Goal: Transaction & Acquisition: Purchase product/service

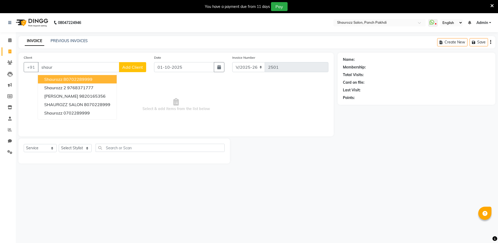
select select "485"
select select "service"
click at [87, 80] on ngb-highlight "80702289999" at bounding box center [77, 79] width 29 height 5
type input "80702289999"
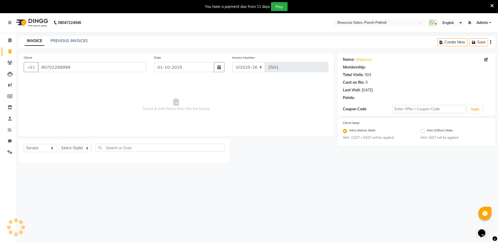
select select "1: Object"
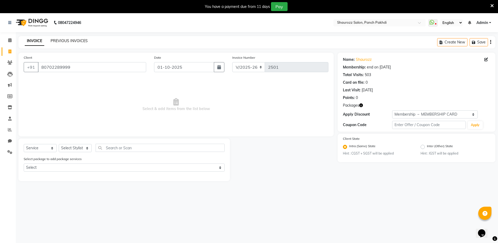
click at [62, 42] on link "PREVIOUS INVOICES" at bounding box center [69, 40] width 37 height 5
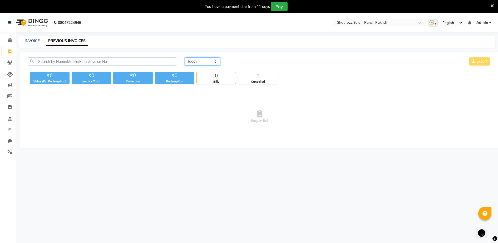
click at [209, 62] on select "[DATE] [DATE] Custom Range" at bounding box center [202, 61] width 35 height 8
select select "range"
click at [185, 57] on select "[DATE] [DATE] Custom Range" at bounding box center [202, 61] width 35 height 8
click at [242, 61] on input "01-10-2025" at bounding box center [245, 61] width 37 height 7
select select "10"
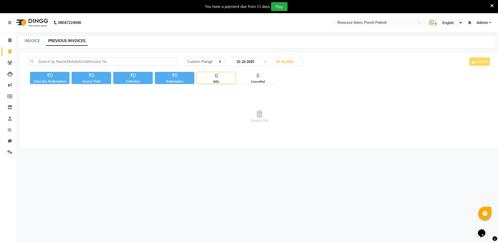
select select "2025"
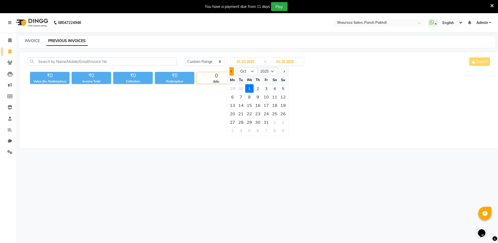
click at [232, 70] on button "Previous month" at bounding box center [231, 71] width 4 height 8
select select "9"
click at [257, 113] on div "25" at bounding box center [257, 113] width 8 height 8
type input "[DATE]"
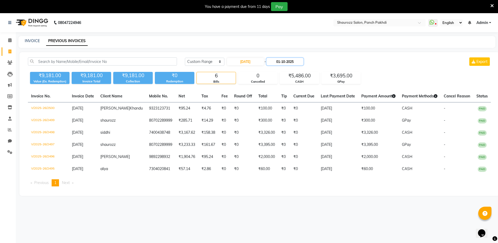
drag, startPoint x: 290, startPoint y: 62, endPoint x: 290, endPoint y: 65, distance: 2.9
click at [290, 62] on input "01-10-2025" at bounding box center [284, 61] width 37 height 7
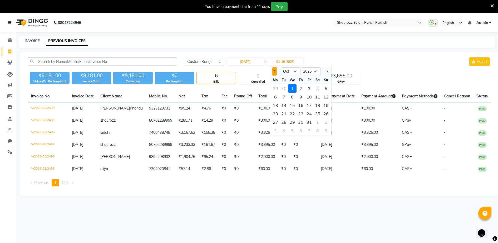
click at [275, 73] on button "Previous month" at bounding box center [274, 71] width 4 height 8
select select "9"
click at [303, 114] on div "25" at bounding box center [300, 113] width 8 height 8
type input "[DATE]"
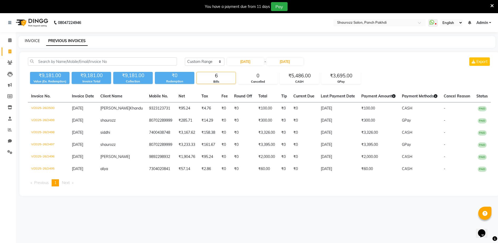
click at [33, 40] on link "INVOICE" at bounding box center [32, 40] width 15 height 5
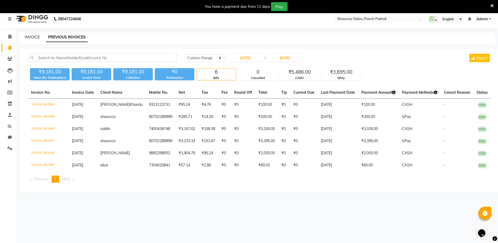
select select "service"
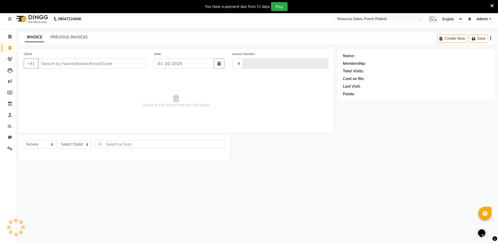
type input "2501"
select select "485"
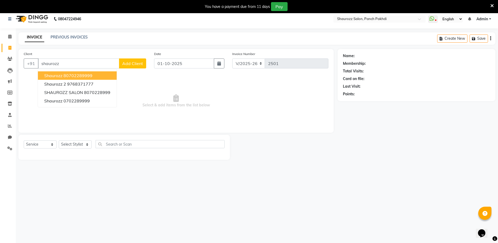
click at [91, 76] on ngb-highlight "80702289999" at bounding box center [77, 75] width 29 height 5
type input "80702289999"
select select "1: Object"
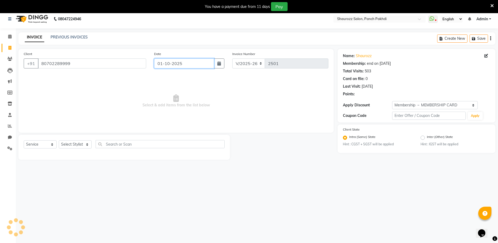
click at [193, 66] on input "01-10-2025" at bounding box center [184, 63] width 60 height 10
select select "10"
select select "2025"
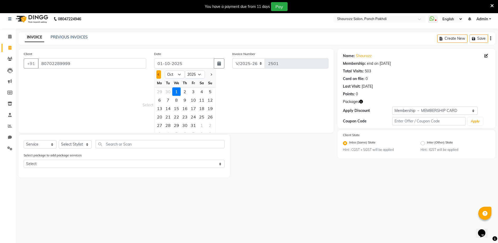
click at [158, 73] on button "Previous month" at bounding box center [158, 74] width 4 height 8
select select "9"
click at [185, 116] on div "25" at bounding box center [185, 117] width 8 height 8
type input "[DATE]"
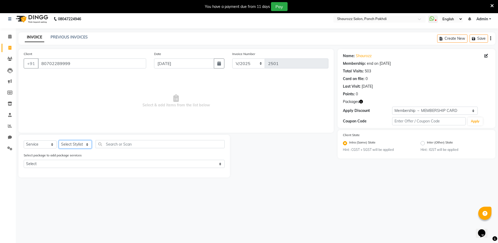
click at [77, 143] on select "Select Stylist ADITYA [PERSON_NAME] [PERSON_NAME] [PERSON_NAME] Salon Samseer s…" at bounding box center [75, 144] width 33 height 8
select select "51992"
click at [59, 140] on select "Select Stylist ADITYA [PERSON_NAME] [PERSON_NAME] [PERSON_NAME] Salon Samseer s…" at bounding box center [75, 144] width 33 height 8
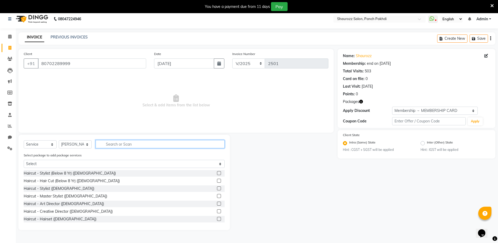
click at [123, 147] on input "text" at bounding box center [160, 144] width 129 height 8
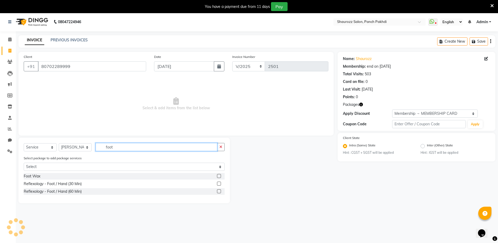
scroll to position [0, 0]
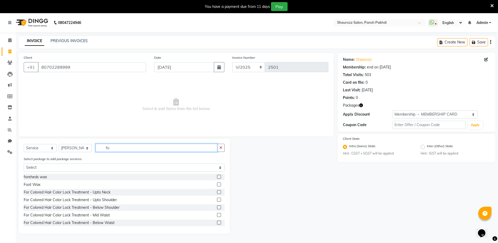
type input "f"
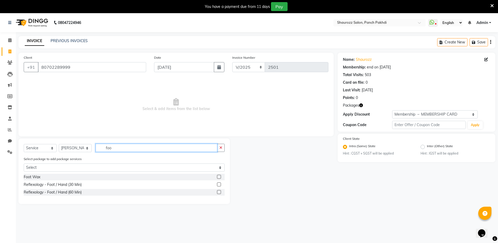
type input "foo"
click at [220, 184] on label at bounding box center [219, 184] width 4 height 4
click at [220, 184] on input "checkbox" at bounding box center [218, 184] width 3 height 3
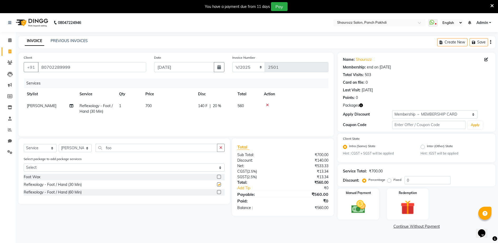
checkbox input "false"
click at [155, 106] on td "700" at bounding box center [168, 108] width 53 height 17
select select "51992"
drag, startPoint x: 222, startPoint y: 104, endPoint x: 198, endPoint y: 107, distance: 24.2
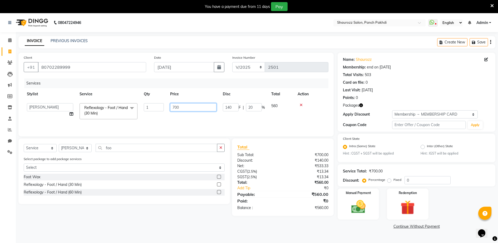
click at [218, 105] on tr "ADITYA [PERSON_NAME] [PERSON_NAME] [PERSON_NAME] Salon Samseer siddhi [PERSON_N…" at bounding box center [176, 111] width 305 height 22
click at [191, 107] on input "700" at bounding box center [193, 107] width 46 height 8
type input "7"
type input "660"
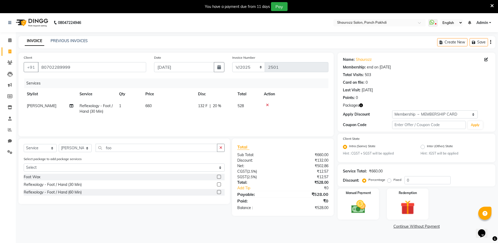
click at [250, 86] on div "Services" at bounding box center [178, 83] width 308 height 10
drag, startPoint x: 414, startPoint y: 112, endPoint x: 414, endPoint y: 119, distance: 7.1
click at [414, 113] on select "Select Membership → MEMBERSHIP CARD" at bounding box center [435, 114] width 86 height 8
select select "0:"
click at [392, 110] on select "Select Membership → MEMBERSHIP CARD" at bounding box center [435, 114] width 86 height 8
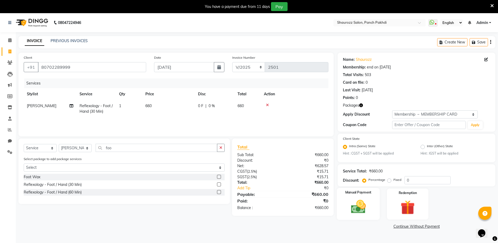
click at [352, 200] on img at bounding box center [358, 206] width 24 height 17
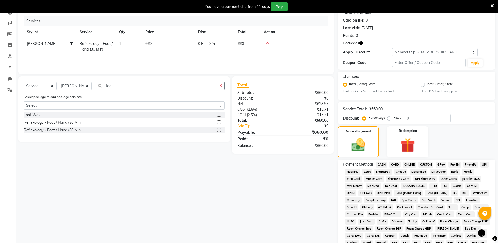
scroll to position [135, 0]
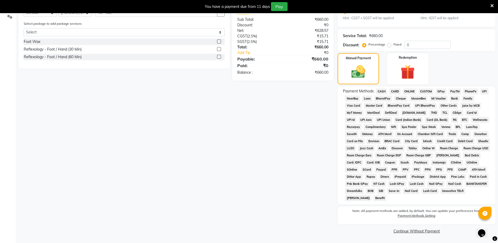
click at [445, 90] on span "GPay" at bounding box center [440, 91] width 11 height 6
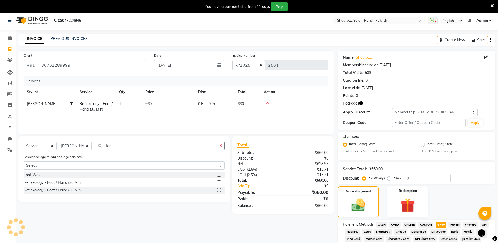
scroll to position [163, 0]
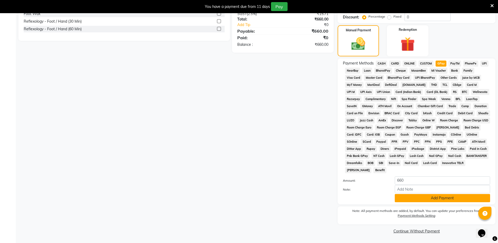
click at [436, 197] on button "Add Payment" at bounding box center [442, 198] width 95 height 8
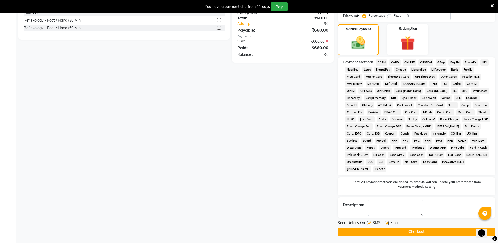
scroll to position [165, 0]
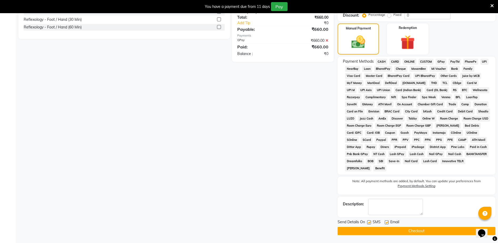
click at [429, 230] on button "Checkout" at bounding box center [416, 231] width 158 height 8
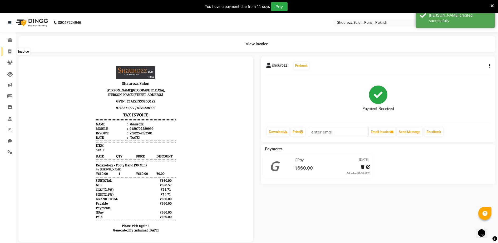
click at [10, 49] on span at bounding box center [9, 52] width 9 height 6
select select "service"
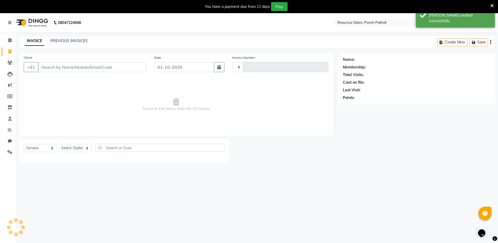
type input "2502"
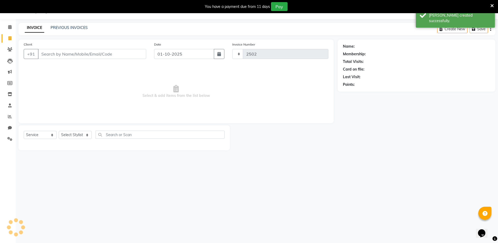
select select "485"
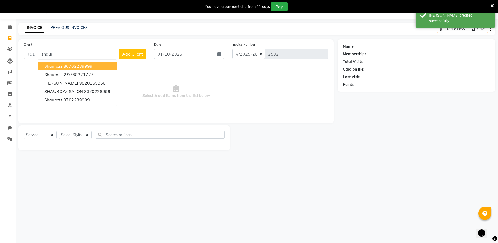
click at [107, 65] on button "shaurozz 80702289999" at bounding box center [77, 66] width 79 height 8
type input "80702289999"
select select "1: Object"
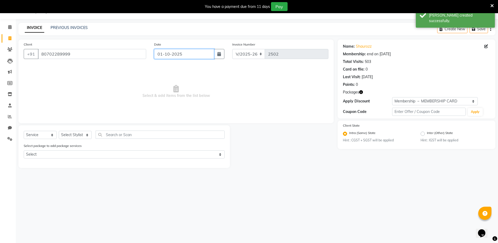
drag, startPoint x: 158, startPoint y: 57, endPoint x: 164, endPoint y: 57, distance: 5.6
click at [161, 57] on input "01-10-2025" at bounding box center [184, 54] width 60 height 10
select select "10"
select select "2025"
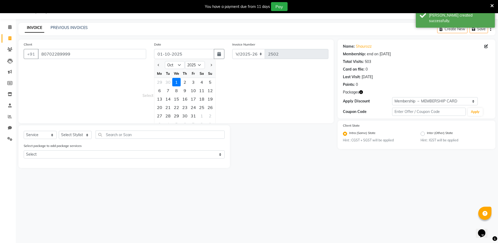
click at [161, 64] on div at bounding box center [159, 65] width 11 height 8
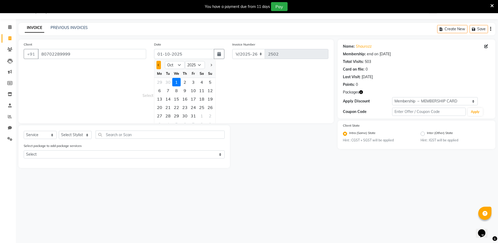
click at [158, 65] on span "Previous month" at bounding box center [158, 65] width 2 height 2
select select "9"
click at [188, 107] on div "25" at bounding box center [185, 107] width 8 height 8
type input "[DATE]"
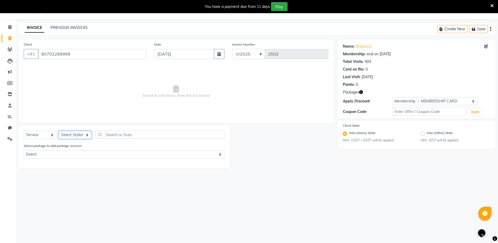
click at [71, 136] on select "Select Stylist ADITYA [PERSON_NAME] [PERSON_NAME] [PERSON_NAME] Salon Samseer s…" at bounding box center [75, 135] width 33 height 8
select select "77722"
click at [59, 131] on select "Select Stylist ADITYA [PERSON_NAME] [PERSON_NAME] [PERSON_NAME] Salon Samseer s…" at bounding box center [75, 135] width 33 height 8
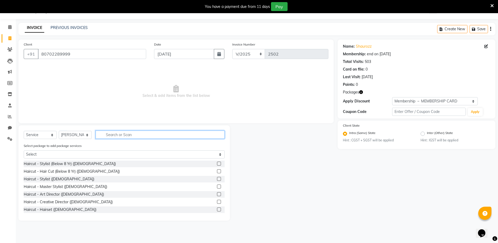
click at [124, 136] on input "text" at bounding box center [160, 135] width 129 height 8
type input "under"
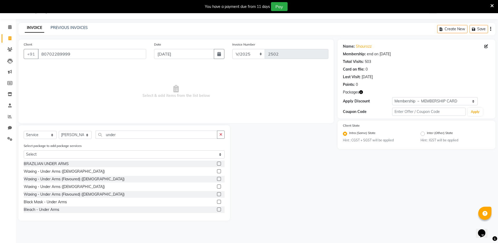
click at [217, 187] on label at bounding box center [219, 187] width 4 height 4
click at [217, 187] on input "checkbox" at bounding box center [218, 186] width 3 height 3
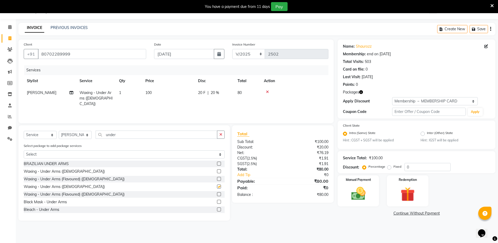
checkbox input "false"
click at [157, 89] on td "100" at bounding box center [168, 98] width 53 height 23
select select "77722"
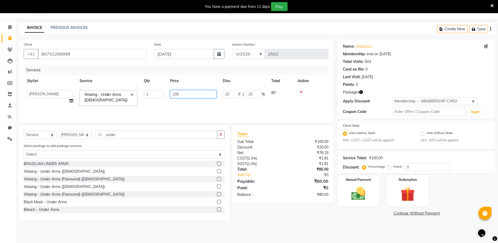
click at [193, 96] on input "100" at bounding box center [193, 94] width 46 height 8
type input "1"
type input "189"
click at [192, 88] on td "189" at bounding box center [193, 98] width 53 height 22
select select "77722"
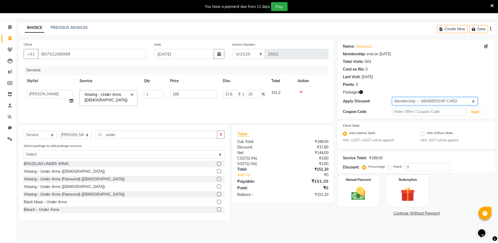
drag, startPoint x: 399, startPoint y: 97, endPoint x: 404, endPoint y: 102, distance: 6.9
click at [402, 100] on select "Select Membership → MEMBERSHIP CARD" at bounding box center [435, 101] width 86 height 8
select select "0:"
click at [392, 97] on select "Select Membership → MEMBERSHIP CARD" at bounding box center [435, 101] width 86 height 8
type input "0"
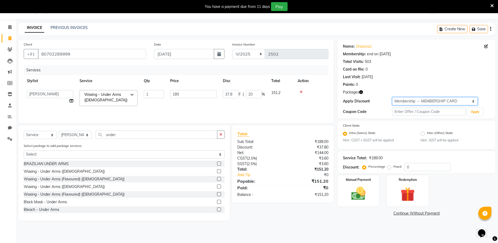
type input "0"
click at [370, 188] on div "Manual Payment" at bounding box center [358, 191] width 43 height 32
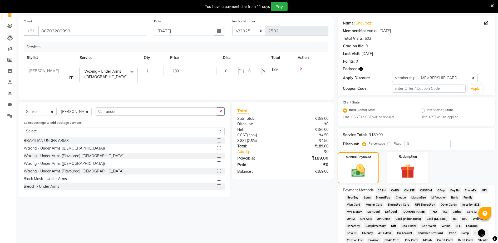
scroll to position [135, 0]
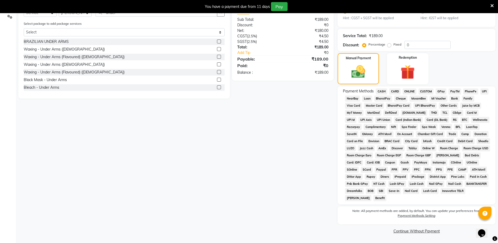
click at [440, 90] on span "GPay" at bounding box center [440, 91] width 11 height 6
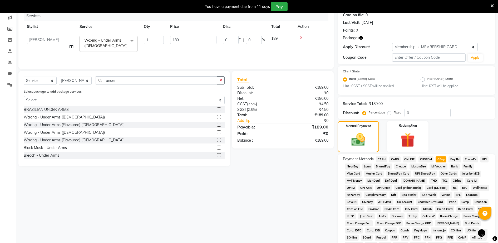
scroll to position [163, 0]
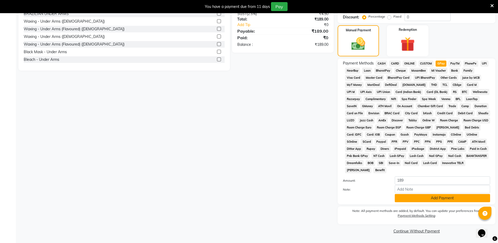
click at [434, 195] on button "Add Payment" at bounding box center [442, 198] width 95 height 8
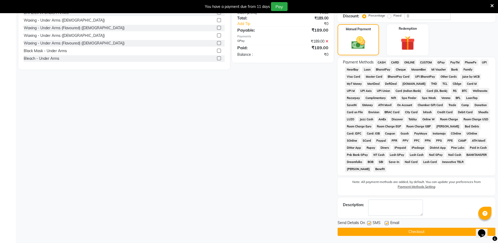
scroll to position [165, 0]
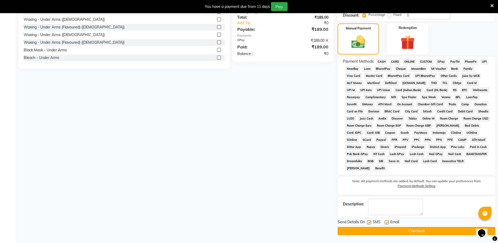
click at [440, 226] on div "Send Details On SMS Email Checkout" at bounding box center [416, 227] width 158 height 16
click at [438, 231] on button "Checkout" at bounding box center [416, 231] width 158 height 8
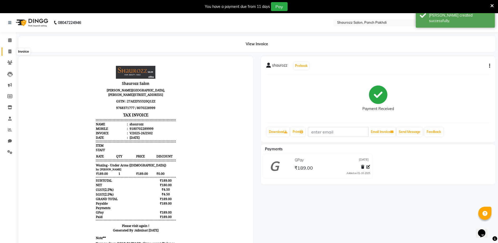
click at [12, 49] on span at bounding box center [9, 52] width 9 height 6
select select "service"
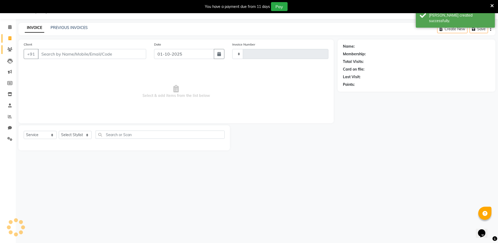
type input "2503"
select select "485"
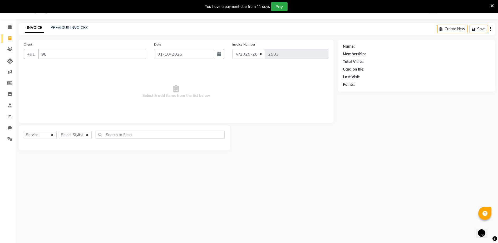
type input "9"
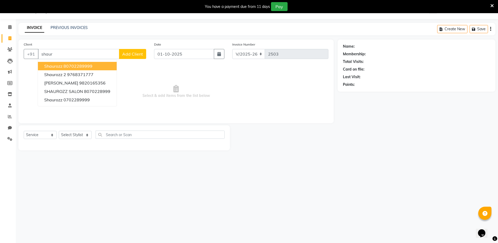
drag, startPoint x: 97, startPoint y: 71, endPoint x: 100, endPoint y: 67, distance: 4.6
click at [100, 67] on ngb-typeahead-window "shaurozz 80702289999 shaurozz 2 9768371777 [PERSON_NAME] 9820165356 SHAUROZZ SA…" at bounding box center [77, 82] width 79 height 47
click at [95, 67] on button "shaurozz 80702289999" at bounding box center [77, 66] width 79 height 8
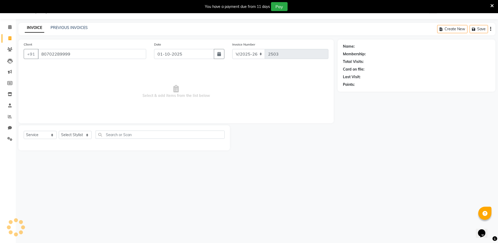
type input "80702289999"
select select "1: Object"
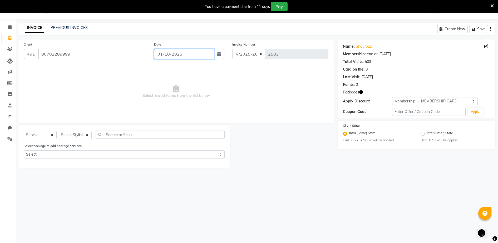
click at [193, 56] on input "01-10-2025" at bounding box center [184, 54] width 60 height 10
select select "10"
select select "2025"
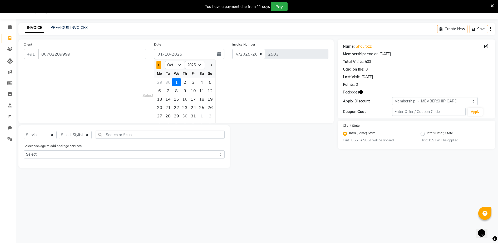
click at [160, 65] on button "Previous month" at bounding box center [158, 65] width 4 height 8
select select "9"
click at [187, 106] on div "25" at bounding box center [185, 107] width 8 height 8
type input "[DATE]"
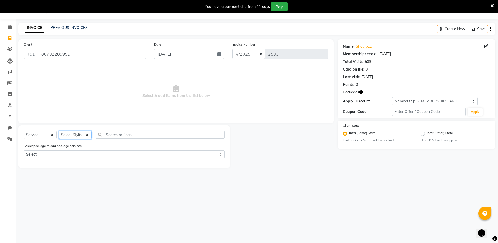
click at [71, 135] on select "Select Stylist ADITYA [PERSON_NAME] [PERSON_NAME] [PERSON_NAME] Salon Samseer s…" at bounding box center [75, 135] width 33 height 8
click at [132, 106] on span "Select & add items from the list below" at bounding box center [176, 91] width 305 height 53
click at [73, 132] on select "Select Stylist ADITYA [PERSON_NAME] [PERSON_NAME] [PERSON_NAME] Salon Samseer s…" at bounding box center [75, 135] width 33 height 8
select select "51992"
click at [59, 131] on select "Select Stylist ADITYA [PERSON_NAME] [PERSON_NAME] [PERSON_NAME] Salon Samseer s…" at bounding box center [75, 135] width 33 height 8
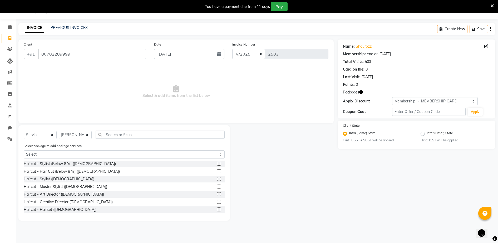
click at [128, 130] on div "Select Service Product Membership Package Voucher Prepaid Gift Card Select Styl…" at bounding box center [123, 172] width 211 height 95
click at [124, 136] on input "text" at bounding box center [160, 135] width 129 height 8
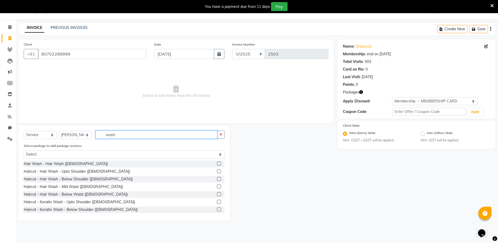
type input "wash"
click at [217, 171] on label at bounding box center [219, 171] width 4 height 4
click at [217, 171] on input "checkbox" at bounding box center [218, 171] width 3 height 3
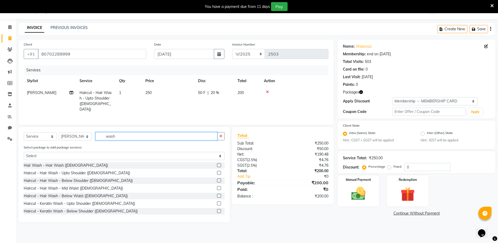
checkbox input "false"
click at [117, 134] on input "wash" at bounding box center [157, 136] width 122 height 8
type input "w"
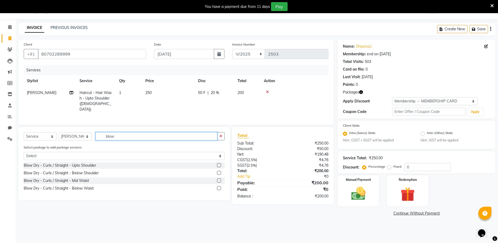
type input "blow"
click at [219, 164] on label at bounding box center [219, 165] width 4 height 4
click at [219, 164] on input "checkbox" at bounding box center [218, 165] width 3 height 3
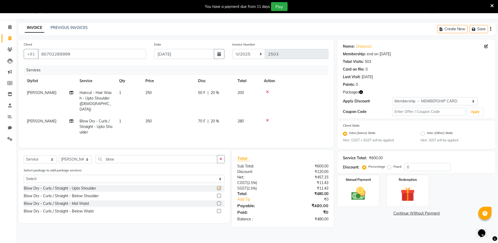
checkbox input "false"
click at [133, 157] on input "blow" at bounding box center [157, 159] width 122 height 8
type input "b"
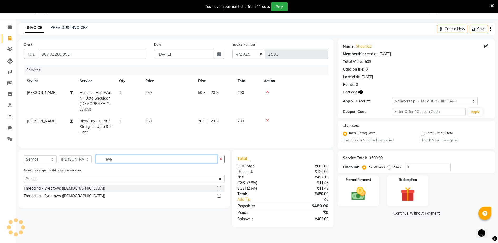
type input "eye"
click at [221, 194] on div at bounding box center [221, 196] width 8 height 7
click at [219, 196] on label at bounding box center [219, 196] width 4 height 4
click at [219, 196] on input "checkbox" at bounding box center [218, 195] width 3 height 3
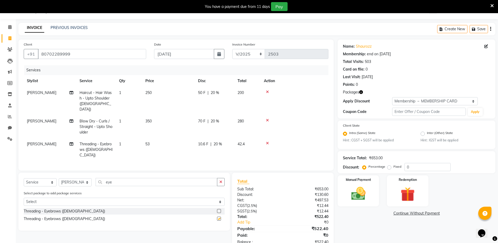
checkbox input "false"
click at [403, 102] on select "Select Membership → MEMBERSHIP CARD" at bounding box center [435, 101] width 86 height 8
select select "0:"
click at [392, 97] on select "Select Membership → MEMBERSHIP CARD" at bounding box center [435, 101] width 86 height 8
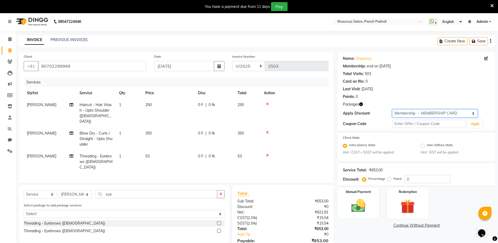
scroll to position [0, 0]
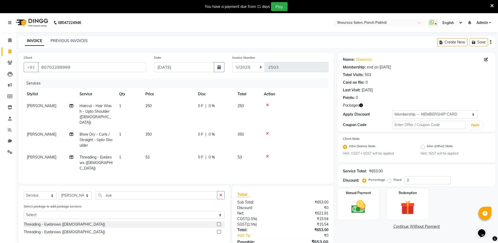
click at [302, 109] on td at bounding box center [295, 114] width 68 height 28
click at [149, 107] on span "250" at bounding box center [148, 105] width 6 height 5
select select "51992"
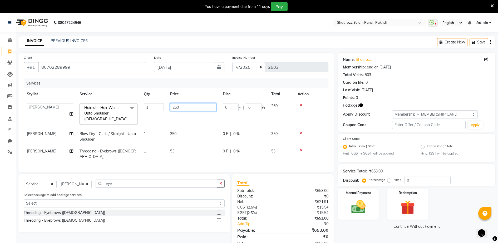
click at [204, 110] on input "250" at bounding box center [193, 107] width 46 height 8
type input "2"
type input "300"
click at [205, 92] on tr "Stylist Service Qty Price Disc Total Action" at bounding box center [176, 94] width 305 height 12
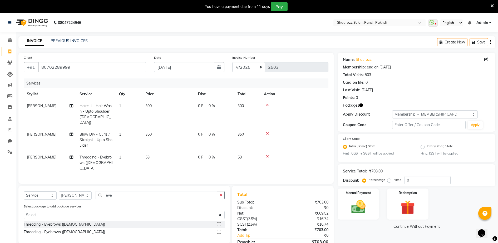
click at [153, 153] on td "53" at bounding box center [168, 162] width 53 height 23
select select "51992"
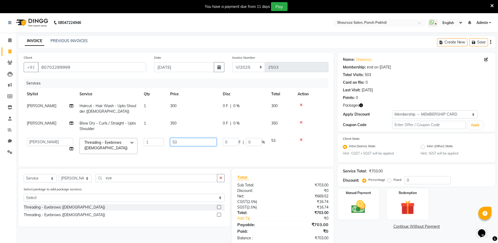
click at [196, 144] on input "53" at bounding box center [193, 142] width 46 height 8
type input "5"
type input "65"
click at [212, 113] on tr "[PERSON_NAME] Haircut - Hair Wash - Upto Shoulder ([DEMOGRAPHIC_DATA]) 1 300 0 …" at bounding box center [176, 108] width 305 height 17
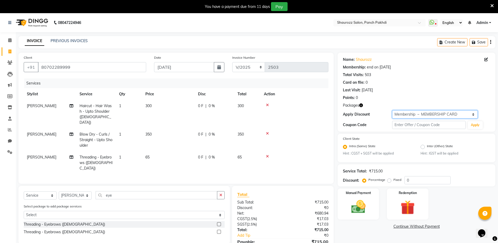
click at [416, 116] on select "Select Membership → MEMBERSHIP CARD" at bounding box center [435, 114] width 86 height 8
select select "1: Object"
click at [392, 110] on select "Select Membership → MEMBERSHIP CARD" at bounding box center [435, 114] width 86 height 8
type input "20"
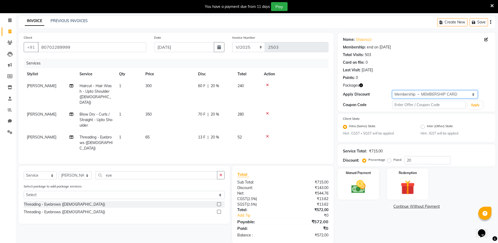
scroll to position [22, 0]
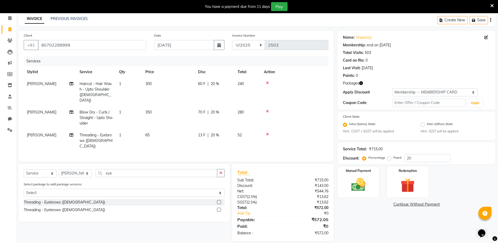
drag, startPoint x: 153, startPoint y: 112, endPoint x: 158, endPoint y: 114, distance: 5.4
click at [157, 114] on td "350" at bounding box center [168, 117] width 53 height 23
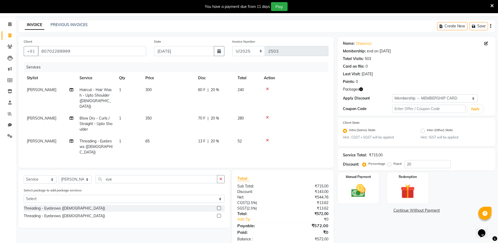
select select "51992"
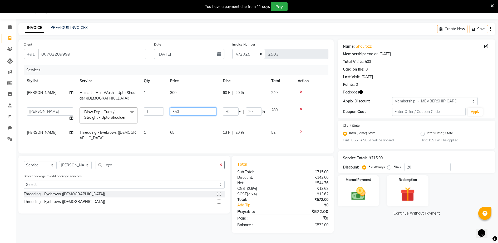
drag, startPoint x: 192, startPoint y: 107, endPoint x: 194, endPoint y: 104, distance: 3.5
click at [193, 107] on input "350" at bounding box center [193, 111] width 46 height 8
type input "3"
type input "450"
click at [206, 87] on tr "[PERSON_NAME] Haircut - Hair Wash - Upto Shoulder ([DEMOGRAPHIC_DATA]) 1 300 60…" at bounding box center [176, 95] width 305 height 17
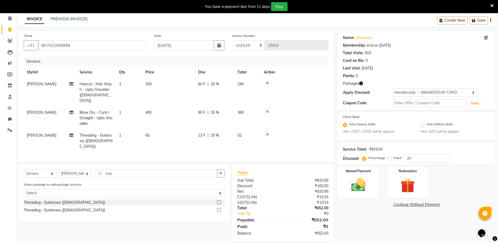
scroll to position [22, 0]
click at [152, 129] on td "65" at bounding box center [168, 140] width 53 height 23
select select "51992"
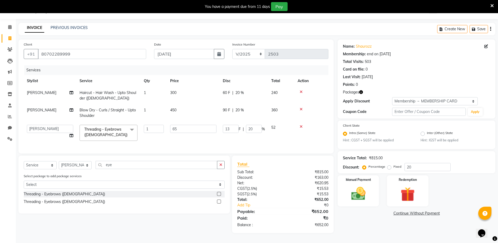
scroll to position [16, 0]
click at [191, 126] on input "65" at bounding box center [193, 129] width 46 height 8
type input "6"
type input "70"
click at [202, 100] on tr "[PERSON_NAME] Haircut - Hair Wash - Upto Shoulder ([DEMOGRAPHIC_DATA]) 1 300 60…" at bounding box center [176, 95] width 305 height 17
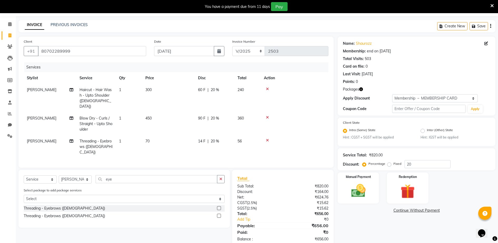
click at [155, 135] on td "70" at bounding box center [168, 146] width 53 height 23
select select "51992"
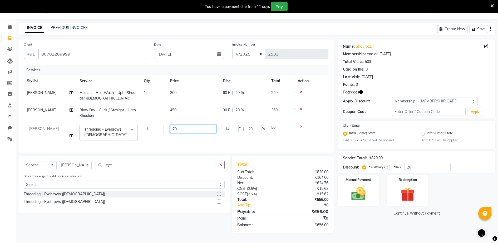
click at [189, 128] on input "70" at bounding box center [193, 129] width 46 height 8
type input "7"
type input "69"
click at [195, 106] on tbody "[PERSON_NAME] Haircut - Hair Wash - Upto Shoulder ([DEMOGRAPHIC_DATA]) 1 300 60…" at bounding box center [176, 115] width 305 height 57
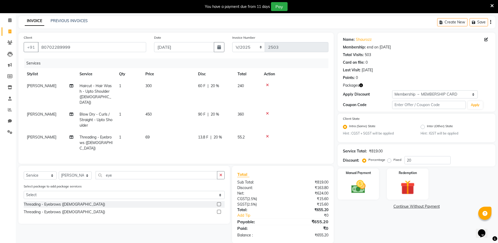
scroll to position [22, 0]
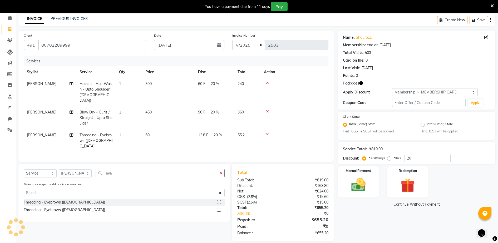
click at [208, 132] on span "13.8 F" at bounding box center [203, 135] width 10 height 6
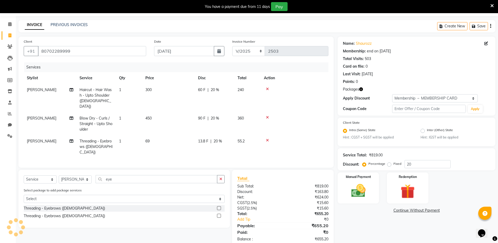
select select "51992"
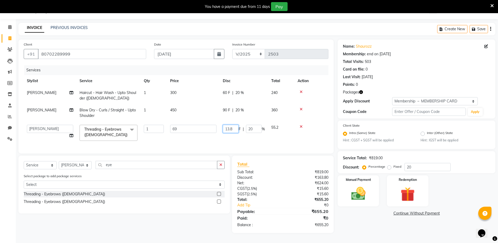
click at [236, 126] on input "13.8" at bounding box center [231, 129] width 16 height 8
type input "13"
click at [216, 95] on tr "[PERSON_NAME] Haircut - Hair Wash - Upto Shoulder ([DEMOGRAPHIC_DATA]) 1 300 60…" at bounding box center [176, 95] width 305 height 17
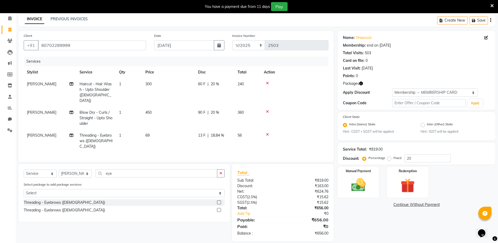
scroll to position [22, 0]
drag, startPoint x: 147, startPoint y: 130, endPoint x: 154, endPoint y: 131, distance: 6.9
click at [147, 133] on span "69" at bounding box center [147, 135] width 4 height 5
select select "51992"
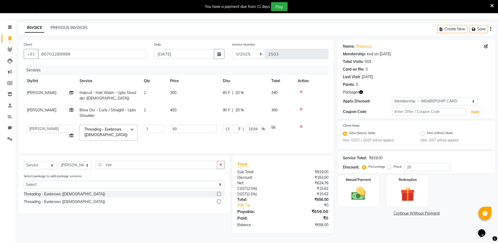
scroll to position [16, 0]
click at [186, 125] on input "69" at bounding box center [193, 129] width 46 height 8
type input "68"
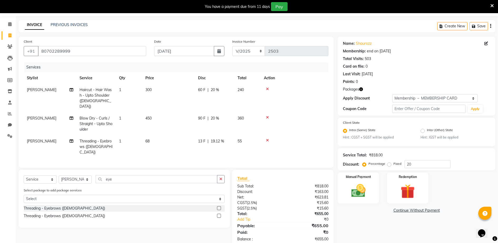
click at [213, 91] on tr "[PERSON_NAME] Haircut - Hair Wash - Upto Shoulder ([DEMOGRAPHIC_DATA]) 1 300 60…" at bounding box center [176, 98] width 305 height 28
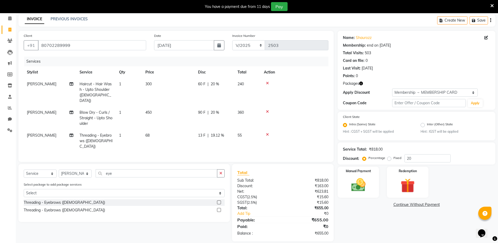
scroll to position [22, 0]
click at [364, 177] on img at bounding box center [358, 184] width 24 height 17
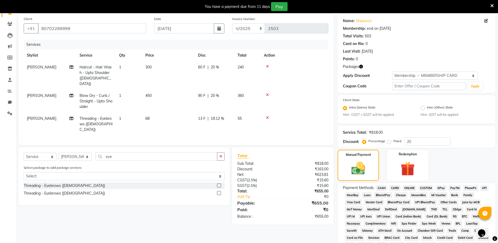
scroll to position [121, 0]
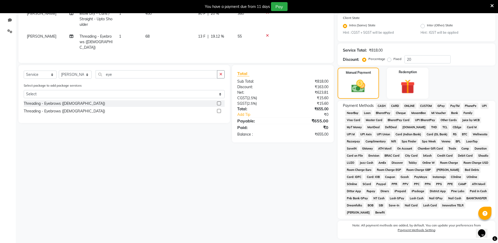
click at [442, 106] on span "GPay" at bounding box center [440, 106] width 11 height 6
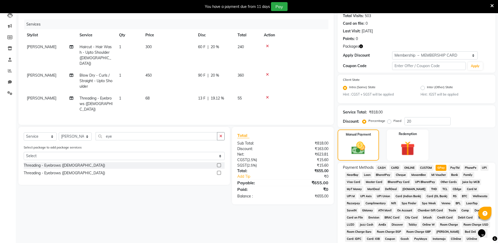
scroll to position [163, 0]
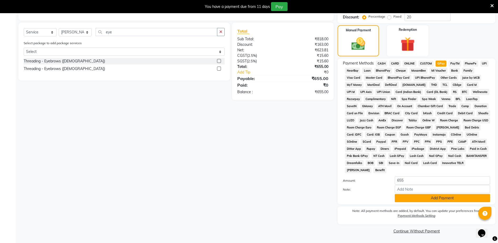
click at [423, 196] on button "Add Payment" at bounding box center [442, 198] width 95 height 8
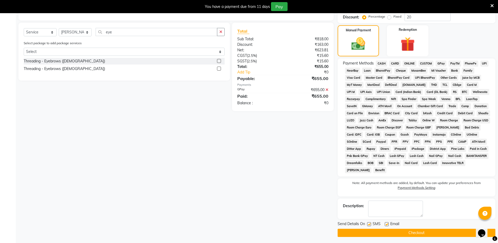
scroll to position [165, 0]
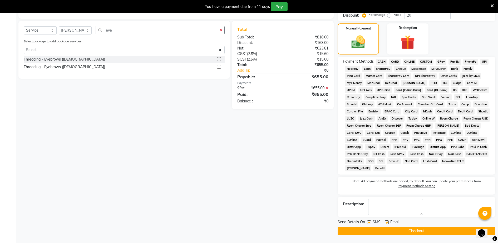
click at [421, 232] on button "Checkout" at bounding box center [416, 231] width 158 height 8
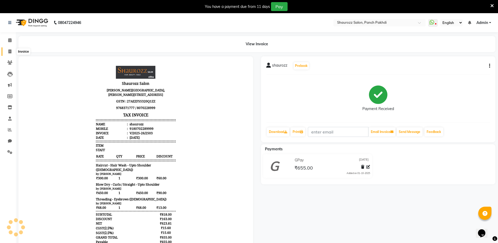
click at [11, 53] on icon at bounding box center [9, 51] width 3 height 4
select select "485"
select select "service"
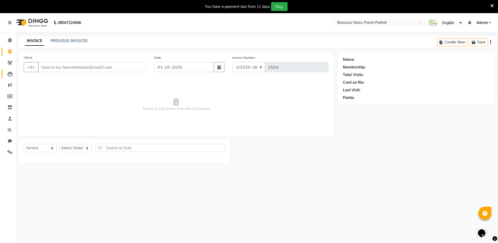
scroll to position [13, 0]
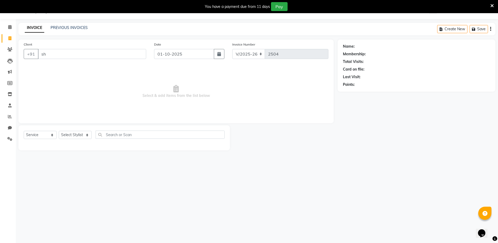
type input "s"
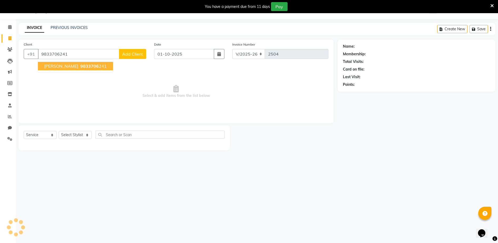
type input "9833706241"
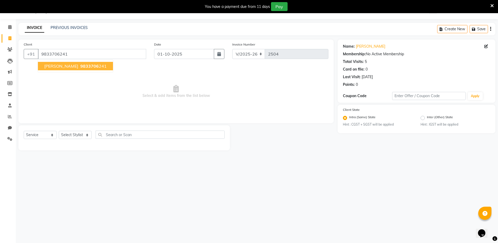
click at [60, 68] on span "[PERSON_NAME]" at bounding box center [61, 65] width 34 height 5
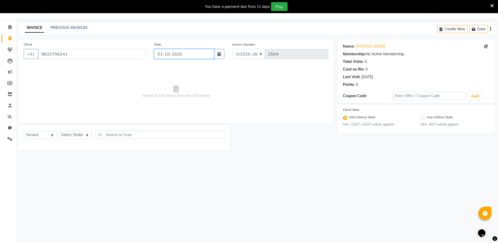
click at [195, 52] on input "01-10-2025" at bounding box center [184, 54] width 60 height 10
select select "10"
select select "2025"
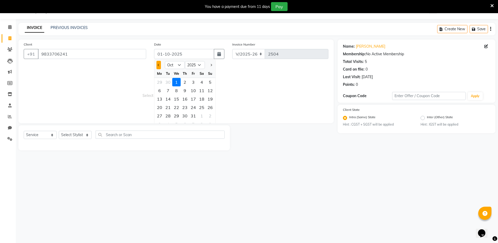
click at [161, 66] on button "Previous month" at bounding box center [158, 65] width 4 height 8
click at [158, 65] on span "Previous month" at bounding box center [158, 65] width 2 height 2
click at [215, 64] on ngb-datepicker "Jan Feb Mar Apr May Jun [DATE] Aug Sep Oct Nov [DATE] 2016 2017 2018 2019 2020 …" at bounding box center [185, 94] width 62 height 70
click at [211, 64] on span "Next month" at bounding box center [211, 65] width 2 height 2
select select "9"
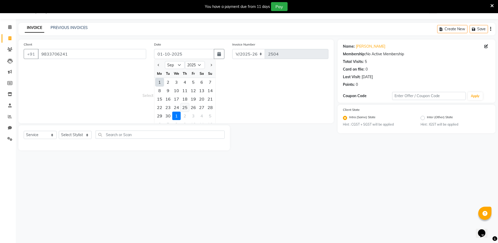
click at [183, 106] on div "25" at bounding box center [185, 107] width 8 height 8
type input "[DATE]"
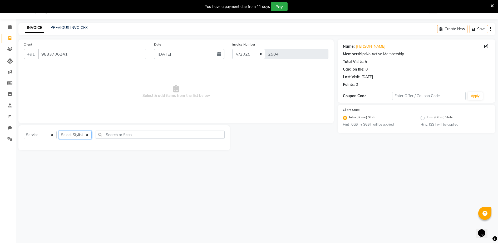
click at [78, 135] on select "Select Stylist ADITYA [PERSON_NAME] [PERSON_NAME] [PERSON_NAME] Salon Samseer s…" at bounding box center [75, 135] width 33 height 8
select select "7277"
click at [59, 131] on select "Select Stylist ADITYA [PERSON_NAME] [PERSON_NAME] [PERSON_NAME] Salon Samseer s…" at bounding box center [75, 135] width 33 height 8
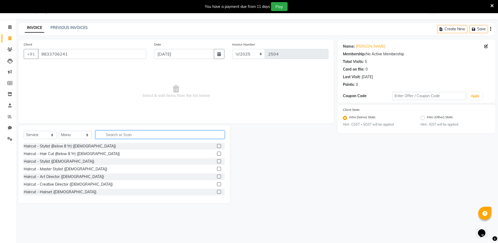
click at [127, 131] on input "text" at bounding box center [160, 135] width 129 height 8
click at [133, 137] on input "text" at bounding box center [160, 135] width 129 height 8
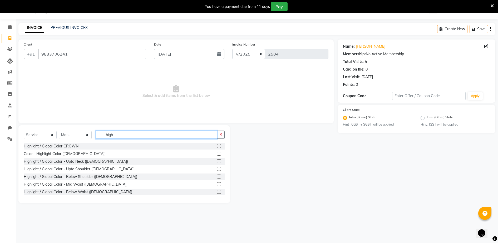
type input "high"
click at [217, 166] on div at bounding box center [221, 169] width 8 height 7
click at [217, 170] on label at bounding box center [219, 169] width 4 height 4
click at [217, 170] on input "checkbox" at bounding box center [218, 168] width 3 height 3
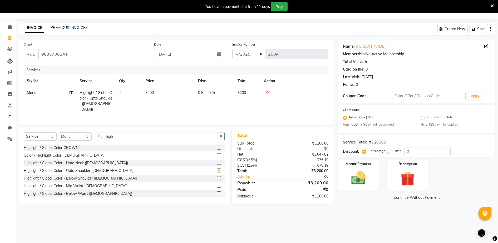
checkbox input "false"
click at [167, 91] on td "3200" at bounding box center [168, 101] width 53 height 28
select select "7277"
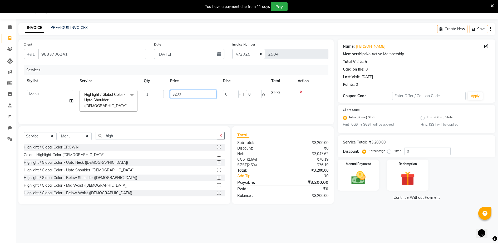
click at [191, 92] on input "3200" at bounding box center [193, 94] width 46 height 8
type input "3"
type input "6500"
click at [202, 84] on tr "Stylist Service Qty Price Disc Total Action" at bounding box center [176, 81] width 305 height 12
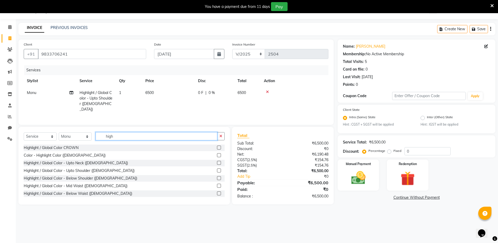
click at [136, 136] on input "high" at bounding box center [157, 136] width 122 height 8
type input "h"
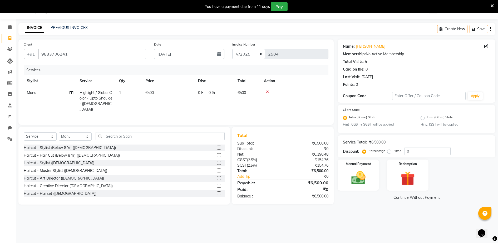
click at [301, 96] on td at bounding box center [295, 101] width 68 height 28
click at [353, 172] on img at bounding box center [358, 178] width 24 height 17
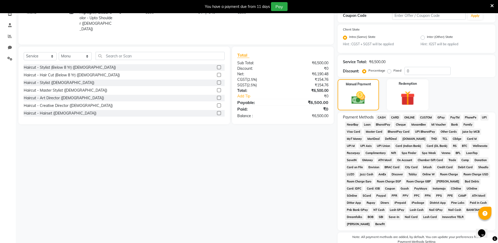
scroll to position [120, 0]
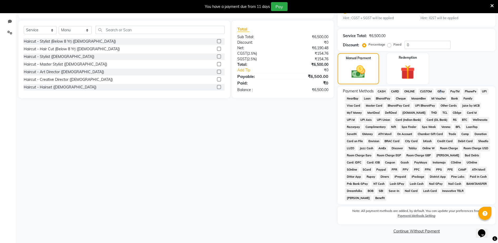
click at [439, 90] on span "GPay" at bounding box center [440, 91] width 11 height 6
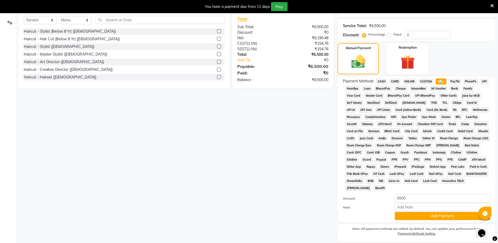
scroll to position [147, 0]
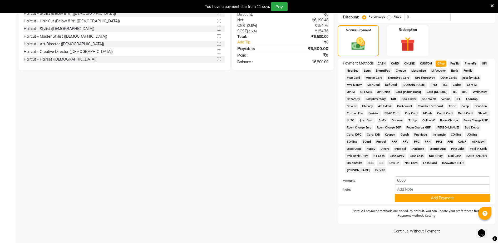
click at [381, 63] on span "CASH" at bounding box center [381, 64] width 11 height 6
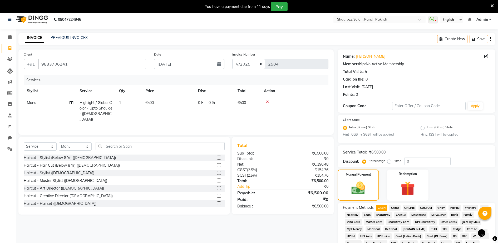
scroll to position [0, 0]
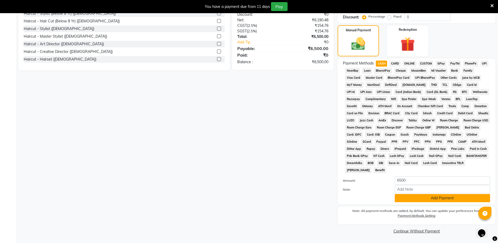
click at [447, 196] on button "Add Payment" at bounding box center [442, 198] width 95 height 8
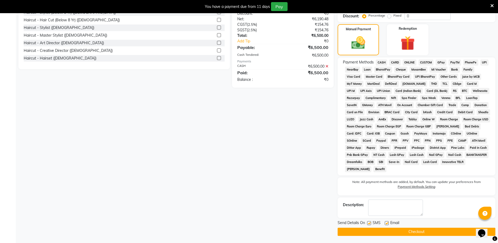
scroll to position [149, 0]
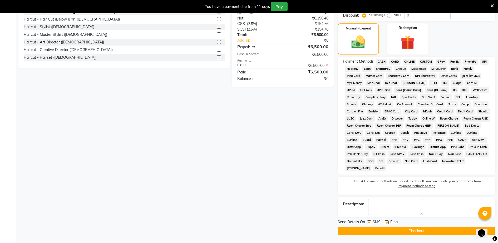
click at [439, 228] on button "Checkout" at bounding box center [416, 231] width 158 height 8
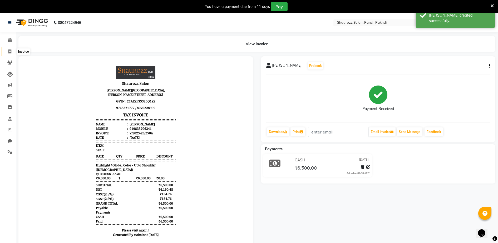
click at [12, 49] on span at bounding box center [9, 52] width 9 height 6
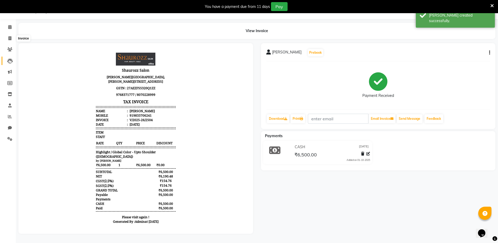
select select "485"
select select "service"
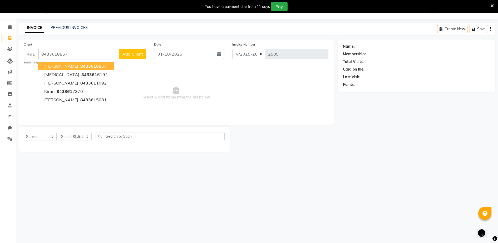
type input "8433618857"
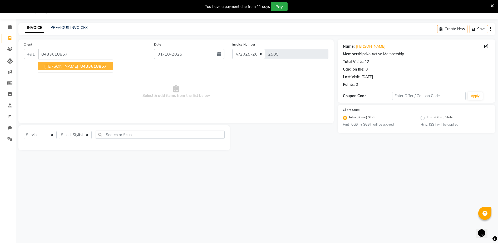
click at [91, 69] on button "[PERSON_NAME] 8433618857" at bounding box center [75, 66] width 75 height 8
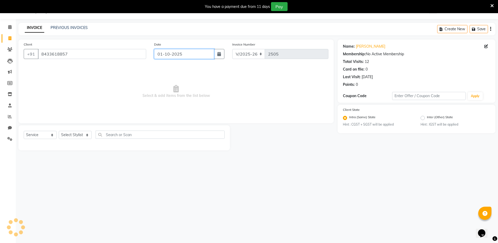
click at [173, 53] on input "01-10-2025" at bounding box center [184, 54] width 60 height 10
select select "10"
select select "2025"
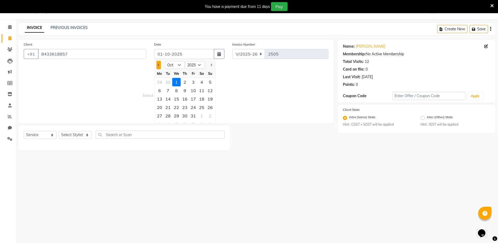
click at [158, 66] on button "Previous month" at bounding box center [158, 65] width 4 height 8
select select "9"
click at [186, 108] on div "25" at bounding box center [185, 107] width 8 height 8
type input "[DATE]"
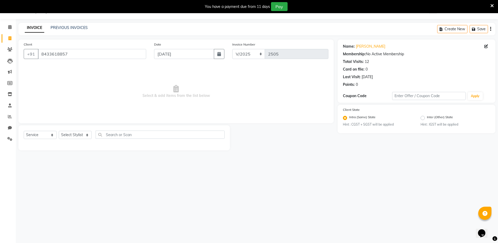
click at [87, 140] on div "Select Service Product Membership Package Voucher Prepaid Gift Card Select Styl…" at bounding box center [124, 137] width 201 height 12
click at [86, 137] on select "Select Stylist ADITYA [PERSON_NAME] [PERSON_NAME] [PERSON_NAME] Salon Samseer s…" at bounding box center [75, 135] width 33 height 8
select select "51992"
click at [59, 131] on select "Select Stylist ADITYA [PERSON_NAME] [PERSON_NAME] [PERSON_NAME] Salon Samseer s…" at bounding box center [75, 135] width 33 height 8
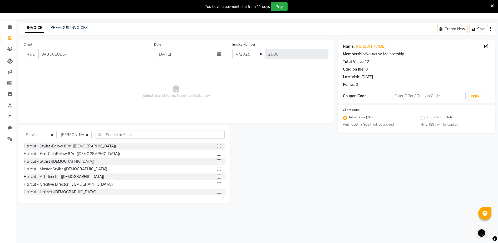
drag, startPoint x: 143, startPoint y: 129, endPoint x: 142, endPoint y: 132, distance: 3.0
click at [143, 131] on div "Select Service Product Membership Package Voucher Prepaid Gift Card Select Styl…" at bounding box center [123, 164] width 211 height 78
click at [142, 133] on input "text" at bounding box center [160, 135] width 129 height 8
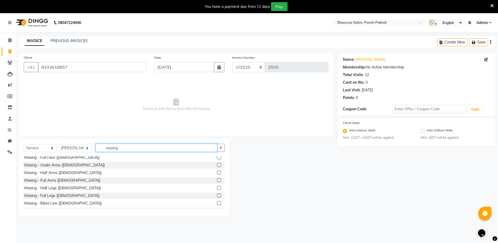
scroll to position [165, 0]
type input "waxing"
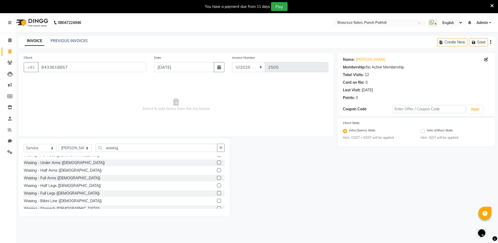
click at [217, 171] on label at bounding box center [219, 170] width 4 height 4
click at [217, 171] on input "checkbox" at bounding box center [218, 170] width 3 height 3
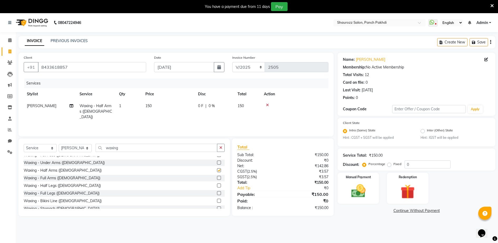
checkbox input "false"
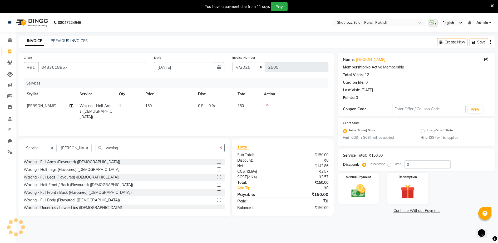
scroll to position [0, 0]
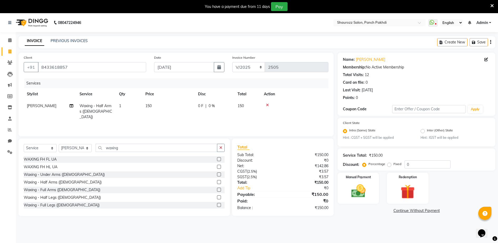
click at [217, 160] on label at bounding box center [219, 159] width 4 height 4
click at [217, 160] on input "checkbox" at bounding box center [218, 159] width 3 height 3
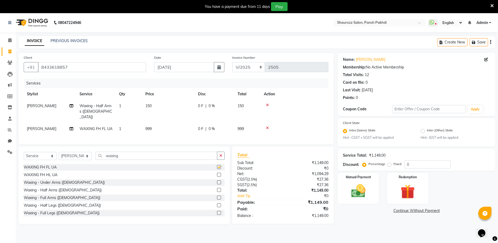
checkbox input "false"
click at [268, 103] on icon at bounding box center [267, 105] width 3 height 4
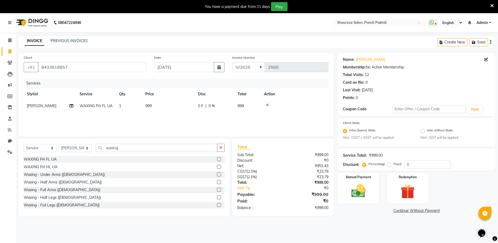
click at [153, 106] on td "999" at bounding box center [168, 106] width 53 height 12
select select "51992"
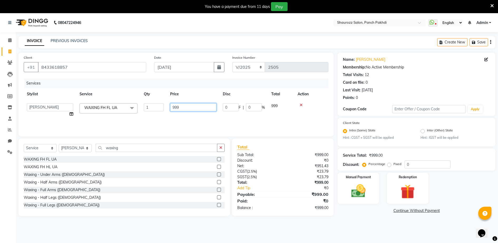
click at [189, 107] on input "999" at bounding box center [193, 107] width 46 height 8
type input "9"
type input "832"
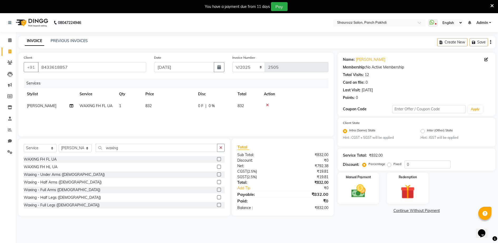
click at [209, 100] on tr "[PERSON_NAME] WAXING FH FL UA 1 832 0 F | 0 % 832" at bounding box center [176, 106] width 305 height 12
click at [364, 199] on img at bounding box center [358, 191] width 24 height 17
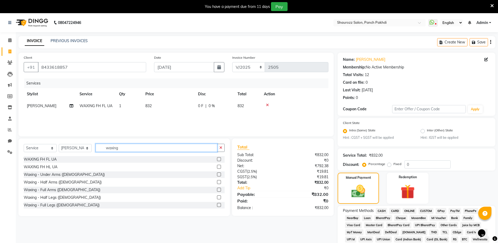
click at [140, 149] on input "waxing" at bounding box center [157, 148] width 122 height 8
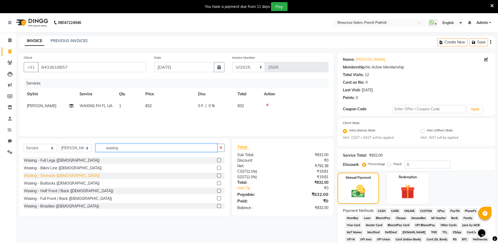
scroll to position [165, 0]
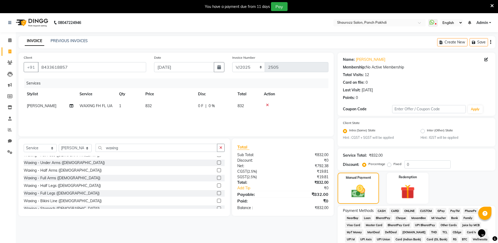
click at [217, 186] on label at bounding box center [219, 185] width 4 height 4
click at [217, 186] on input "checkbox" at bounding box center [218, 185] width 3 height 3
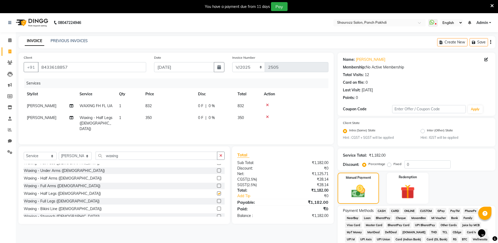
checkbox input "false"
click at [267, 104] on icon at bounding box center [267, 105] width 3 height 4
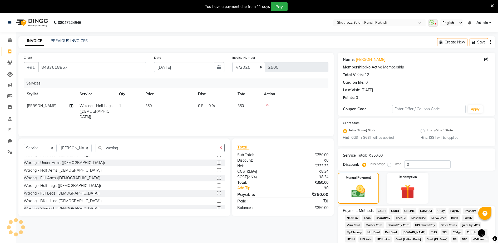
click at [152, 106] on span "350" at bounding box center [148, 105] width 6 height 5
select select "51992"
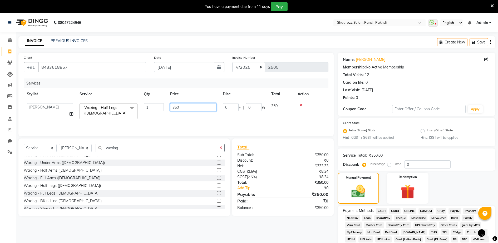
click at [190, 108] on input "350" at bounding box center [193, 107] width 46 height 8
type input "3"
type input "832"
click at [195, 91] on tr "Stylist Service Qty Price Disc Total Action" at bounding box center [176, 94] width 305 height 12
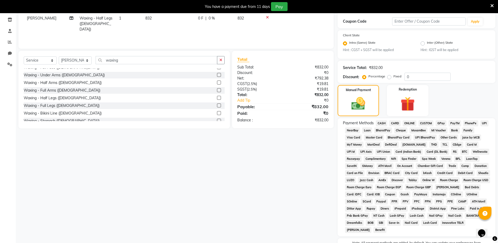
scroll to position [99, 0]
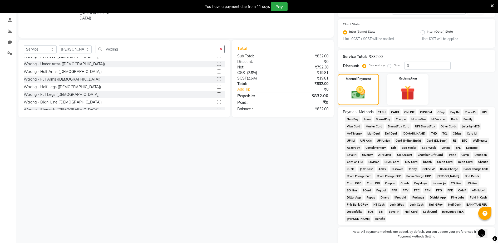
click at [442, 111] on span "GPay" at bounding box center [440, 112] width 11 height 6
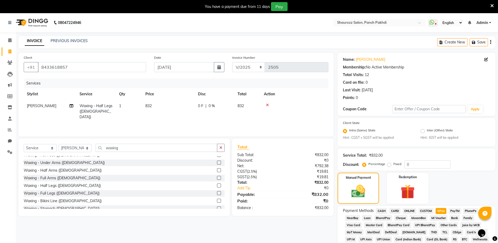
scroll to position [147, 0]
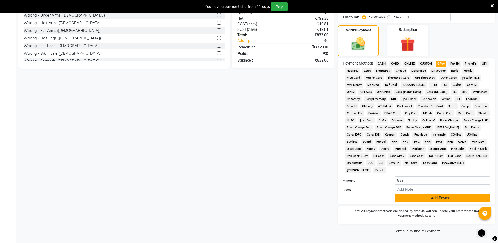
click at [432, 201] on button "Add Payment" at bounding box center [442, 198] width 95 height 8
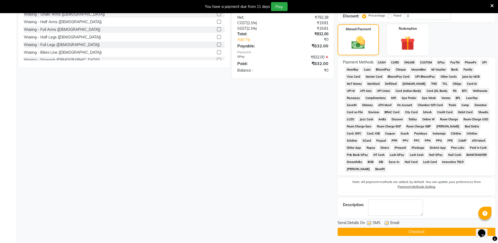
scroll to position [149, 0]
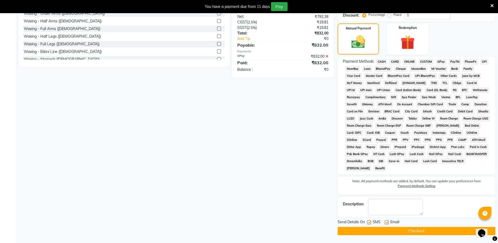
click at [439, 232] on button "Checkout" at bounding box center [416, 231] width 158 height 8
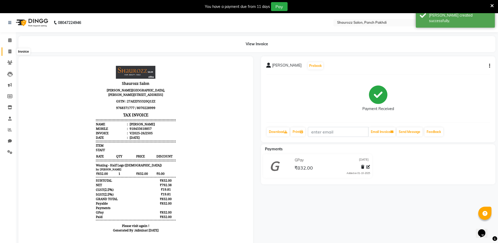
click at [12, 52] on span at bounding box center [9, 52] width 9 height 6
select select "service"
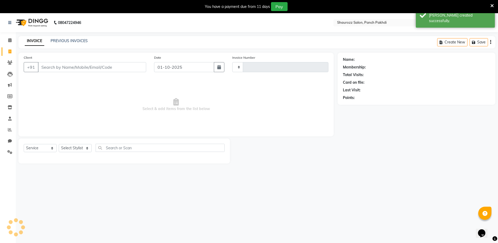
type input "2506"
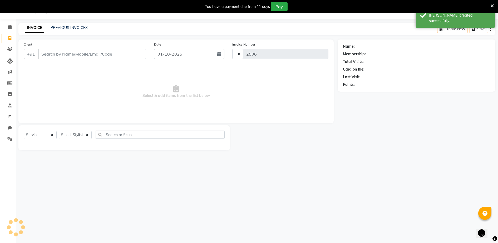
select select "485"
click at [94, 56] on input "Client" at bounding box center [92, 54] width 108 height 10
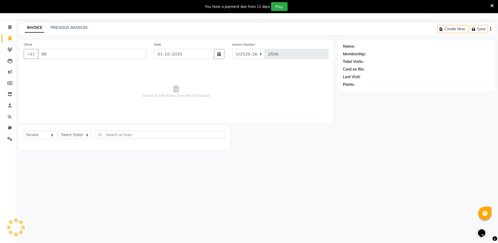
type input "9"
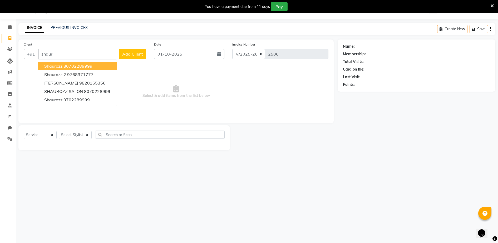
click at [77, 66] on ngb-highlight "80702289999" at bounding box center [77, 65] width 29 height 5
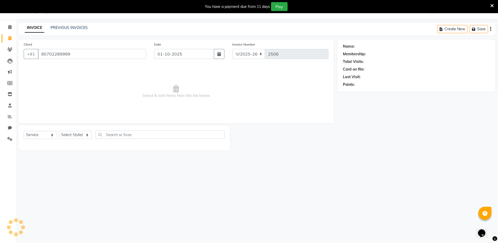
type input "80702289999"
select select "1: Object"
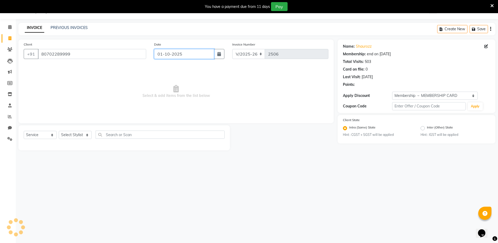
click at [173, 54] on input "01-10-2025" at bounding box center [184, 54] width 60 height 10
select select "10"
select select "2025"
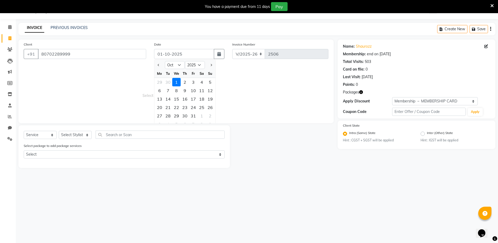
drag, startPoint x: 155, startPoint y: 66, endPoint x: 166, endPoint y: 83, distance: 20.5
click at [155, 66] on div at bounding box center [159, 65] width 11 height 8
click at [157, 64] on button "Previous month" at bounding box center [158, 65] width 4 height 8
select select "9"
click at [183, 108] on div "25" at bounding box center [185, 107] width 8 height 8
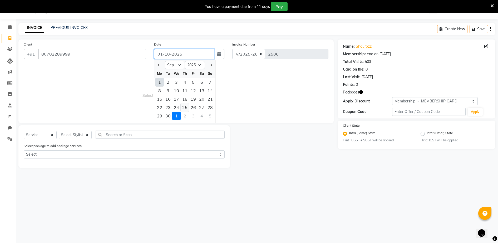
type input "[DATE]"
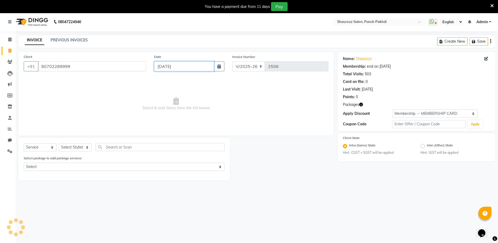
scroll to position [0, 0]
click at [76, 148] on select "Select Stylist ADITYA [PERSON_NAME] [PERSON_NAME] [PERSON_NAME] Salon Samseer s…" at bounding box center [75, 148] width 33 height 8
select select "14040"
click at [59, 144] on select "Select Stylist ADITYA [PERSON_NAME] [PERSON_NAME] [PERSON_NAME] Salon Samseer s…" at bounding box center [75, 148] width 33 height 8
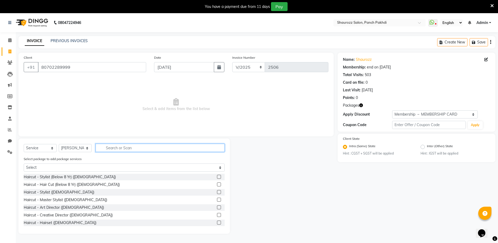
click at [118, 147] on input "text" at bounding box center [160, 148] width 129 height 8
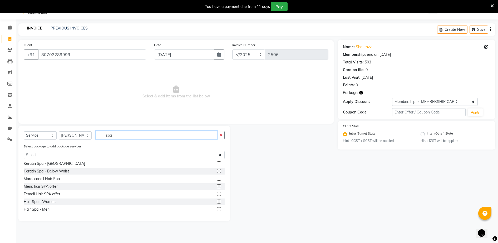
scroll to position [13, 0]
type input "spa"
click at [217, 201] on label at bounding box center [219, 201] width 4 height 4
click at [217, 201] on input "checkbox" at bounding box center [218, 201] width 3 height 3
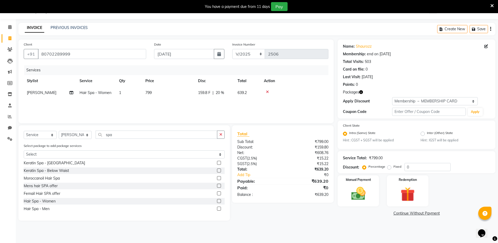
checkbox input "false"
click at [165, 97] on td "799" at bounding box center [168, 93] width 53 height 12
select select "14040"
click at [195, 98] on td "799" at bounding box center [193, 97] width 53 height 20
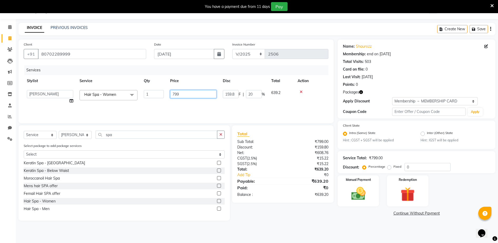
click at [187, 94] on input "799" at bounding box center [193, 94] width 46 height 8
type input "7"
type input "1200"
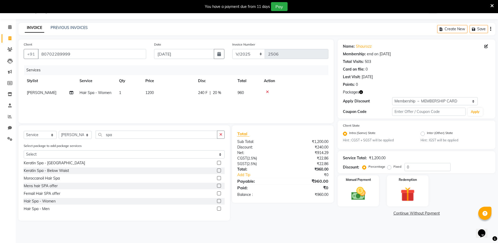
click at [195, 83] on th "Price" at bounding box center [168, 81] width 53 height 12
drag, startPoint x: 406, startPoint y: 106, endPoint x: 410, endPoint y: 99, distance: 7.8
click at [407, 103] on div "Name: Shaurozz Membership: end on [DATE] Total Visits: 503 Card on file: 0 Last…" at bounding box center [416, 78] width 158 height 79
click at [411, 98] on select "Select Membership → MEMBERSHIP CARD" at bounding box center [435, 101] width 86 height 8
select select "0:"
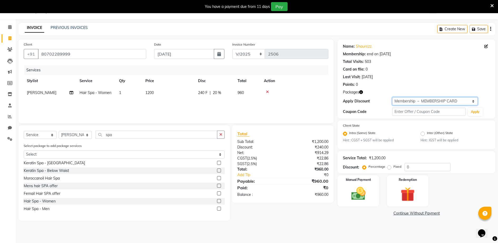
click at [392, 97] on select "Select Membership → MEMBERSHIP CARD" at bounding box center [435, 101] width 86 height 8
click at [359, 191] on img at bounding box center [358, 193] width 24 height 17
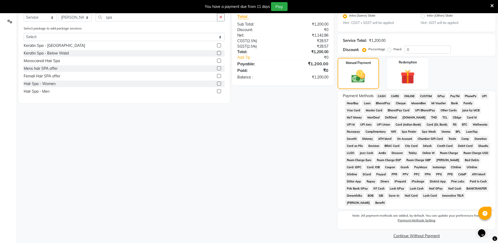
scroll to position [135, 0]
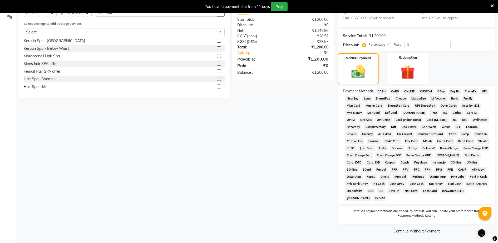
click at [380, 90] on span "CASH" at bounding box center [381, 91] width 11 height 6
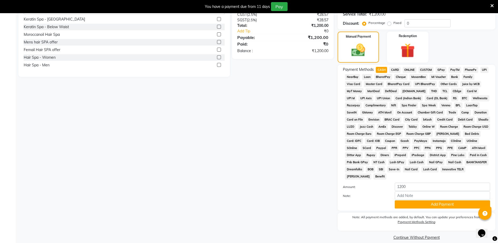
scroll to position [163, 0]
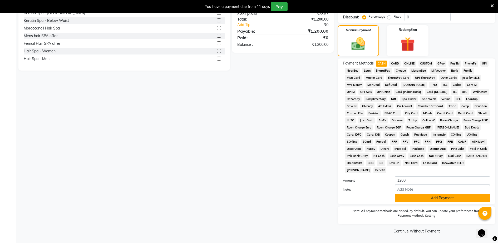
click at [427, 200] on button "Add Payment" at bounding box center [442, 198] width 95 height 8
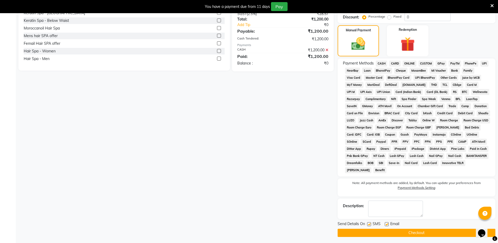
click at [418, 233] on button "Checkout" at bounding box center [416, 233] width 158 height 8
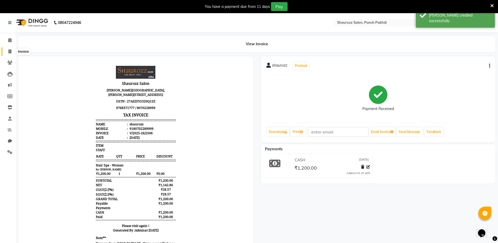
click at [8, 50] on icon at bounding box center [9, 51] width 3 height 4
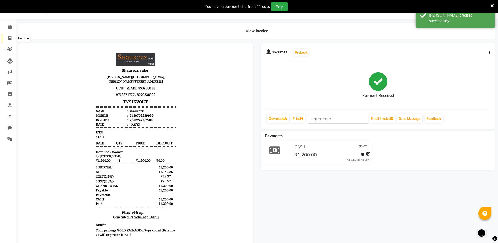
select select "485"
select select "service"
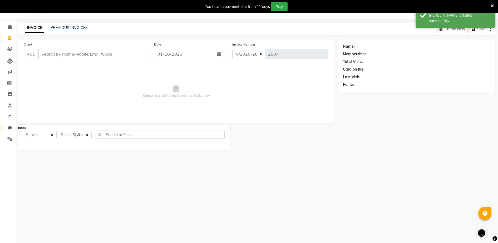
click at [10, 129] on icon at bounding box center [10, 128] width 4 height 4
select select "100"
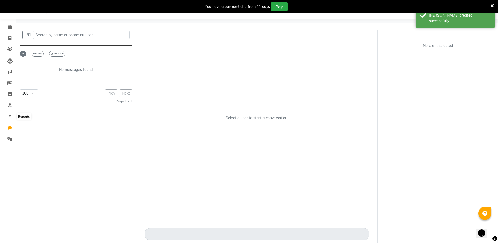
click at [9, 115] on icon at bounding box center [10, 116] width 4 height 4
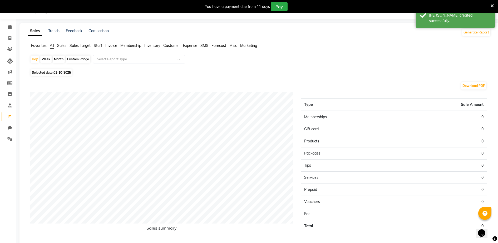
click at [59, 59] on div "Month" at bounding box center [59, 59] width 12 height 7
select select "10"
select select "2025"
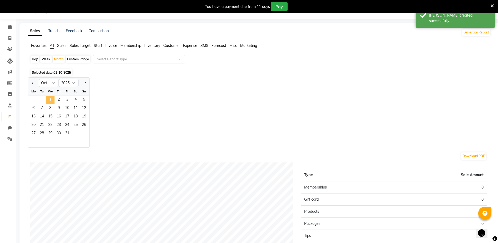
click at [49, 100] on span "1" at bounding box center [50, 100] width 8 height 8
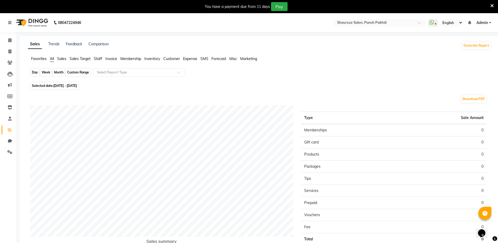
click at [59, 72] on div "Month" at bounding box center [59, 72] width 12 height 7
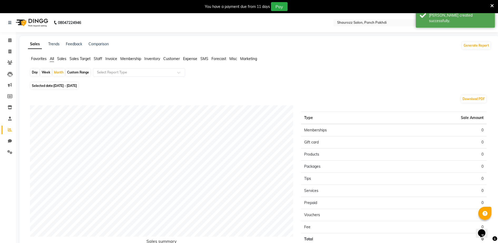
select select "10"
select select "2025"
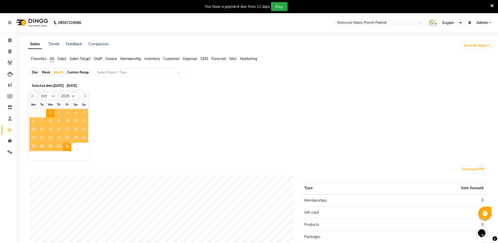
click at [28, 94] on app-reports "Favorites All Sales Sales Target Staff Invoice Membership Inventory Customer Ex…" at bounding box center [259, 195] width 469 height 279
click at [29, 95] on div at bounding box center [33, 96] width 11 height 8
click at [32, 96] on button "Previous month" at bounding box center [32, 96] width 4 height 8
select select "9"
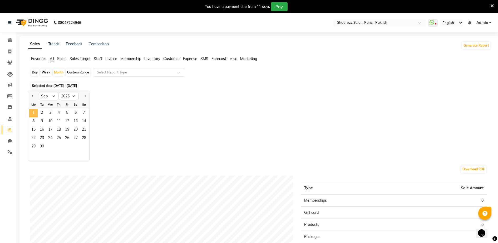
click at [35, 110] on span "1" at bounding box center [33, 113] width 8 height 8
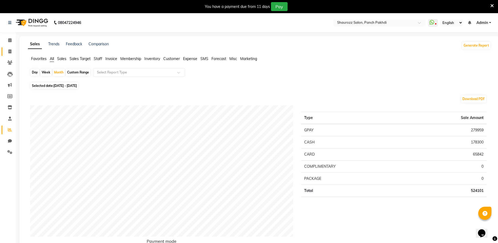
click at [9, 49] on span at bounding box center [9, 52] width 9 height 6
select select "service"
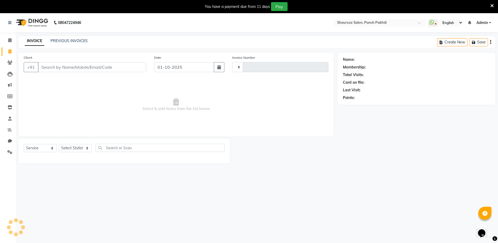
scroll to position [13, 0]
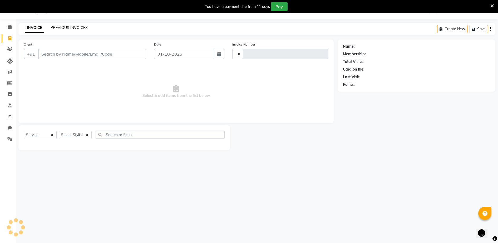
type input "2507"
click at [78, 29] on link "PREVIOUS INVOICES" at bounding box center [69, 27] width 37 height 5
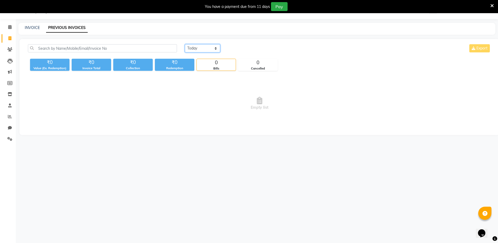
click at [203, 45] on select "[DATE] [DATE] Custom Range" at bounding box center [202, 48] width 35 height 8
select select "range"
click at [185, 44] on select "[DATE] [DATE] Custom Range" at bounding box center [202, 48] width 35 height 8
click at [240, 52] on input "01-10-2025" at bounding box center [245, 48] width 37 height 7
select select "10"
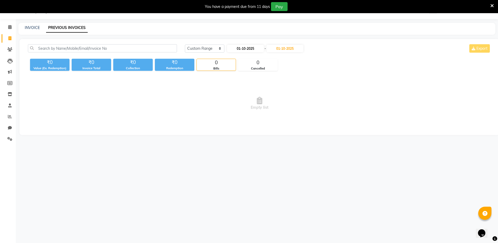
select select "2025"
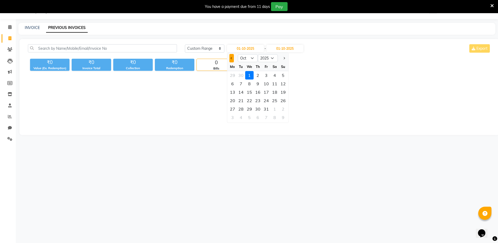
click at [230, 59] on button "Previous month" at bounding box center [231, 58] width 4 height 8
select select "9"
click at [266, 101] on div "26" at bounding box center [266, 100] width 8 height 8
type input "26-09-2025"
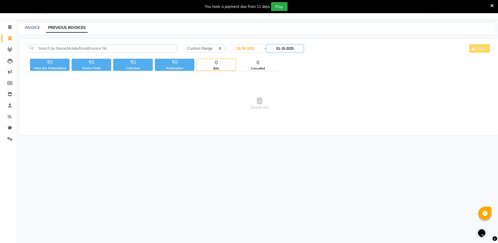
click at [280, 51] on input "01-10-2025" at bounding box center [284, 48] width 37 height 7
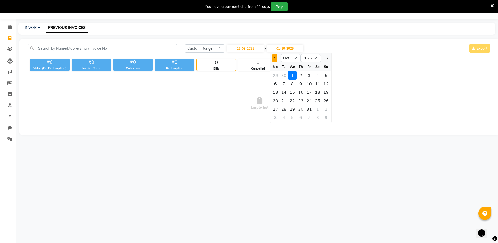
drag, startPoint x: 271, startPoint y: 60, endPoint x: 274, endPoint y: 59, distance: 3.4
click at [272, 60] on div at bounding box center [275, 58] width 11 height 8
click at [274, 59] on span "Previous month" at bounding box center [274, 58] width 2 height 2
select select "9"
click at [310, 100] on div "26" at bounding box center [309, 100] width 8 height 8
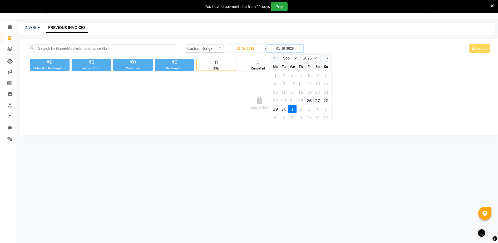
type input "26-09-2025"
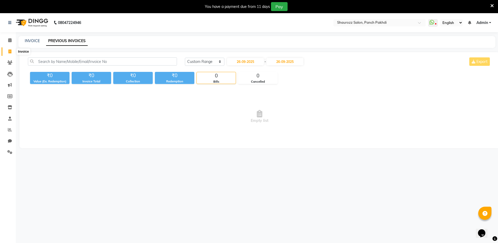
click at [12, 54] on span at bounding box center [9, 52] width 9 height 6
select select "485"
select select "service"
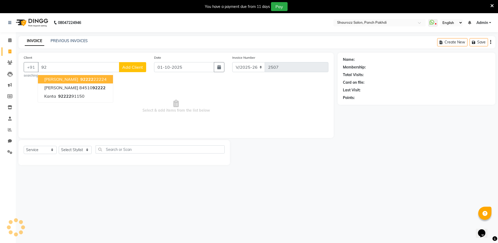
type input "9"
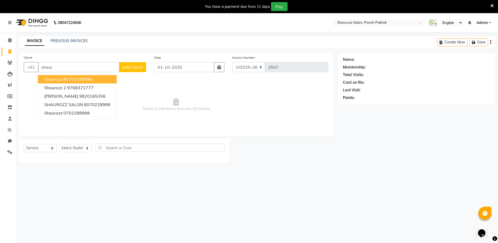
click at [102, 78] on button "shaurozz 80702289999" at bounding box center [77, 79] width 79 height 8
type input "80702289999"
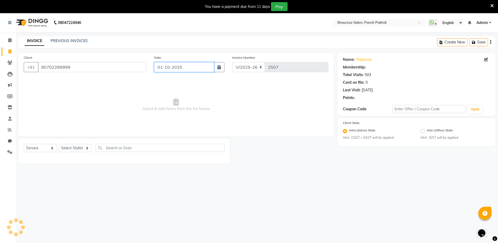
click at [162, 68] on input "01-10-2025" at bounding box center [184, 67] width 60 height 10
select select "10"
select select "2025"
select select "1: Object"
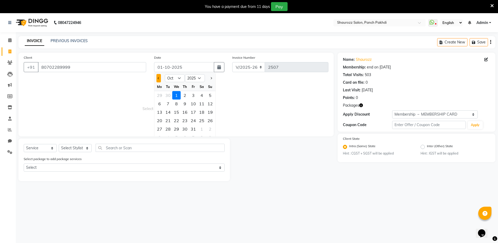
click at [159, 78] on span "Previous month" at bounding box center [158, 78] width 2 height 2
select select "9"
click at [194, 120] on div "26" at bounding box center [193, 120] width 8 height 8
type input "26-09-2025"
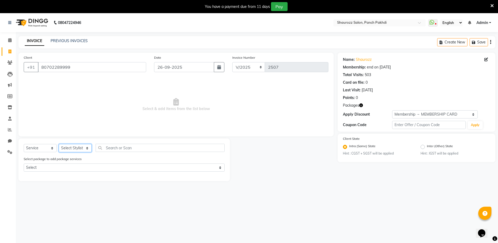
click at [72, 148] on select "Select Stylist ADITYA [PERSON_NAME] [PERSON_NAME] [PERSON_NAME] Salon Samseer s…" at bounding box center [75, 148] width 33 height 8
select select "14040"
click at [59, 144] on select "Select Stylist ADITYA [PERSON_NAME] [PERSON_NAME] [PERSON_NAME] Salon Samseer s…" at bounding box center [75, 148] width 33 height 8
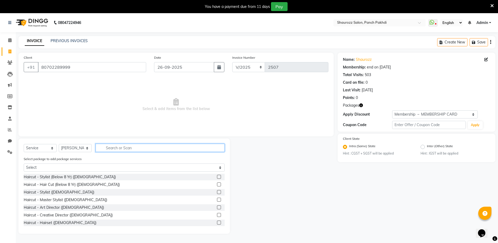
click at [117, 147] on input "text" at bounding box center [160, 148] width 129 height 8
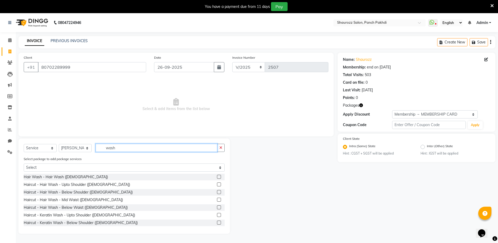
type input "wash"
click at [217, 191] on label at bounding box center [219, 192] width 4 height 4
click at [217, 191] on input "checkbox" at bounding box center [218, 192] width 3 height 3
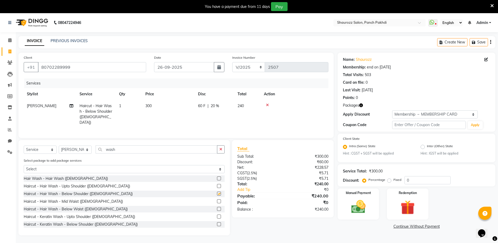
checkbox input "false"
click at [158, 103] on td "300" at bounding box center [168, 114] width 53 height 28
select select "14040"
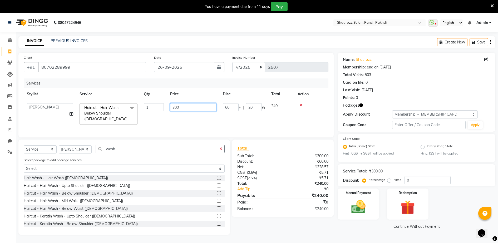
click at [200, 108] on input "300" at bounding box center [193, 107] width 46 height 8
type input "3"
type input "400"
click at [429, 118] on select "Select Membership → MEMBERSHIP CARD" at bounding box center [435, 114] width 86 height 8
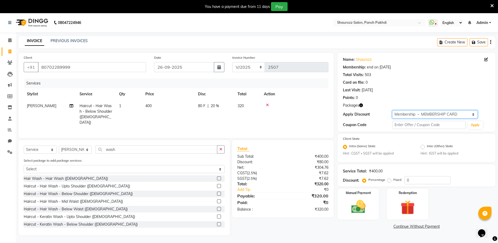
select select "0:"
click at [392, 110] on select "Select Membership → MEMBERSHIP CARD" at bounding box center [435, 114] width 86 height 8
click at [371, 201] on div "Manual Payment" at bounding box center [358, 204] width 43 height 32
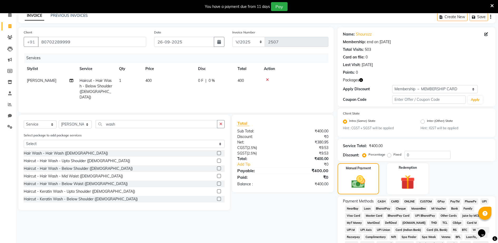
scroll to position [132, 0]
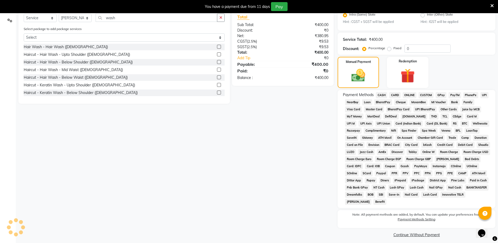
click at [439, 93] on span "GPay" at bounding box center [440, 95] width 11 height 6
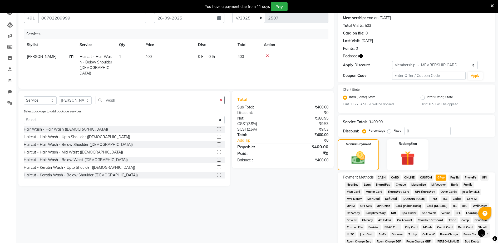
scroll to position [163, 0]
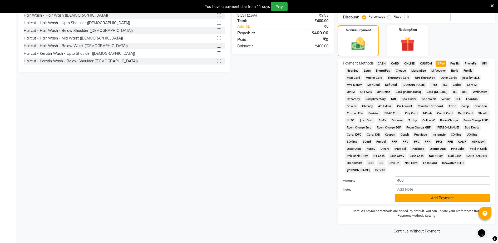
click at [453, 199] on button "Add Payment" at bounding box center [442, 198] width 95 height 8
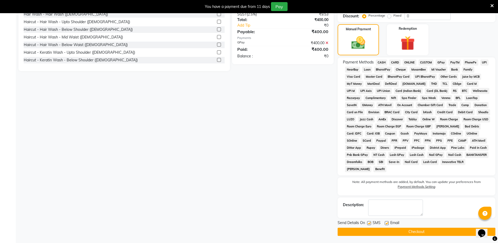
scroll to position [165, 0]
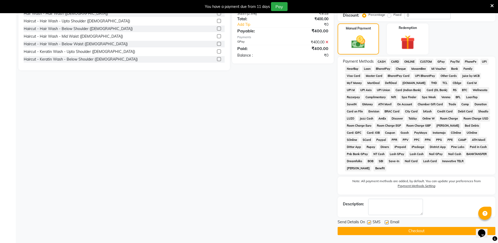
click at [426, 231] on button "Checkout" at bounding box center [416, 231] width 158 height 8
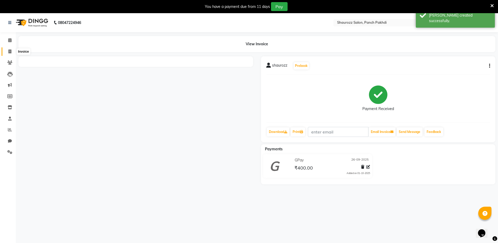
click at [8, 53] on span at bounding box center [9, 52] width 9 height 6
select select "485"
select select "service"
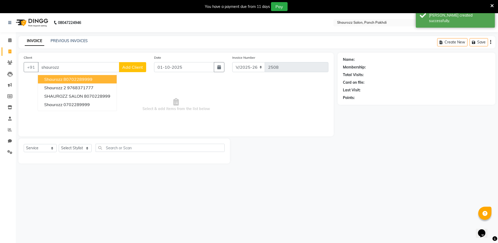
click at [80, 77] on ngb-highlight "80702289999" at bounding box center [77, 79] width 29 height 5
type input "80702289999"
select select "1: Object"
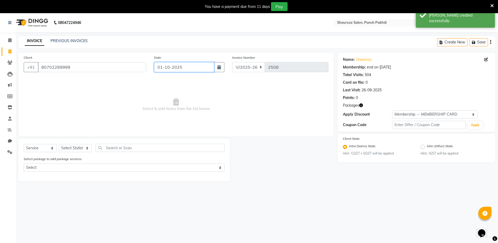
click at [196, 70] on input "01-10-2025" at bounding box center [184, 67] width 60 height 10
select select "10"
select select "2025"
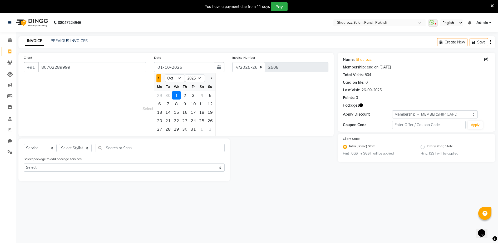
click at [157, 78] on button "Previous month" at bounding box center [158, 78] width 4 height 8
select select "9"
click at [192, 121] on div "26" at bounding box center [193, 120] width 8 height 8
type input "26-09-2025"
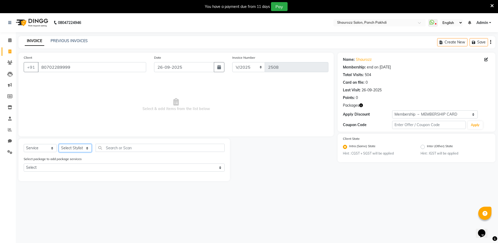
click at [78, 148] on select "Select Stylist ADITYA [PERSON_NAME] [PERSON_NAME] [PERSON_NAME] Salon Samseer s…" at bounding box center [75, 148] width 33 height 8
select select "77722"
click at [59, 144] on select "Select Stylist ADITYA [PERSON_NAME] [PERSON_NAME] [PERSON_NAME] Salon Samseer s…" at bounding box center [75, 148] width 33 height 8
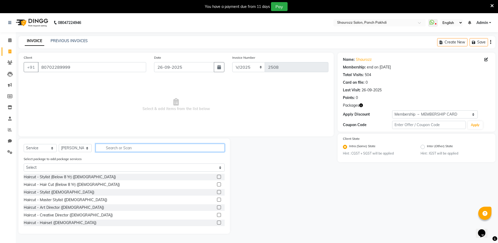
click at [117, 147] on input "text" at bounding box center [160, 148] width 129 height 8
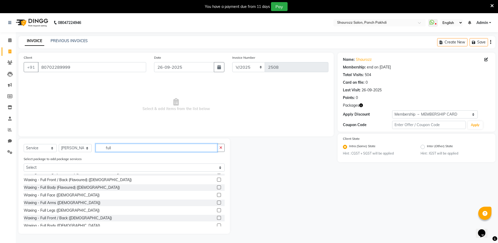
type input "full"
click at [217, 211] on label at bounding box center [219, 210] width 4 height 4
click at [217, 211] on input "checkbox" at bounding box center [218, 210] width 3 height 3
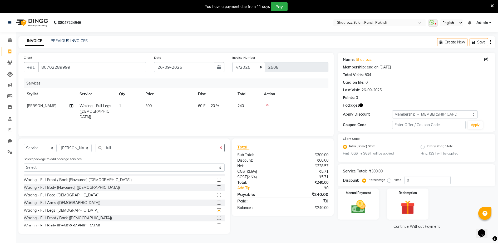
checkbox input "false"
click at [152, 111] on td "300" at bounding box center [168, 111] width 53 height 23
select select "77722"
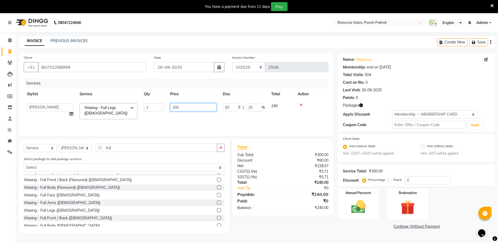
click at [203, 106] on input "300" at bounding box center [193, 107] width 46 height 8
type input "3"
type input "2267"
click at [195, 100] on tr "ADITYA [PERSON_NAME] [PERSON_NAME] Nijam [PERSON_NAME] Salon Samseer siddhi [PE…" at bounding box center [176, 111] width 305 height 22
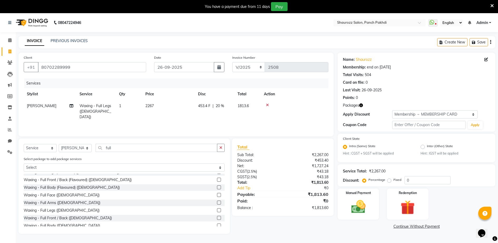
drag, startPoint x: 408, startPoint y: 110, endPoint x: 410, endPoint y: 117, distance: 7.3
click at [409, 112] on div "Name: Shaurozz Membership: end on [DATE] Total Visits: 504 Card on file: 0 Last…" at bounding box center [416, 92] width 158 height 79
click at [410, 117] on select "Select Membership → MEMBERSHIP CARD" at bounding box center [435, 114] width 86 height 8
select select "0:"
click at [392, 110] on select "Select Membership → MEMBERSHIP CARD" at bounding box center [435, 114] width 86 height 8
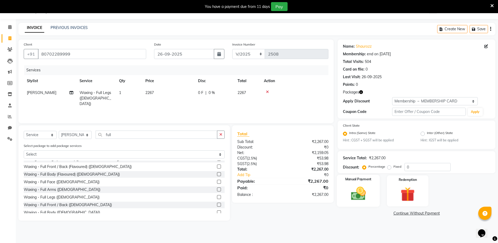
click at [348, 190] on img at bounding box center [358, 193] width 24 height 17
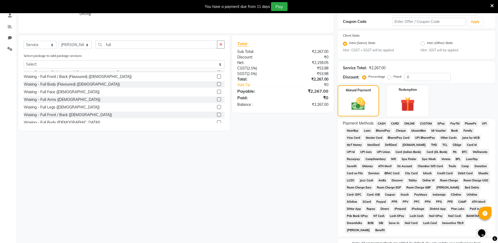
scroll to position [112, 0]
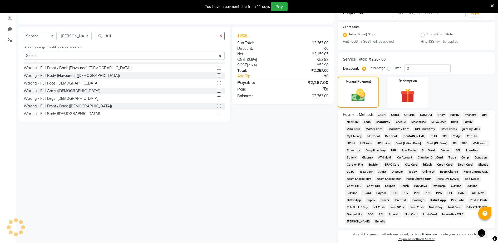
click at [393, 116] on span "CARD" at bounding box center [394, 115] width 11 height 6
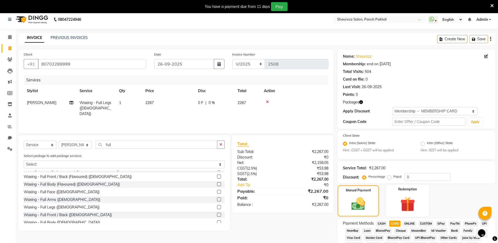
scroll to position [0, 0]
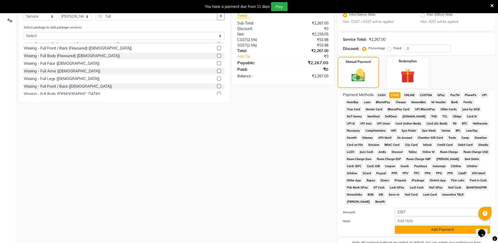
click at [430, 228] on button "Add Payment" at bounding box center [442, 230] width 95 height 8
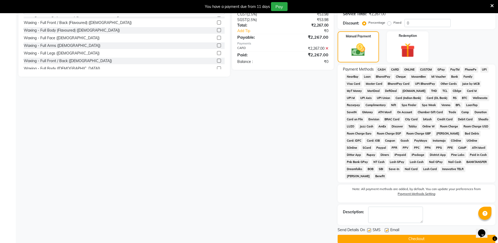
scroll to position [165, 0]
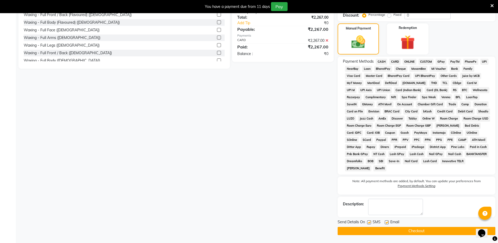
click at [422, 228] on button "Checkout" at bounding box center [416, 231] width 158 height 8
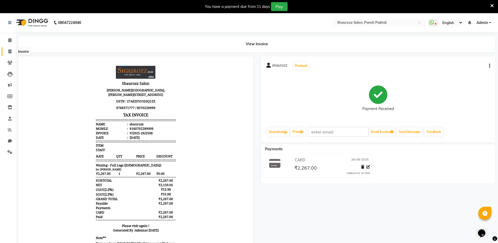
click at [9, 54] on span at bounding box center [9, 52] width 9 height 6
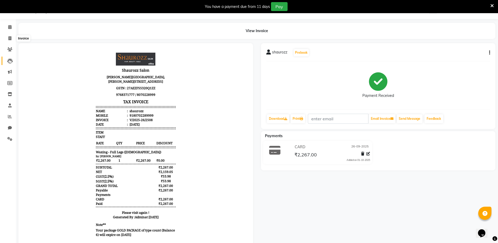
select select "485"
select select "service"
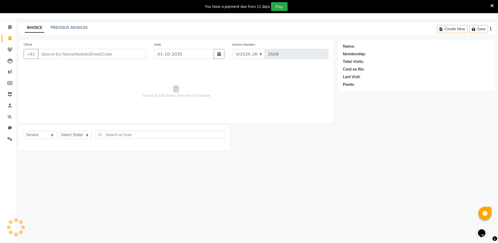
click at [64, 54] on input "Client" at bounding box center [92, 54] width 108 height 10
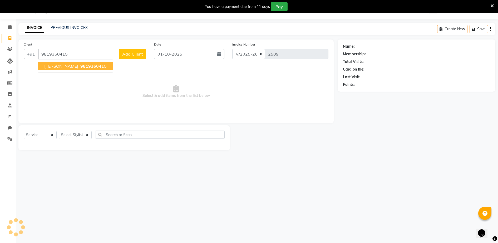
type input "9819360415"
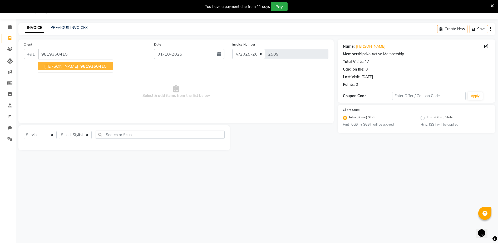
click at [92, 66] on span "98193604" at bounding box center [90, 65] width 21 height 5
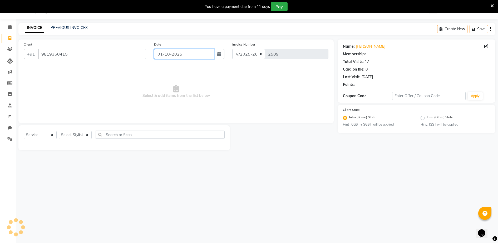
click at [187, 56] on input "01-10-2025" at bounding box center [184, 54] width 60 height 10
select select "10"
select select "2025"
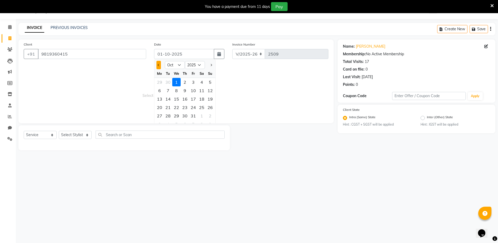
click at [157, 66] on button "Previous month" at bounding box center [158, 65] width 4 height 8
select select "9"
click at [193, 107] on div "26" at bounding box center [193, 107] width 8 height 8
type input "26-09-2025"
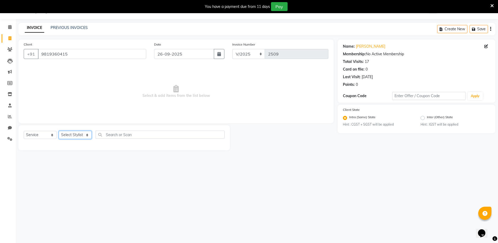
click at [72, 136] on select "Select Stylist ADITYA [PERSON_NAME] [PERSON_NAME] [PERSON_NAME] Salon Samseer s…" at bounding box center [75, 135] width 33 height 8
select select "51992"
click at [59, 131] on select "Select Stylist ADITYA [PERSON_NAME] [PERSON_NAME] [PERSON_NAME] Salon Samseer s…" at bounding box center [75, 135] width 33 height 8
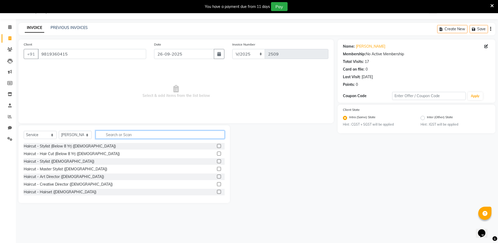
click at [117, 137] on input "text" at bounding box center [160, 135] width 129 height 8
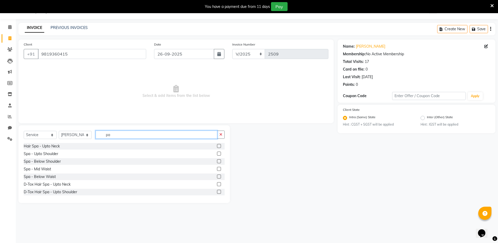
type input "p"
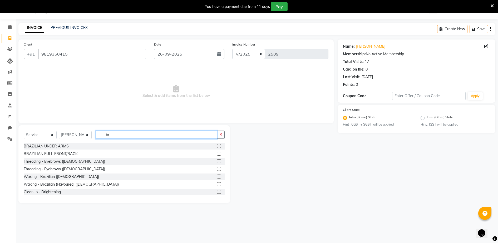
type input "b"
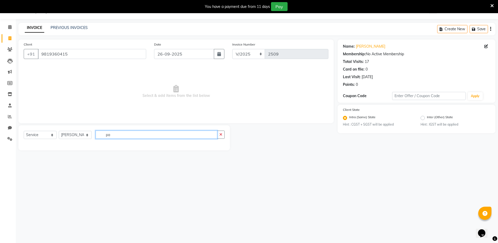
type input "p"
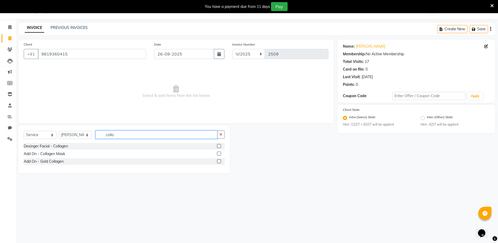
type input "colla"
click at [218, 153] on label at bounding box center [219, 154] width 4 height 4
click at [218, 153] on input "checkbox" at bounding box center [218, 153] width 3 height 3
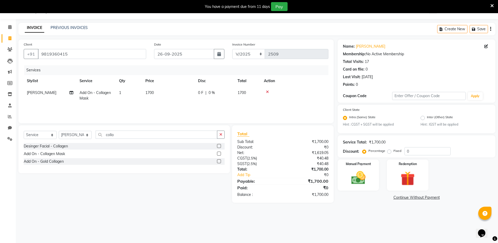
click at [219, 153] on label at bounding box center [219, 154] width 4 height 4
click at [219, 153] on input "checkbox" at bounding box center [218, 153] width 3 height 3
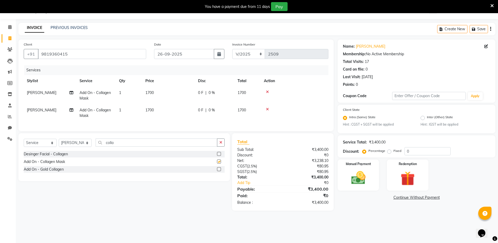
checkbox input "false"
drag, startPoint x: 41, startPoint y: 110, endPoint x: 33, endPoint y: 112, distance: 8.3
click at [37, 110] on td "[PERSON_NAME]" at bounding box center [50, 112] width 53 height 17
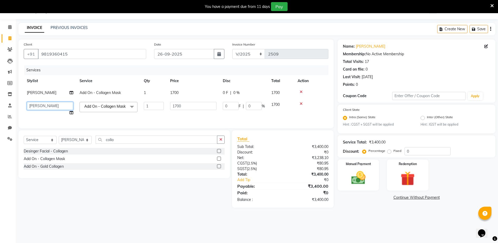
click at [41, 108] on select "[PERSON_NAME] [PERSON_NAME] [PERSON_NAME] Samseer siddhi [PERSON_NAME] [PERSON_…" at bounding box center [50, 106] width 46 height 8
drag, startPoint x: 173, startPoint y: 90, endPoint x: 181, endPoint y: 91, distance: 7.5
click at [181, 91] on td "1700" at bounding box center [193, 93] width 53 height 12
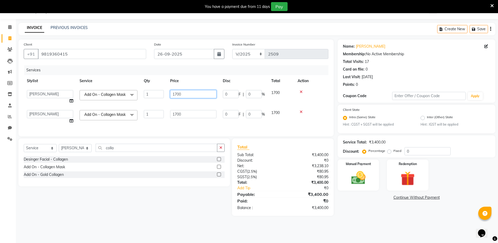
click at [203, 95] on input "1700" at bounding box center [193, 94] width 46 height 8
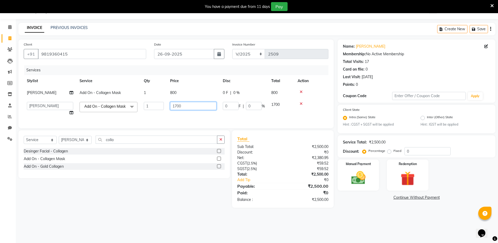
click at [192, 116] on td "1700" at bounding box center [193, 109] width 53 height 20
click at [199, 89] on tr "[PERSON_NAME] Add On - Collagen Mask 1 800 0 F | 0 % 800" at bounding box center [176, 93] width 305 height 12
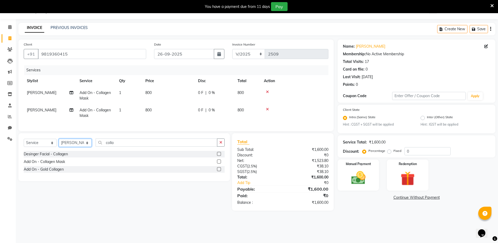
click at [69, 147] on select "Select Stylist ADITYA [PERSON_NAME] [PERSON_NAME] [PERSON_NAME] Salon Samseer s…" at bounding box center [75, 143] width 33 height 8
click at [76, 145] on select "Select Stylist ADITYA [PERSON_NAME] [PERSON_NAME] [PERSON_NAME] Salon Samseer s…" at bounding box center [75, 143] width 33 height 8
click at [130, 146] on input "colla" at bounding box center [157, 142] width 122 height 8
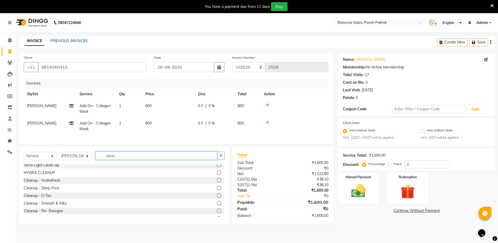
scroll to position [0, 0]
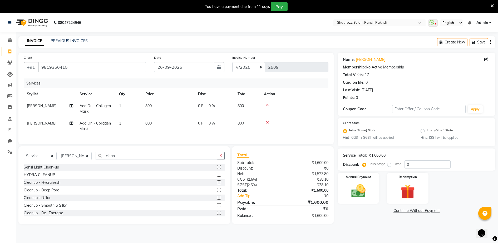
click at [217, 184] on label at bounding box center [219, 182] width 4 height 4
click at [217, 184] on input "checkbox" at bounding box center [218, 182] width 3 height 3
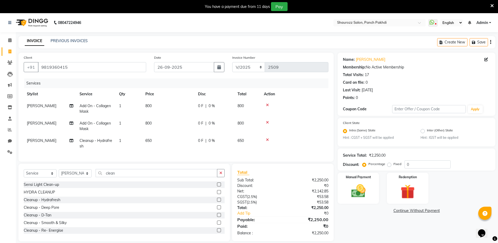
click at [156, 133] on td "800" at bounding box center [168, 125] width 53 height 17
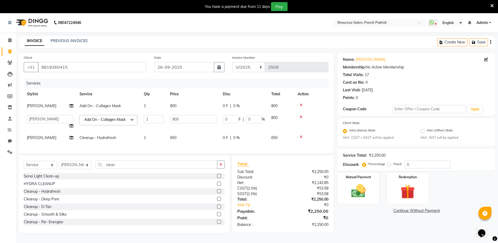
click at [185, 137] on td "650" at bounding box center [193, 138] width 53 height 12
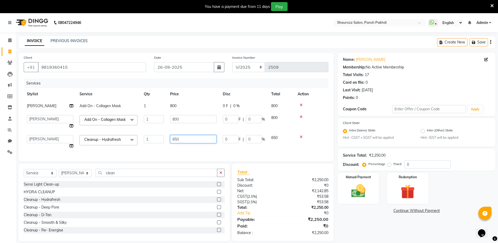
click at [191, 139] on input "650" at bounding box center [193, 139] width 46 height 8
click at [196, 129] on td "800" at bounding box center [193, 122] width 53 height 20
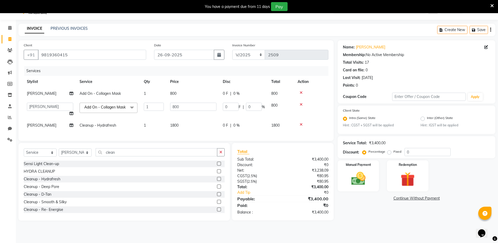
scroll to position [13, 0]
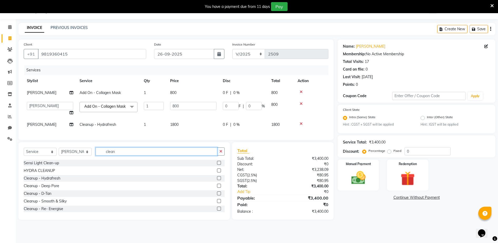
click at [139, 156] on input "clean" at bounding box center [157, 151] width 122 height 8
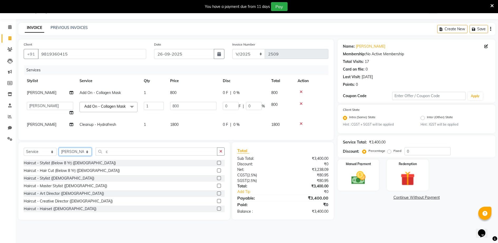
click at [70, 156] on select "Select Stylist ADITYA [PERSON_NAME] [PERSON_NAME] [PERSON_NAME] Salon Samseer s…" at bounding box center [75, 152] width 33 height 8
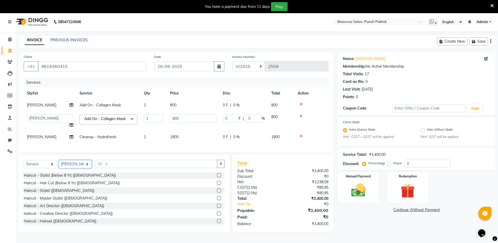
scroll to position [0, 0]
click at [184, 144] on td "1800" at bounding box center [193, 138] width 53 height 12
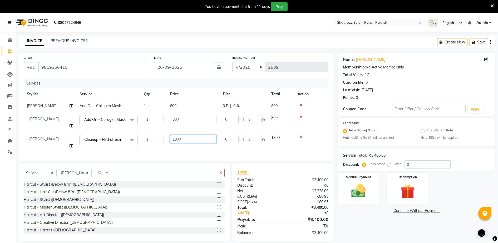
drag, startPoint x: 194, startPoint y: 140, endPoint x: 186, endPoint y: 143, distance: 9.0
click at [194, 141] on input "1800" at bounding box center [193, 139] width 46 height 8
click at [211, 132] on td "800" at bounding box center [193, 122] width 53 height 20
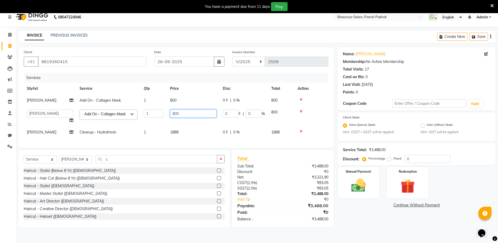
scroll to position [13, 0]
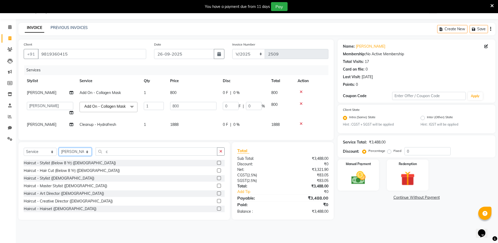
click at [73, 158] on div "Select Service Product Membership Package Voucher Prepaid Gift Card Select Styl…" at bounding box center [123, 181] width 211 height 78
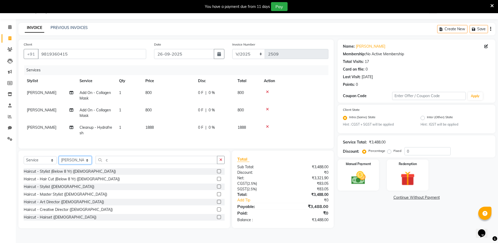
click at [59, 161] on select "Select Stylist ADITYA [PERSON_NAME] [PERSON_NAME] [PERSON_NAME] Salon Samseer s…" at bounding box center [75, 160] width 33 height 8
click at [133, 168] on div "Select Service Product Membership Package Voucher Prepaid Gift Card Select Styl…" at bounding box center [124, 162] width 201 height 12
click at [133, 164] on input "c" at bounding box center [157, 160] width 122 height 8
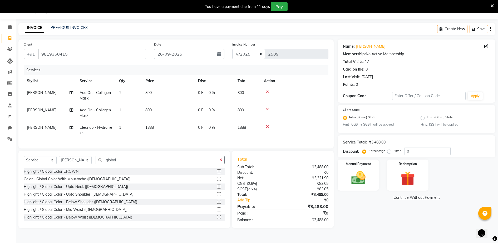
click at [217, 196] on label at bounding box center [219, 194] width 4 height 4
click at [217, 196] on input "checkbox" at bounding box center [218, 194] width 3 height 3
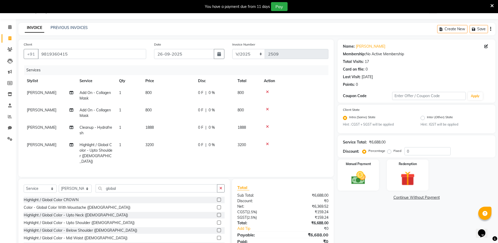
click at [143, 148] on td "3200" at bounding box center [168, 153] width 53 height 28
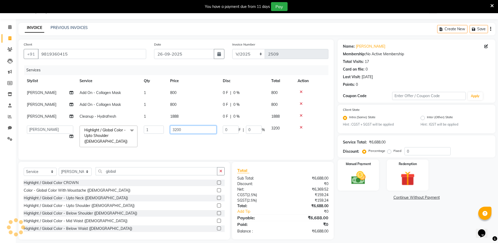
click at [191, 133] on input "3200" at bounding box center [193, 130] width 46 height 8
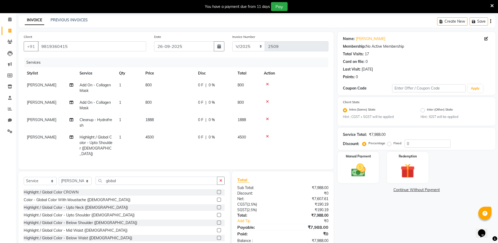
scroll to position [34, 0]
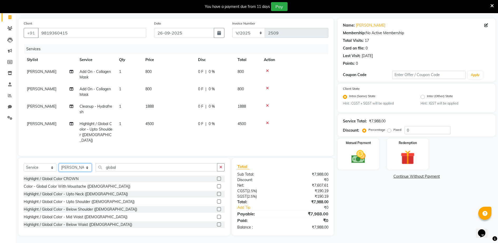
click at [85, 167] on select "Select Stylist ADITYA [PERSON_NAME] [PERSON_NAME] [PERSON_NAME] Salon Samseer s…" at bounding box center [75, 167] width 33 height 8
click at [59, 163] on select "Select Stylist ADITYA [PERSON_NAME] [PERSON_NAME] [PERSON_NAME] Salon Samseer s…" at bounding box center [75, 167] width 33 height 8
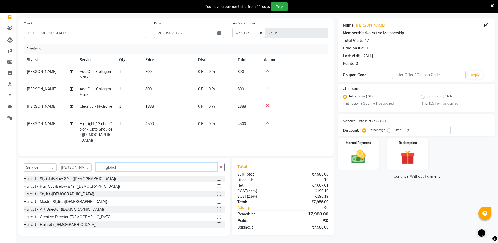
click at [155, 165] on input "global" at bounding box center [157, 167] width 122 height 8
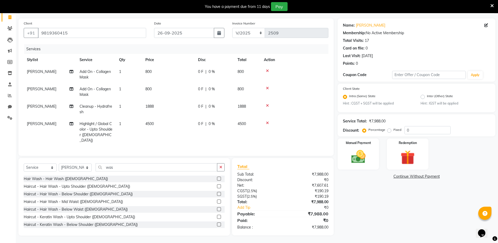
click at [217, 193] on label at bounding box center [219, 194] width 4 height 4
click at [217, 193] on input "checkbox" at bounding box center [218, 193] width 3 height 3
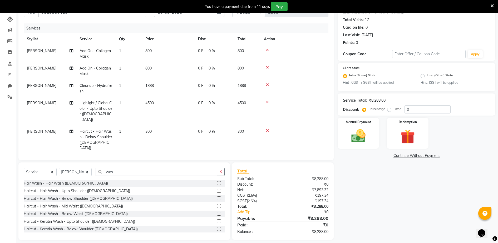
scroll to position [57, 0]
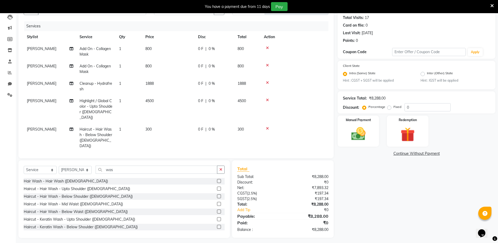
click at [155, 51] on td "800" at bounding box center [168, 51] width 53 height 17
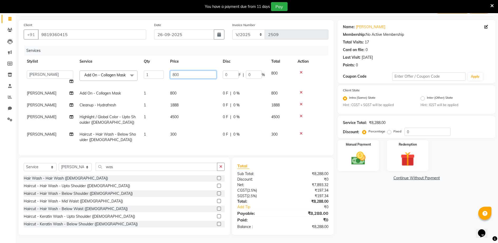
drag, startPoint x: 201, startPoint y: 68, endPoint x: 197, endPoint y: 66, distance: 4.1
click at [200, 71] on input "800" at bounding box center [193, 75] width 46 height 8
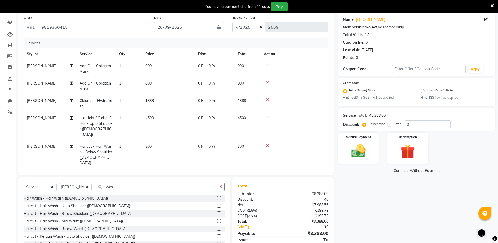
click at [183, 92] on td "800" at bounding box center [168, 85] width 53 height 17
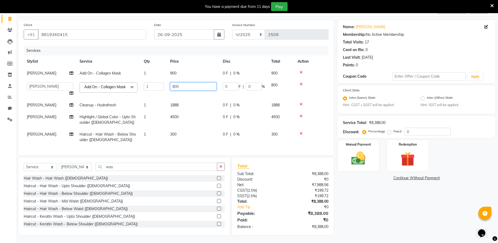
click at [187, 82] on input "800" at bounding box center [193, 86] width 46 height 8
click at [205, 67] on tr "[PERSON_NAME] Add On - Collagen Mask 1 900 0 F | 0 % 900" at bounding box center [176, 73] width 305 height 12
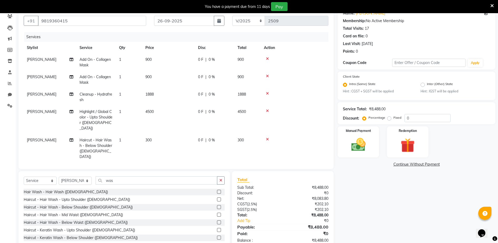
scroll to position [57, 0]
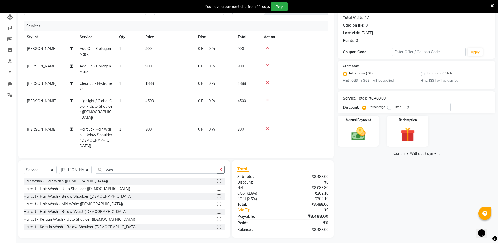
click at [156, 99] on td "4500" at bounding box center [168, 109] width 53 height 28
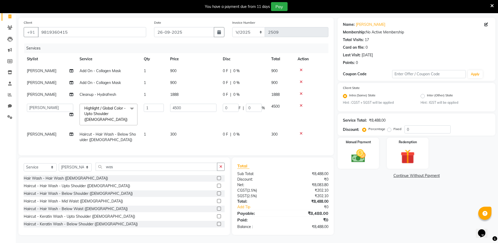
scroll to position [34, 0]
click at [201, 108] on input "4500" at bounding box center [193, 108] width 46 height 8
drag, startPoint x: 174, startPoint y: 131, endPoint x: 180, endPoint y: 130, distance: 6.4
click at [175, 131] on tbody "[PERSON_NAME] Add On - Collagen Mask 1 900 0 F | 0 % 900 [PERSON_NAME] Add On -…" at bounding box center [176, 106] width 305 height 81
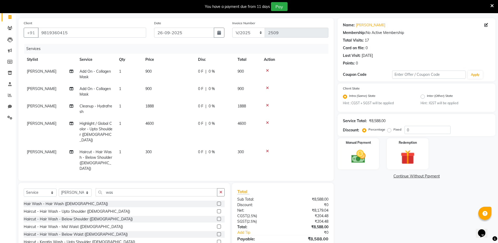
drag, startPoint x: 143, startPoint y: 144, endPoint x: 160, endPoint y: 150, distance: 17.5
click at [145, 146] on td "300" at bounding box center [168, 160] width 53 height 28
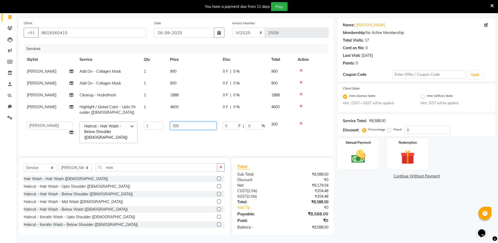
click at [196, 129] on input "300" at bounding box center [193, 126] width 46 height 8
click at [195, 113] on tbody "[PERSON_NAME] Add On - Collagen Mask 1 900 0 F | 0 % 900 [PERSON_NAME] Add On -…" at bounding box center [176, 106] width 305 height 81
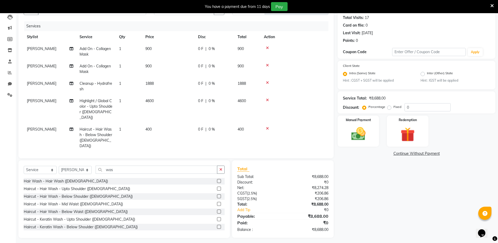
click at [157, 102] on td "4600" at bounding box center [168, 109] width 53 height 28
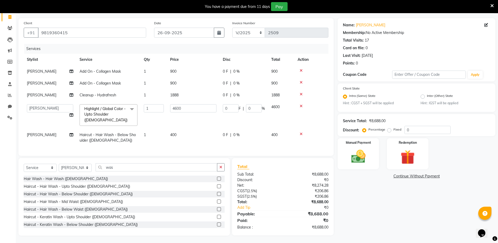
click at [191, 114] on td "4600" at bounding box center [193, 115] width 53 height 28
click at [191, 111] on input "4600" at bounding box center [193, 108] width 46 height 8
click at [202, 88] on tr "[PERSON_NAME] Add On - Collagen Mask 1 900 0 F | 0 % 900" at bounding box center [176, 83] width 305 height 12
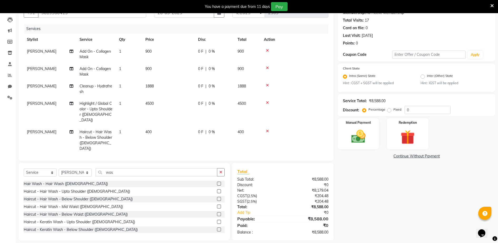
scroll to position [57, 0]
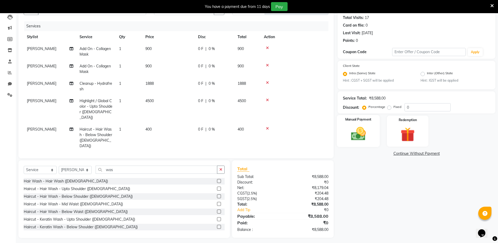
click at [350, 126] on img at bounding box center [358, 134] width 24 height 17
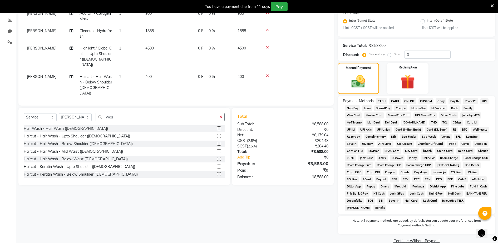
scroll to position [120, 0]
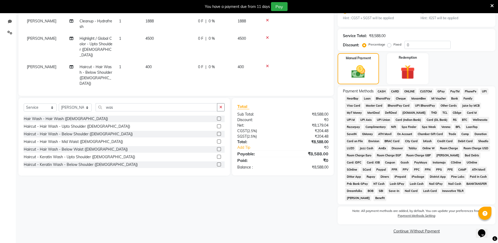
drag, startPoint x: 436, startPoint y: 90, endPoint x: 440, endPoint y: 92, distance: 4.1
click at [437, 90] on span "GPay" at bounding box center [440, 91] width 11 height 6
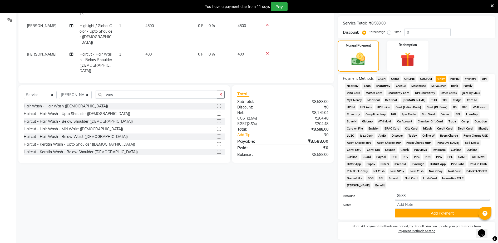
scroll to position [147, 0]
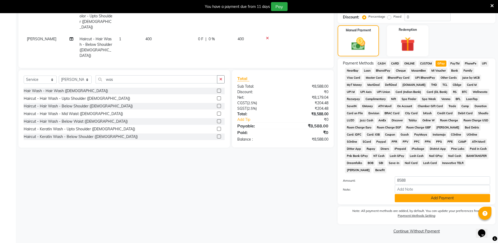
click at [434, 194] on button "Add Payment" at bounding box center [442, 198] width 95 height 8
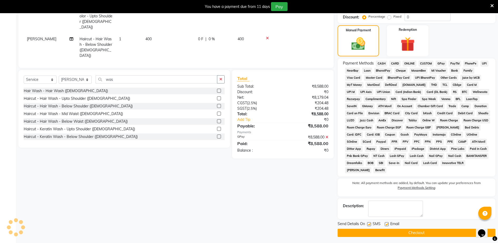
scroll to position [149, 0]
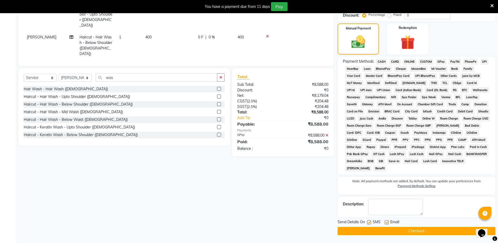
click at [436, 231] on button "Checkout" at bounding box center [416, 231] width 158 height 8
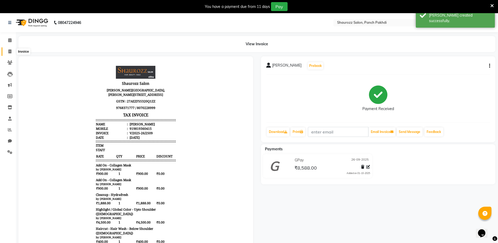
click at [10, 53] on icon at bounding box center [9, 51] width 3 height 4
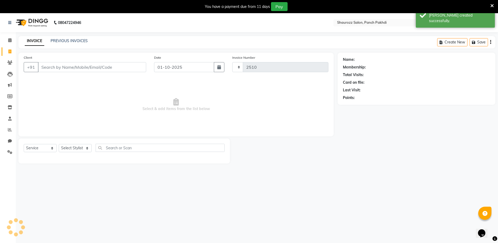
scroll to position [13, 0]
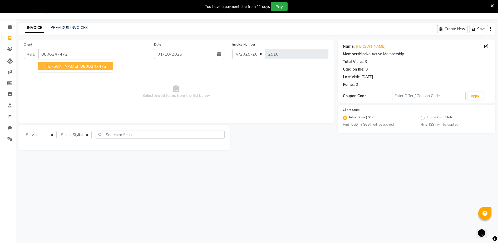
click at [87, 67] on ngb-highlight "8806247 472" at bounding box center [92, 65] width 27 height 5
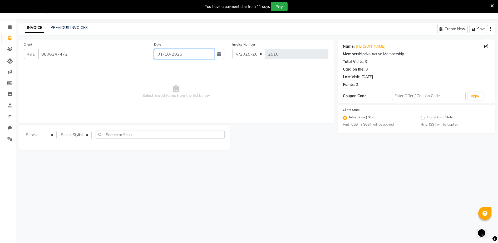
click at [195, 56] on input "01-10-2025" at bounding box center [184, 54] width 60 height 10
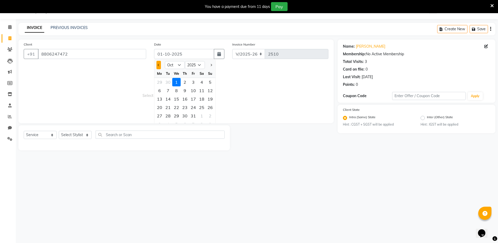
click at [157, 65] on button "Previous month" at bounding box center [158, 65] width 4 height 8
click at [194, 107] on div "26" at bounding box center [193, 107] width 8 height 8
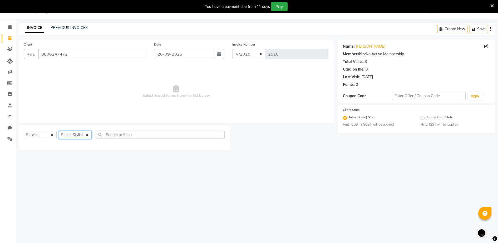
click at [79, 134] on select "Select Stylist ADITYA [PERSON_NAME] [PERSON_NAME] [PERSON_NAME] Salon Samseer s…" at bounding box center [75, 135] width 33 height 8
click at [59, 131] on select "Select Stylist ADITYA [PERSON_NAME] [PERSON_NAME] [PERSON_NAME] Salon Samseer s…" at bounding box center [75, 135] width 33 height 8
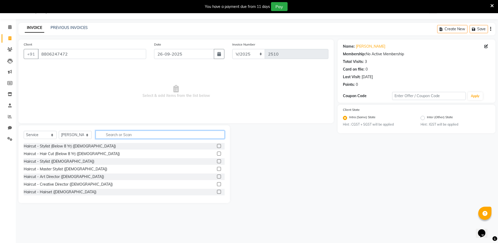
click at [133, 137] on input "text" at bounding box center [160, 135] width 129 height 8
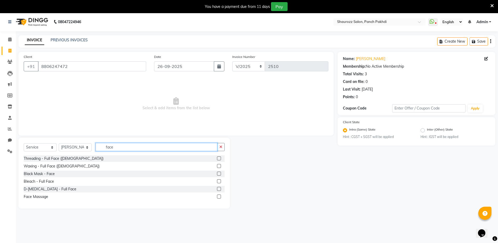
scroll to position [0, 0]
click at [220, 166] on label at bounding box center [219, 167] width 4 height 4
click at [220, 166] on input "checkbox" at bounding box center [218, 166] width 3 height 3
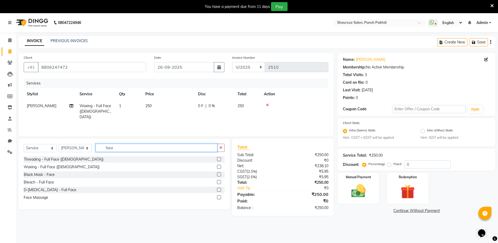
click at [135, 150] on input "face" at bounding box center [157, 148] width 122 height 8
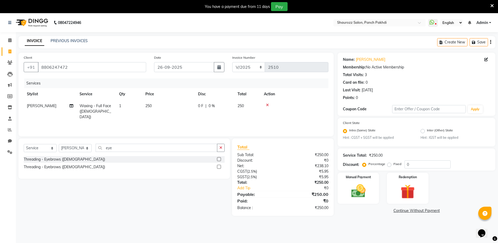
click at [218, 165] on label at bounding box center [219, 167] width 4 height 4
click at [218, 165] on input "checkbox" at bounding box center [218, 166] width 3 height 3
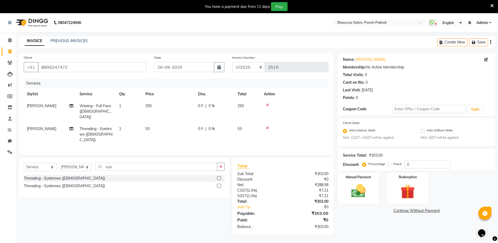
click at [151, 126] on td "53" at bounding box center [168, 134] width 53 height 23
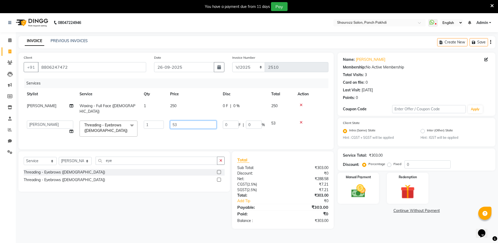
drag, startPoint x: 177, startPoint y: 120, endPoint x: 183, endPoint y: 118, distance: 6.6
click at [178, 121] on input "53" at bounding box center [193, 125] width 46 height 8
click at [188, 99] on th "Price" at bounding box center [193, 94] width 53 height 12
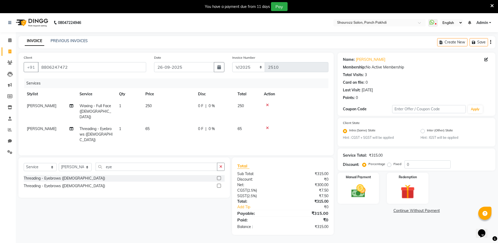
click at [159, 106] on td "250" at bounding box center [168, 111] width 53 height 23
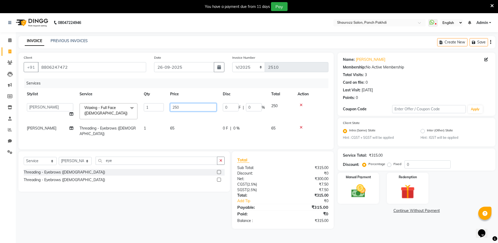
click at [199, 106] on input "250" at bounding box center [193, 107] width 46 height 8
click at [183, 126] on td "65" at bounding box center [193, 130] width 53 height 17
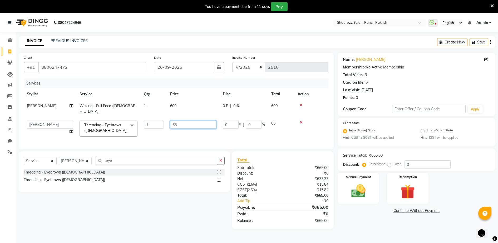
click at [189, 121] on input "65" at bounding box center [193, 125] width 46 height 8
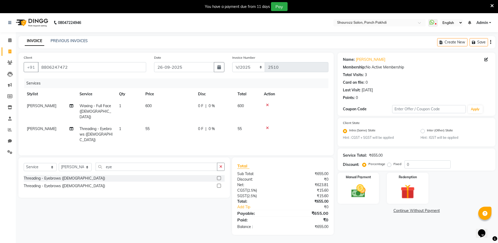
click at [186, 108] on td "600" at bounding box center [168, 111] width 53 height 23
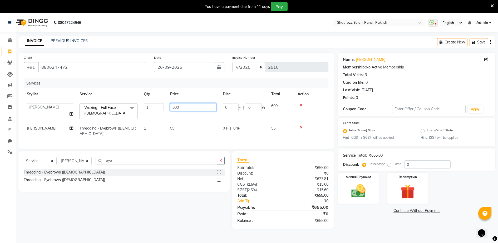
click at [200, 109] on input "600" at bounding box center [193, 107] width 46 height 8
drag, startPoint x: 165, startPoint y: 131, endPoint x: 178, endPoint y: 126, distance: 13.6
click at [171, 128] on tr "[PERSON_NAME] Threading - Eyebrows ([DEMOGRAPHIC_DATA]) 1 55 0 F | 0 % 55" at bounding box center [176, 130] width 305 height 17
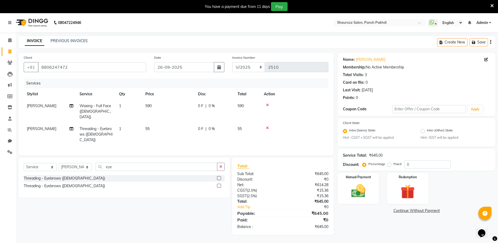
click at [173, 126] on td "55" at bounding box center [168, 134] width 53 height 23
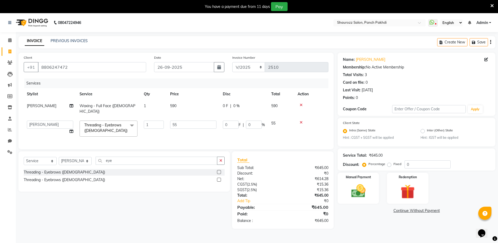
click at [193, 117] on td "55" at bounding box center [193, 128] width 53 height 22
drag, startPoint x: 187, startPoint y: 115, endPoint x: 187, endPoint y: 118, distance: 3.0
click at [187, 121] on input "55" at bounding box center [193, 125] width 46 height 8
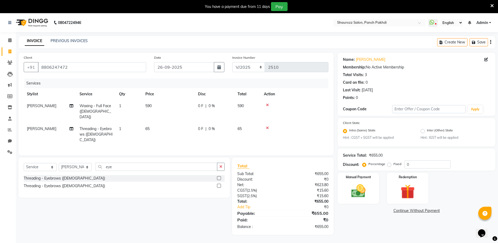
click at [191, 107] on td "590" at bounding box center [168, 111] width 53 height 23
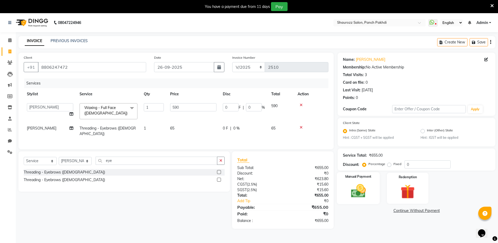
click at [372, 192] on div "Manual Payment" at bounding box center [358, 188] width 43 height 32
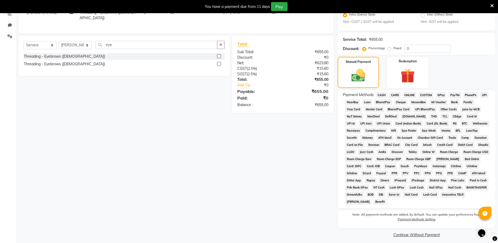
scroll to position [120, 0]
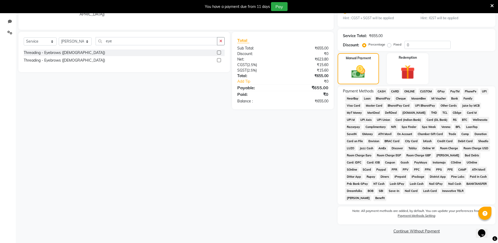
click at [444, 92] on span "GPay" at bounding box center [440, 91] width 11 height 6
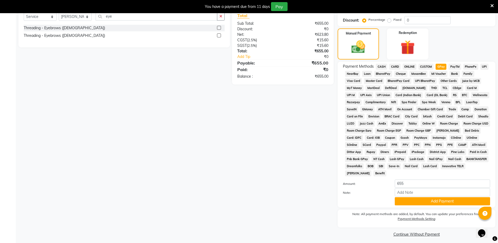
scroll to position [147, 0]
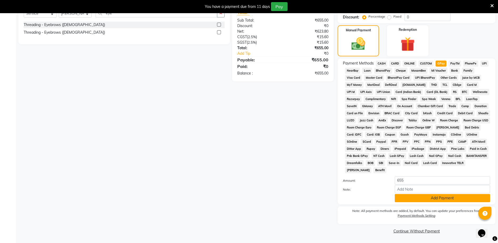
click at [431, 201] on button "Add Payment" at bounding box center [442, 198] width 95 height 8
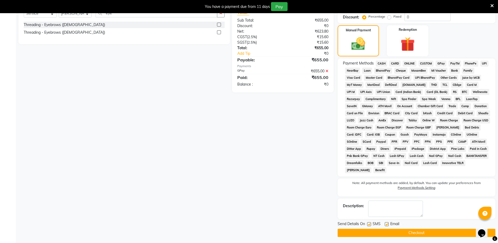
scroll to position [149, 0]
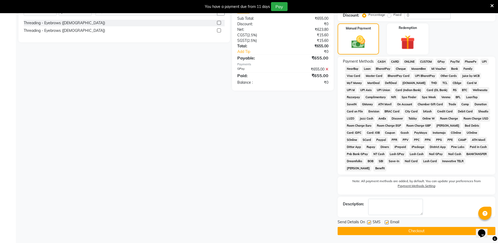
click at [407, 230] on button "Checkout" at bounding box center [416, 231] width 158 height 8
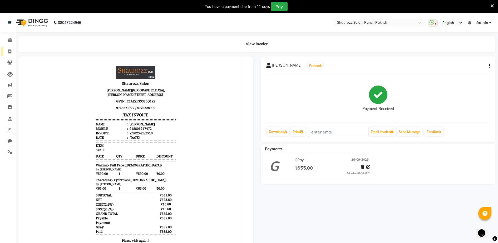
click at [9, 48] on link "Invoice" at bounding box center [8, 51] width 13 height 9
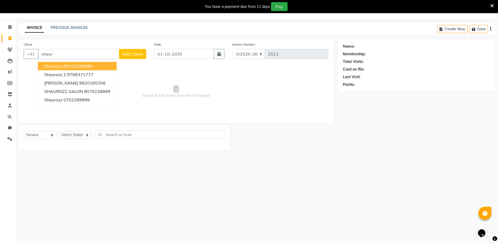
click at [76, 67] on ngb-highlight "80702289999" at bounding box center [77, 65] width 29 height 5
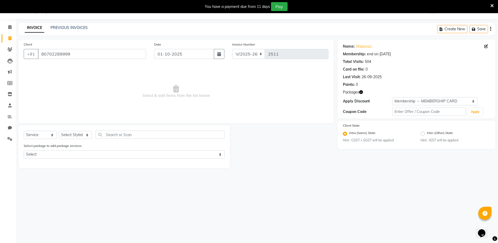
click at [178, 59] on div "Date [DATE]" at bounding box center [189, 53] width 78 height 22
click at [183, 55] on input "01-10-2025" at bounding box center [184, 54] width 60 height 10
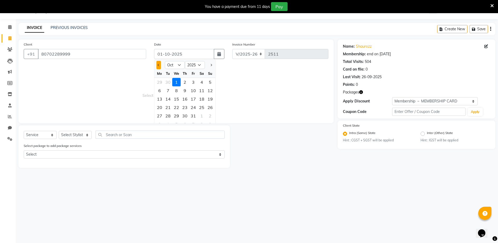
click at [158, 68] on button "Previous month" at bounding box center [158, 65] width 4 height 8
click at [193, 106] on div "26" at bounding box center [193, 107] width 8 height 8
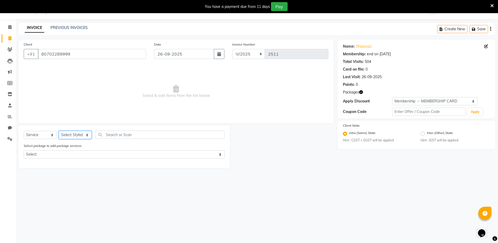
click at [73, 135] on select "Select Stylist ADITYA [PERSON_NAME] [PERSON_NAME] [PERSON_NAME] Salon Samseer s…" at bounding box center [75, 135] width 33 height 8
click at [59, 131] on select "Select Stylist ADITYA [PERSON_NAME] [PERSON_NAME] [PERSON_NAME] Salon Samseer s…" at bounding box center [75, 135] width 33 height 8
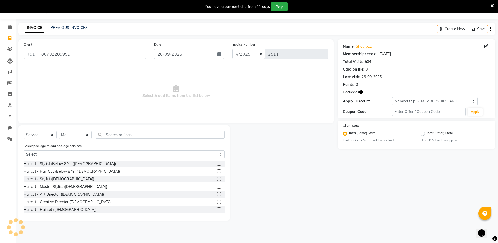
click at [135, 140] on div "Select Service Product Membership Package Voucher Prepaid Gift Card Select Styl…" at bounding box center [124, 137] width 201 height 12
click at [136, 134] on input "text" at bounding box center [160, 135] width 129 height 8
click at [212, 180] on div "Haircut - Stylist ([DEMOGRAPHIC_DATA])" at bounding box center [124, 179] width 201 height 7
click at [217, 179] on label at bounding box center [219, 179] width 4 height 4
click at [217, 179] on input "checkbox" at bounding box center [218, 178] width 3 height 3
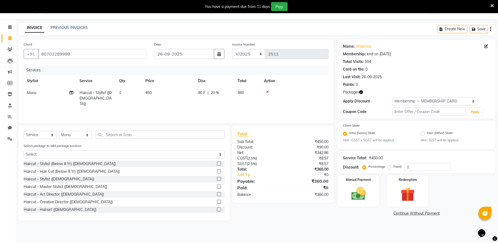
click at [154, 101] on td "450" at bounding box center [168, 98] width 53 height 23
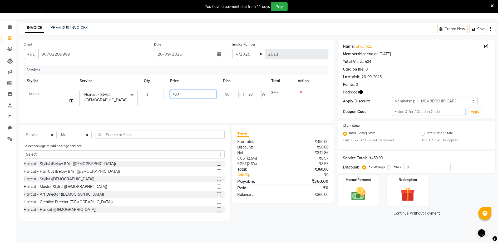
click at [191, 92] on input "450" at bounding box center [193, 94] width 46 height 8
click at [212, 83] on tr "Stylist Service Qty Price Disc Total Action" at bounding box center [176, 81] width 305 height 12
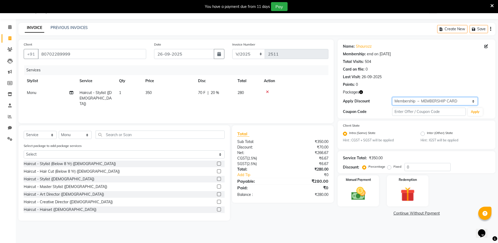
drag, startPoint x: 418, startPoint y: 98, endPoint x: 418, endPoint y: 101, distance: 3.2
click at [418, 99] on select "Select Membership → MEMBERSHIP CARD" at bounding box center [435, 101] width 86 height 8
click at [392, 97] on select "Select Membership → MEMBERSHIP CARD" at bounding box center [435, 101] width 86 height 8
click at [369, 194] on img at bounding box center [358, 193] width 24 height 17
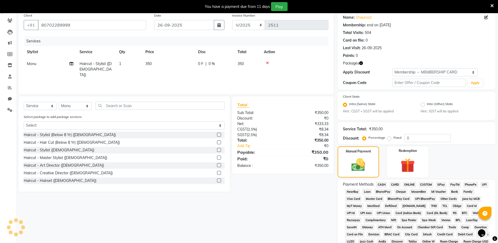
scroll to position [135, 0]
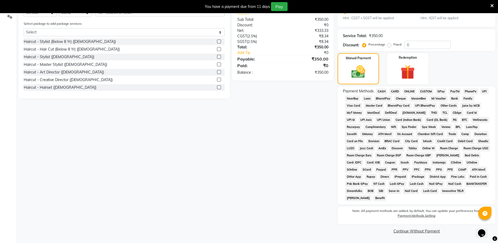
click at [439, 93] on span "GPay" at bounding box center [440, 91] width 11 height 6
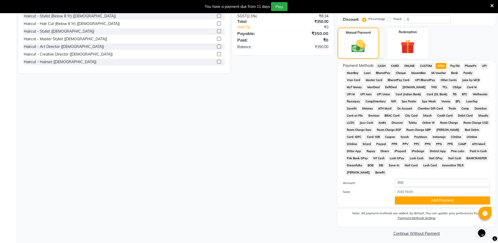
scroll to position [163, 0]
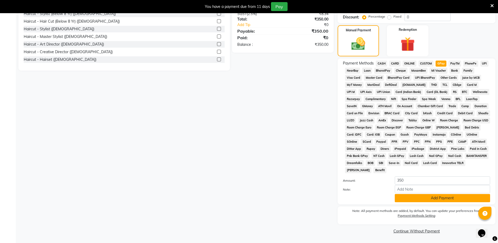
click at [428, 200] on button "Add Payment" at bounding box center [442, 198] width 95 height 8
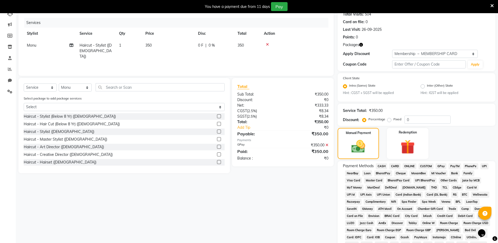
scroll to position [165, 0]
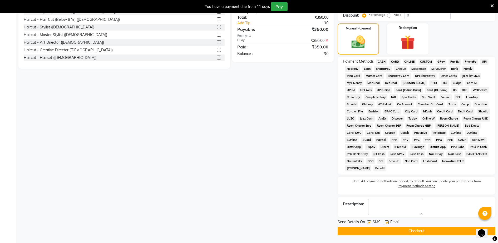
click at [419, 230] on button "Checkout" at bounding box center [416, 231] width 158 height 8
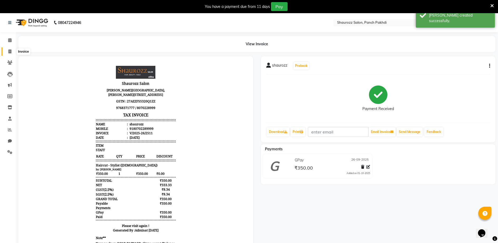
click at [12, 51] on span at bounding box center [9, 52] width 9 height 6
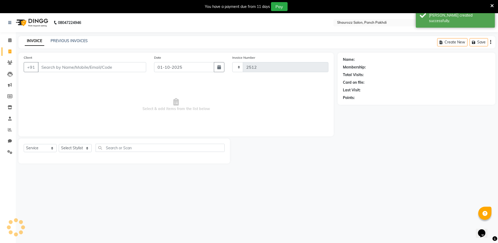
scroll to position [13, 0]
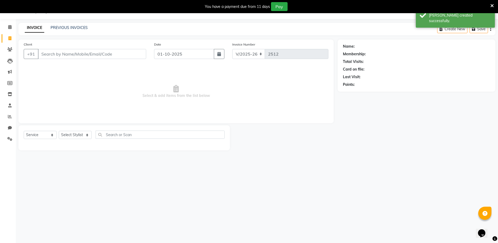
click at [54, 49] on input "Client" at bounding box center [92, 54] width 108 height 10
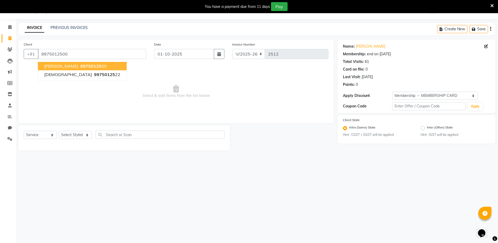
click at [83, 68] on span "99750125" at bounding box center [90, 65] width 21 height 5
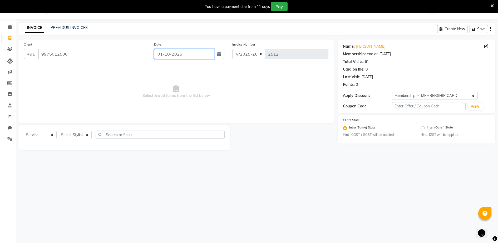
click at [192, 57] on input "01-10-2025" at bounding box center [184, 54] width 60 height 10
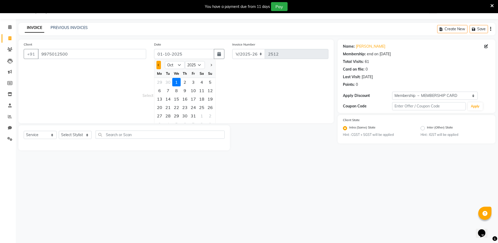
click at [160, 64] on button "Previous month" at bounding box center [158, 65] width 4 height 8
click at [193, 107] on div "26" at bounding box center [193, 107] width 8 height 8
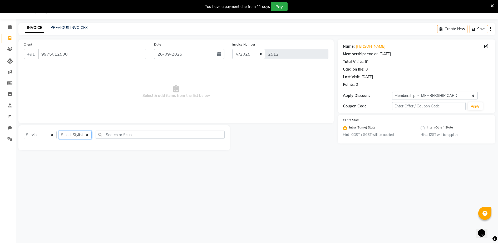
click at [79, 136] on select "Select Stylist ADITYA [PERSON_NAME] [PERSON_NAME] [PERSON_NAME] Salon Samseer s…" at bounding box center [75, 135] width 33 height 8
click at [59, 131] on select "Select Stylist ADITYA [PERSON_NAME] [PERSON_NAME] [PERSON_NAME] Salon Samseer s…" at bounding box center [75, 135] width 33 height 8
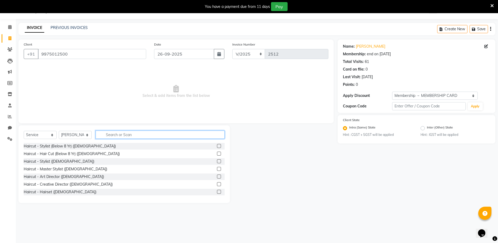
click at [138, 138] on input "text" at bounding box center [160, 135] width 129 height 8
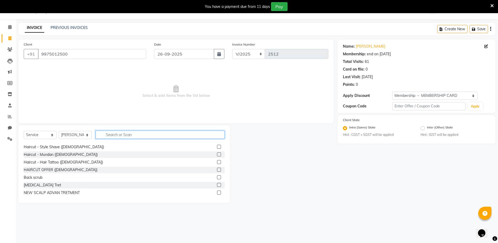
scroll to position [66, 0]
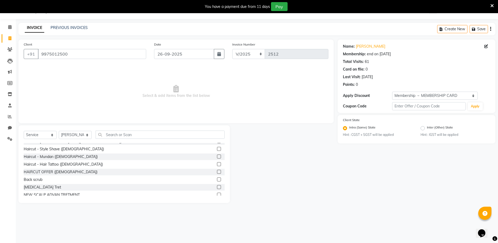
click at [217, 172] on label at bounding box center [219, 172] width 4 height 4
click at [217, 172] on input "checkbox" at bounding box center [218, 171] width 3 height 3
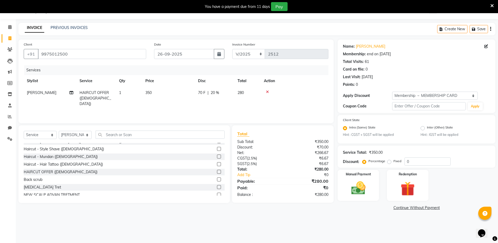
click at [159, 93] on td "350" at bounding box center [168, 98] width 53 height 23
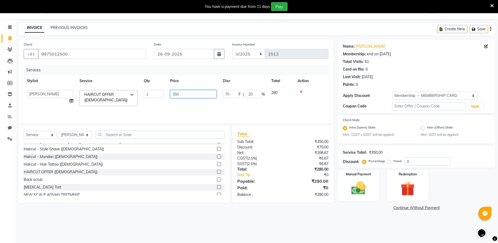
click at [200, 97] on input "350" at bounding box center [193, 94] width 46 height 8
click at [185, 82] on th "Price" at bounding box center [193, 81] width 53 height 12
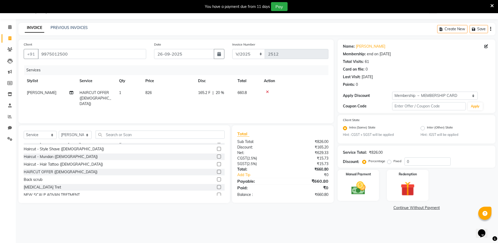
drag, startPoint x: 400, startPoint y: 89, endPoint x: 400, endPoint y: 92, distance: 3.5
click at [400, 92] on div "Name: [PERSON_NAME] Membership: end on [DATE] Total Visits: 61 Card on file: 0 …" at bounding box center [416, 75] width 158 height 73
drag, startPoint x: 400, startPoint y: 92, endPoint x: 401, endPoint y: 97, distance: 4.7
click at [401, 97] on select "Select Membership → MEMBERSHIP CARD" at bounding box center [435, 96] width 86 height 8
click at [392, 92] on select "Select Membership → MEMBERSHIP CARD" at bounding box center [435, 96] width 86 height 8
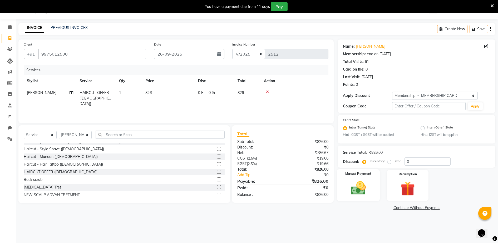
click at [370, 197] on div "Manual Payment" at bounding box center [358, 185] width 43 height 32
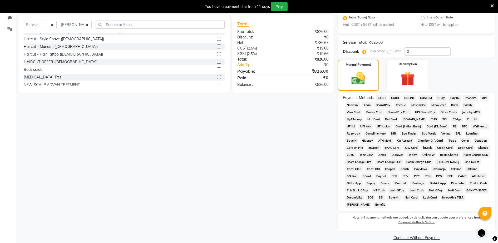
scroll to position [130, 0]
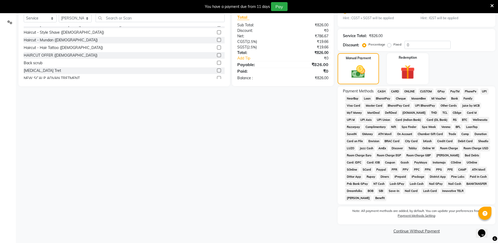
click at [385, 90] on span "CASH" at bounding box center [381, 91] width 11 height 6
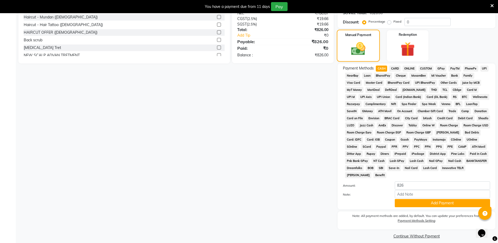
scroll to position [158, 0]
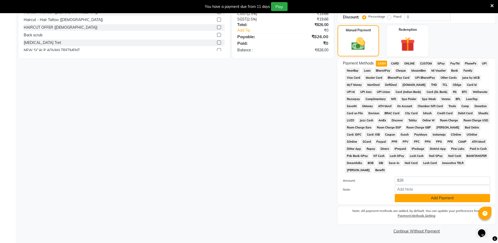
click at [444, 200] on button "Add Payment" at bounding box center [442, 198] width 95 height 8
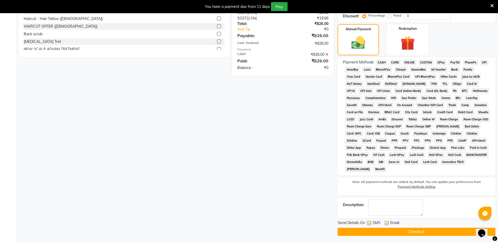
scroll to position [160, 0]
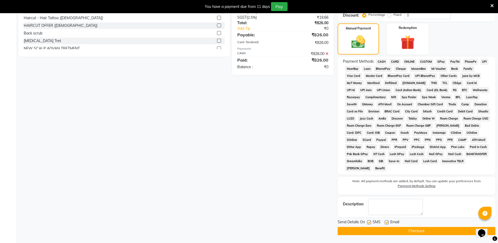
click at [437, 229] on button "Checkout" at bounding box center [416, 231] width 158 height 8
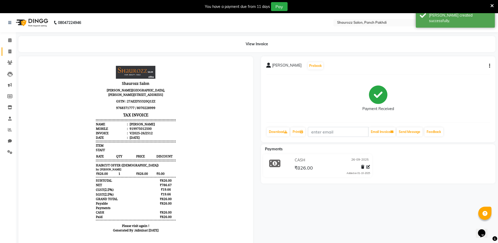
click at [3, 54] on link "Invoice" at bounding box center [8, 51] width 13 height 9
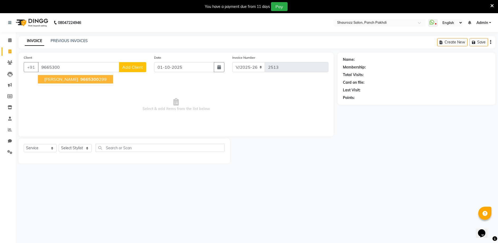
click at [64, 76] on button "[PERSON_NAME] 9665300 299" at bounding box center [75, 79] width 75 height 8
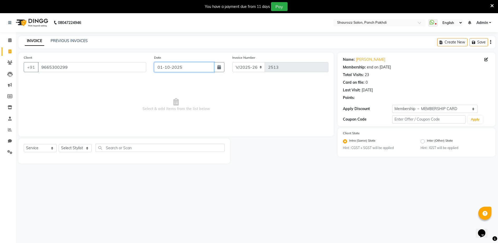
click at [175, 63] on input "01-10-2025" at bounding box center [184, 67] width 60 height 10
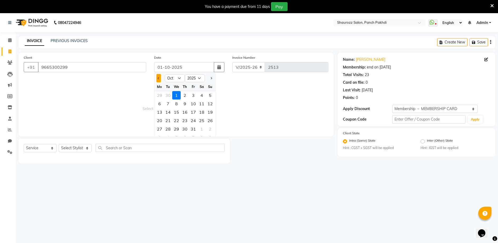
click at [157, 79] on button "Previous month" at bounding box center [158, 78] width 4 height 8
click at [195, 120] on div "26" at bounding box center [193, 120] width 8 height 8
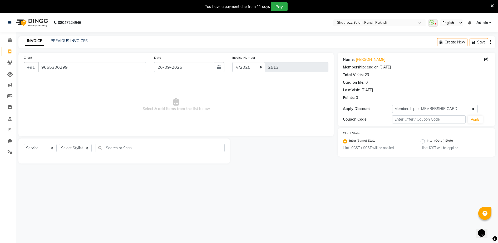
click at [126, 152] on div "Select Service Product Membership Package Voucher Prepaid Gift Card Select Styl…" at bounding box center [124, 150] width 201 height 12
click at [83, 150] on select "Select Stylist ADITYA [PERSON_NAME] [PERSON_NAME] [PERSON_NAME] Salon Samseer s…" at bounding box center [75, 148] width 33 height 8
click at [59, 144] on select "Select Stylist ADITYA [PERSON_NAME] [PERSON_NAME] [PERSON_NAME] Salon Samseer s…" at bounding box center [75, 148] width 33 height 8
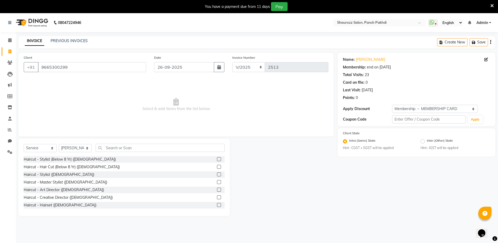
drag, startPoint x: 124, startPoint y: 153, endPoint x: 125, endPoint y: 151, distance: 2.7
click at [125, 151] on div "Select Service Product Membership Package Voucher Prepaid Gift Card Select Styl…" at bounding box center [124, 150] width 201 height 12
click at [125, 151] on input "text" at bounding box center [160, 148] width 129 height 8
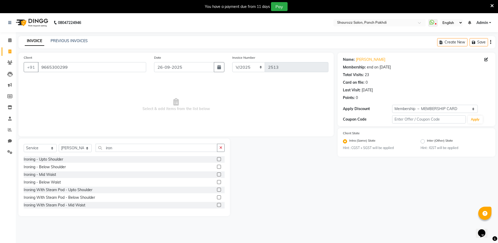
click at [217, 182] on label at bounding box center [219, 182] width 4 height 4
click at [217, 182] on input "checkbox" at bounding box center [218, 182] width 3 height 3
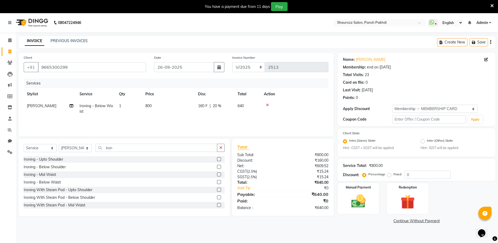
click at [150, 105] on span "800" at bounding box center [148, 105] width 6 height 5
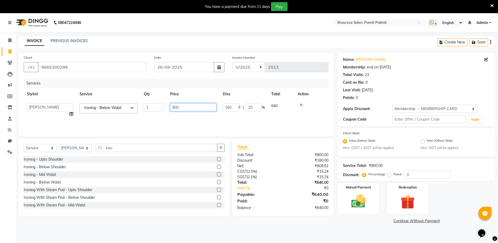
click at [190, 106] on input "800" at bounding box center [193, 107] width 46 height 8
drag, startPoint x: 165, startPoint y: 95, endPoint x: 180, endPoint y: 95, distance: 14.7
click at [173, 95] on tr "Stylist Service Qty Price Disc Total Action" at bounding box center [176, 94] width 305 height 12
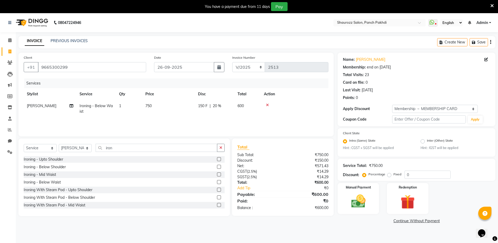
click at [160, 106] on td "750" at bounding box center [168, 108] width 53 height 17
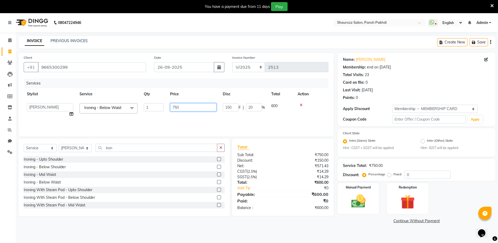
click at [195, 108] on input "750" at bounding box center [193, 107] width 46 height 8
click at [188, 93] on th "Price" at bounding box center [193, 94] width 53 height 12
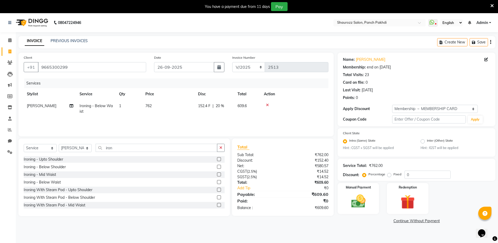
click at [164, 107] on td "762" at bounding box center [168, 108] width 53 height 17
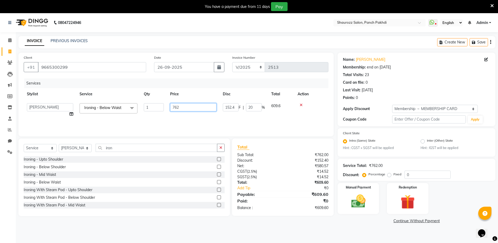
click at [185, 107] on input "762" at bounding box center [193, 107] width 46 height 8
click at [189, 99] on th "Price" at bounding box center [193, 94] width 53 height 12
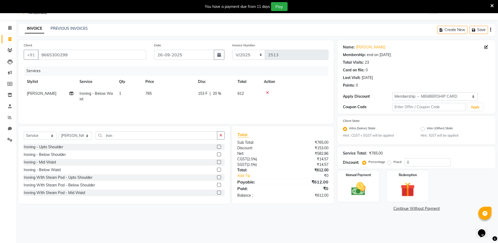
scroll to position [13, 0]
click at [360, 182] on img at bounding box center [358, 188] width 24 height 17
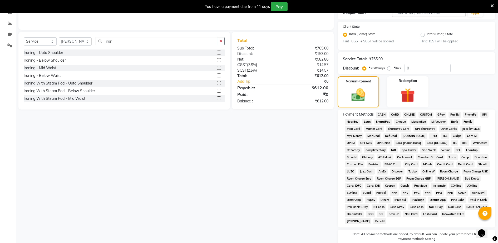
scroll to position [130, 0]
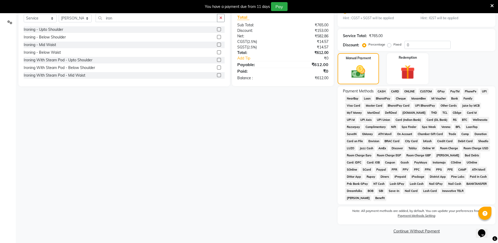
click at [440, 91] on span "GPay" at bounding box center [440, 91] width 11 height 6
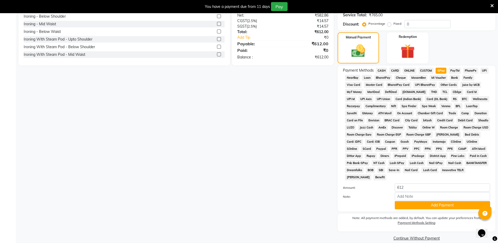
scroll to position [158, 0]
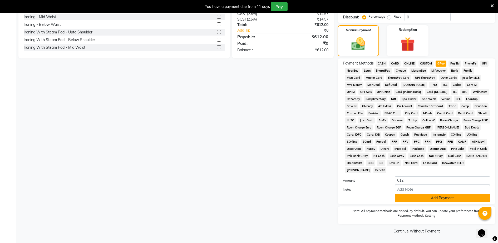
click at [428, 195] on button "Add Payment" at bounding box center [442, 198] width 95 height 8
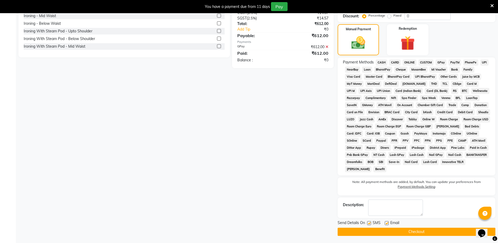
scroll to position [160, 0]
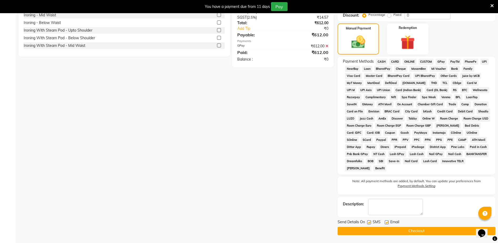
click at [427, 229] on button "Checkout" at bounding box center [416, 231] width 158 height 8
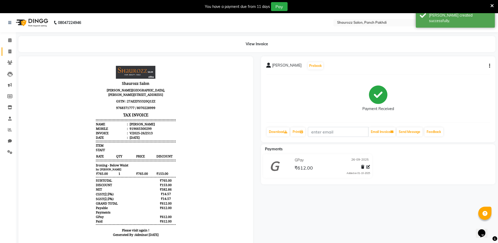
click at [7, 48] on link "Invoice" at bounding box center [8, 51] width 13 height 9
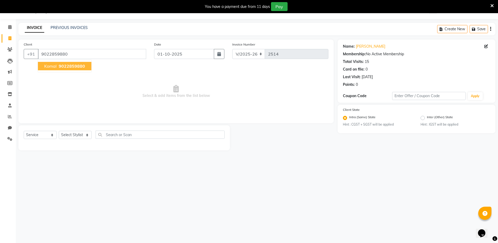
click at [63, 66] on span "9022859880" at bounding box center [72, 65] width 26 height 5
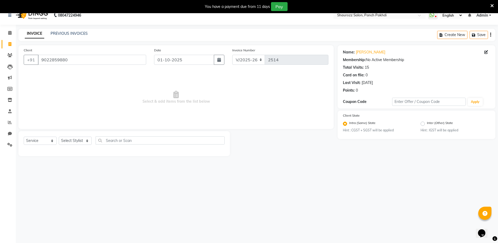
scroll to position [0, 0]
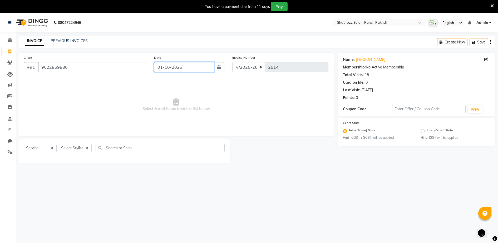
click at [174, 65] on input "01-10-2025" at bounding box center [184, 67] width 60 height 10
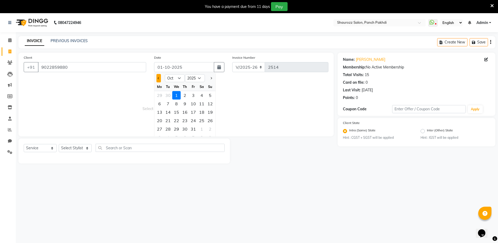
click at [157, 78] on button "Previous month" at bounding box center [158, 78] width 4 height 8
click at [192, 123] on div "26" at bounding box center [193, 120] width 8 height 8
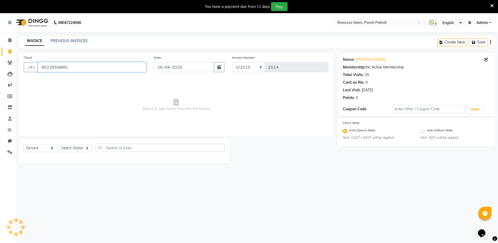
click at [107, 71] on input "9022859880" at bounding box center [92, 67] width 108 height 10
click at [77, 150] on select "Select Stylist ADITYA [PERSON_NAME] [PERSON_NAME] [PERSON_NAME] Salon Samseer s…" at bounding box center [75, 148] width 33 height 8
click at [59, 144] on select "Select Stylist ADITYA [PERSON_NAME] [PERSON_NAME] [PERSON_NAME] Salon Samseer s…" at bounding box center [75, 148] width 33 height 8
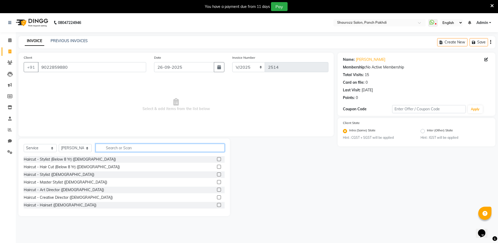
click at [130, 146] on input "text" at bounding box center [160, 148] width 129 height 8
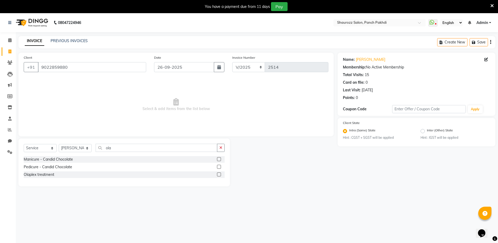
click at [220, 174] on label at bounding box center [219, 174] width 4 height 4
click at [220, 174] on input "checkbox" at bounding box center [218, 174] width 3 height 3
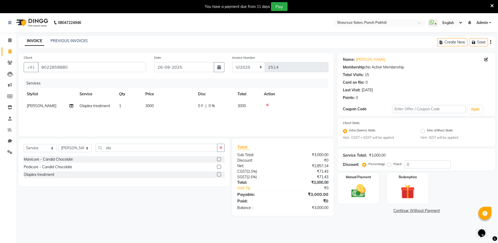
click at [23, 146] on div "Select Service Product Membership Package Voucher Prepaid Gift Card Select Styl…" at bounding box center [123, 162] width 211 height 48
drag, startPoint x: 36, startPoint y: 149, endPoint x: 43, endPoint y: 151, distance: 6.7
click at [37, 149] on select "Select Service Product Membership Package Voucher Prepaid Gift Card" at bounding box center [40, 148] width 33 height 8
click at [24, 144] on select "Select Service Product Membership Package Voucher Prepaid Gift Card" at bounding box center [40, 148] width 33 height 8
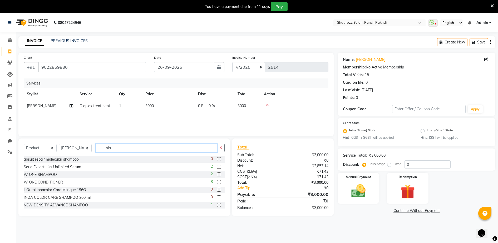
click at [132, 148] on input "ola" at bounding box center [157, 148] width 122 height 8
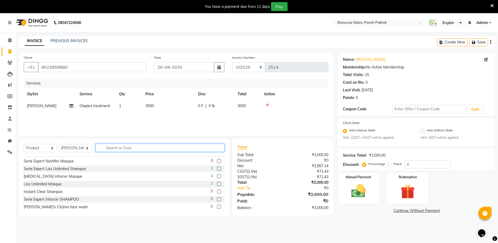
scroll to position [263, 0]
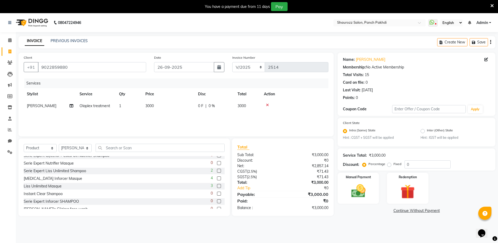
click at [217, 170] on label at bounding box center [219, 171] width 4 height 4
click at [217, 170] on input "checkbox" at bounding box center [218, 170] width 3 height 3
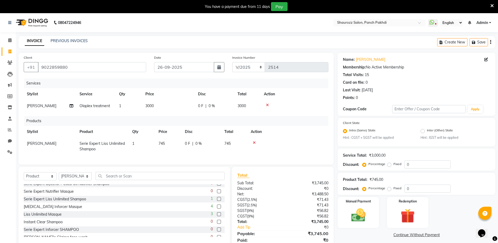
click at [175, 144] on td "745" at bounding box center [168, 146] width 26 height 17
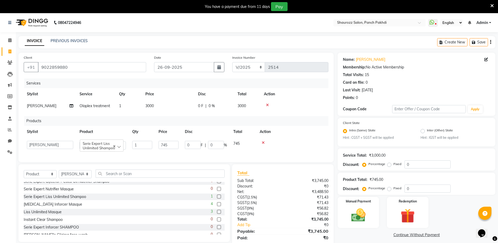
click at [183, 145] on td "0 F | 0 %" at bounding box center [206, 145] width 48 height 15
click at [178, 145] on td "745" at bounding box center [168, 145] width 26 height 15
click at [174, 144] on input "745" at bounding box center [168, 145] width 20 height 8
click at [186, 114] on div "Services Stylist Service Qty Price Disc Total Action [PERSON_NAME] Olaplex trea…" at bounding box center [176, 117] width 305 height 78
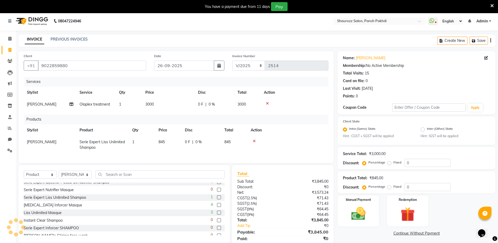
scroll to position [0, 0]
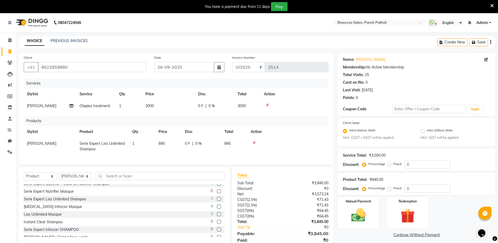
click at [157, 106] on td "3000" at bounding box center [168, 106] width 53 height 12
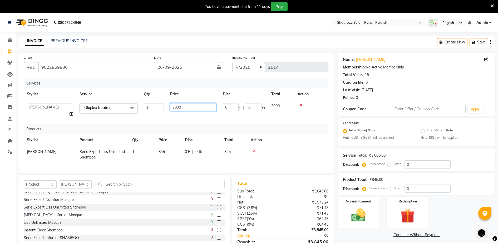
click at [186, 108] on input "3000" at bounding box center [193, 107] width 46 height 8
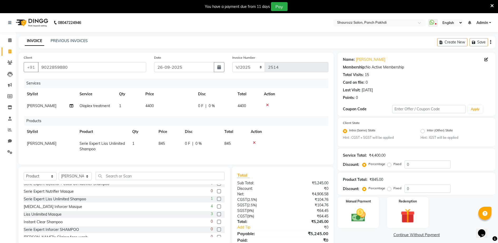
click at [193, 88] on th "Price" at bounding box center [168, 94] width 53 height 12
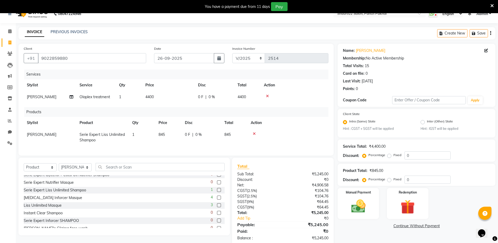
scroll to position [25, 0]
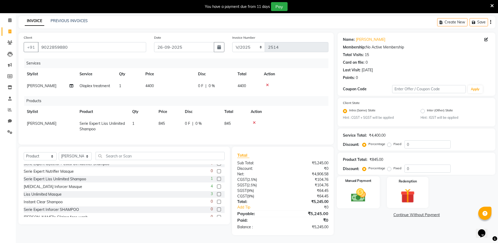
click at [349, 181] on div "Manual Payment" at bounding box center [358, 192] width 43 height 32
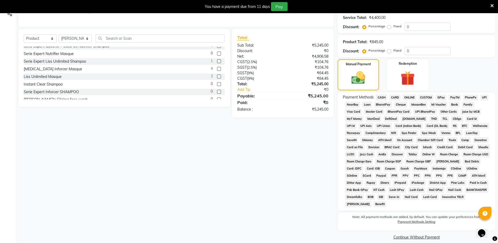
scroll to position [144, 0]
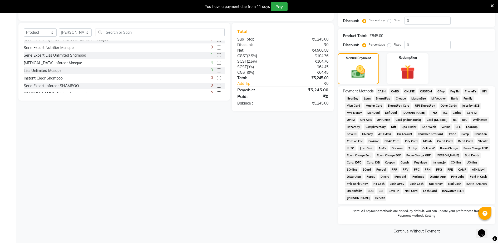
click at [392, 90] on span "CARD" at bounding box center [394, 91] width 11 height 6
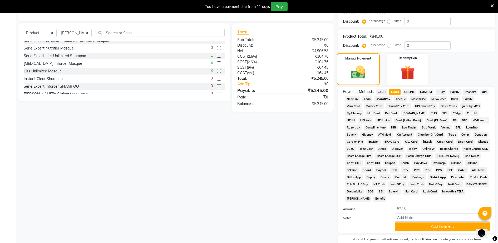
scroll to position [165, 0]
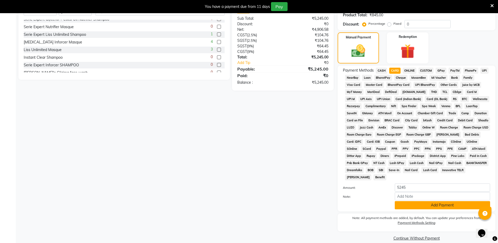
click at [433, 207] on button "Add Payment" at bounding box center [442, 205] width 95 height 8
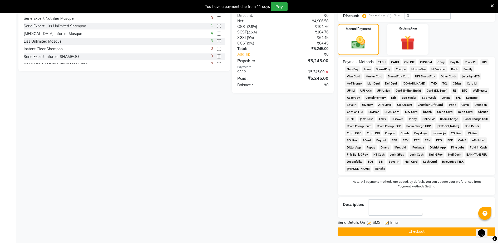
scroll to position [173, 0]
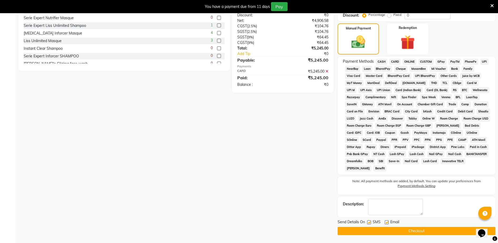
click at [425, 230] on button "Checkout" at bounding box center [416, 231] width 158 height 8
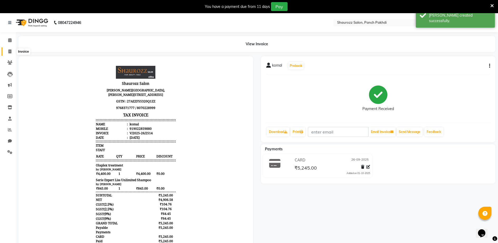
click at [11, 50] on icon at bounding box center [9, 51] width 3 height 4
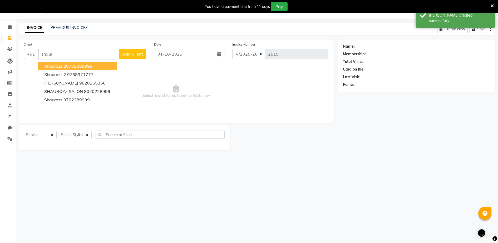
click at [79, 66] on ngb-highlight "80702289999" at bounding box center [77, 65] width 29 height 5
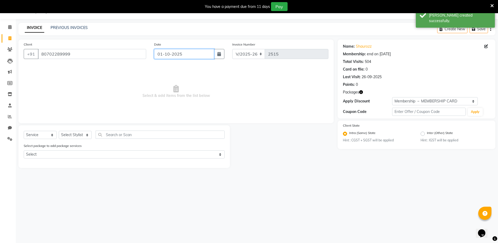
click at [184, 56] on input "01-10-2025" at bounding box center [184, 54] width 60 height 10
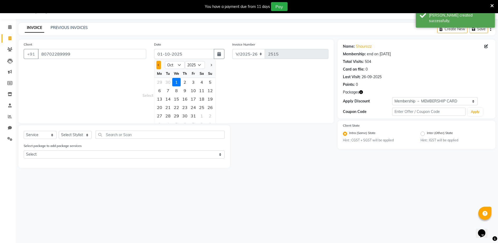
drag, startPoint x: 158, startPoint y: 68, endPoint x: 160, endPoint y: 65, distance: 3.9
click at [159, 68] on button "Previous month" at bounding box center [158, 65] width 4 height 8
click at [160, 64] on button "Previous month" at bounding box center [158, 65] width 4 height 8
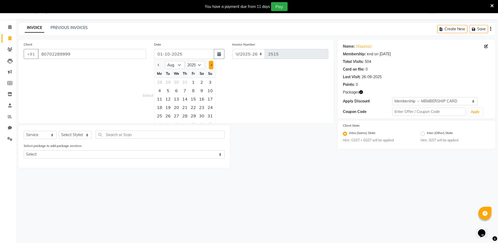
click at [210, 65] on button "Next month" at bounding box center [211, 65] width 4 height 8
click at [193, 106] on div "26" at bounding box center [193, 107] width 8 height 8
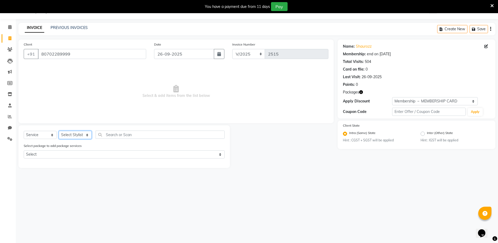
click at [75, 138] on select "Select Stylist ADITYA [PERSON_NAME] [PERSON_NAME] [PERSON_NAME] Salon Samseer s…" at bounding box center [75, 135] width 33 height 8
click at [59, 131] on select "Select Stylist ADITYA [PERSON_NAME] [PERSON_NAME] [PERSON_NAME] Salon Samseer s…" at bounding box center [75, 135] width 33 height 8
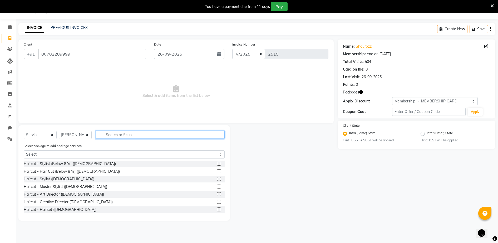
click at [131, 133] on input "text" at bounding box center [160, 135] width 129 height 8
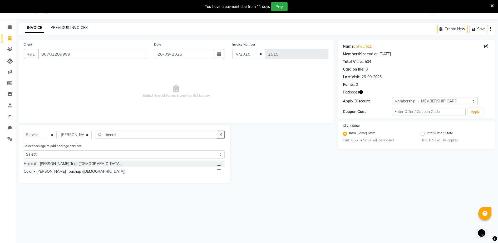
click at [218, 163] on label at bounding box center [219, 164] width 4 height 4
click at [218, 163] on input "checkbox" at bounding box center [218, 163] width 3 height 3
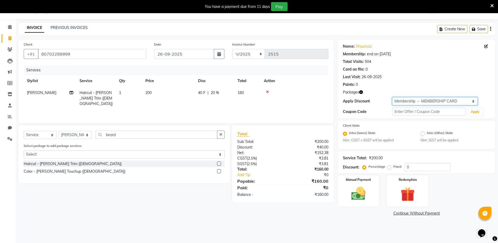
drag, startPoint x: 434, startPoint y: 102, endPoint x: 433, endPoint y: 105, distance: 3.0
click at [434, 102] on select "Select Membership → MEMBERSHIP CARD" at bounding box center [435, 101] width 86 height 8
click at [392, 97] on select "Select Membership → MEMBERSHIP CARD" at bounding box center [435, 101] width 86 height 8
drag, startPoint x: 145, startPoint y: 88, endPoint x: 165, endPoint y: 95, distance: 20.8
click at [145, 88] on td "200" at bounding box center [168, 98] width 53 height 23
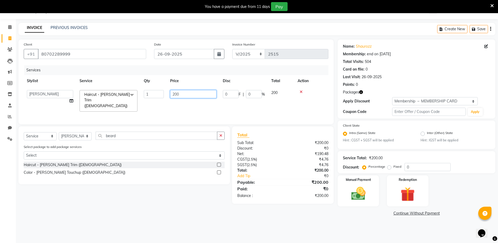
click at [190, 96] on input "200" at bounding box center [193, 94] width 46 height 8
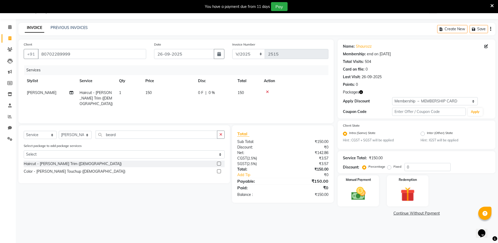
click at [201, 80] on tr "Stylist Service Qty Price Disc Total Action" at bounding box center [176, 81] width 305 height 12
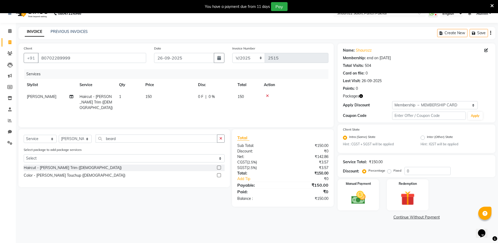
scroll to position [0, 0]
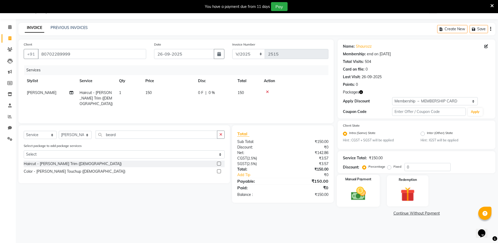
click at [355, 191] on img at bounding box center [358, 193] width 24 height 17
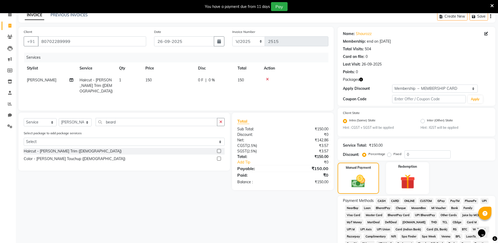
scroll to position [79, 0]
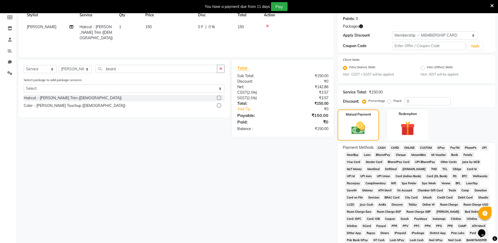
click at [441, 148] on span "GPay" at bounding box center [440, 148] width 11 height 6
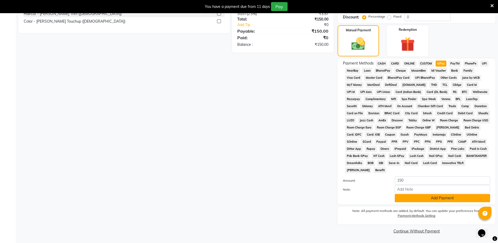
click at [435, 198] on button "Add Payment" at bounding box center [442, 198] width 95 height 8
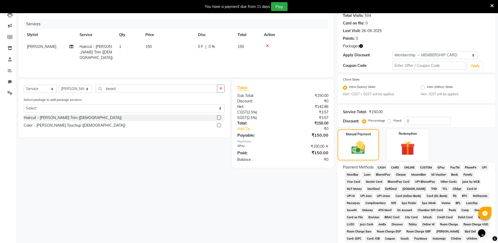
scroll to position [165, 0]
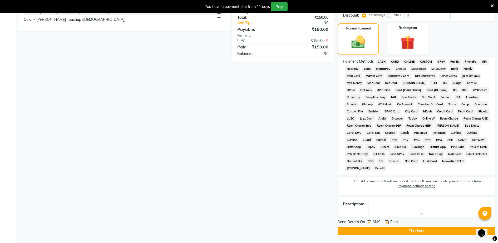
click at [422, 228] on button "Checkout" at bounding box center [416, 231] width 158 height 8
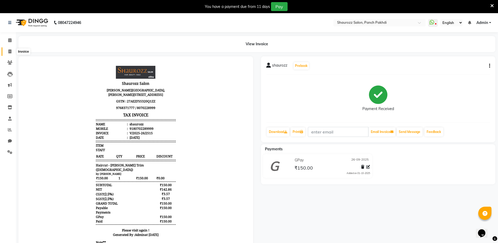
click at [10, 50] on icon at bounding box center [9, 51] width 3 height 4
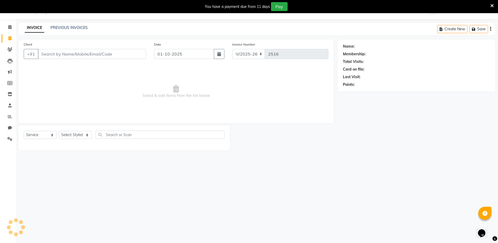
click at [118, 57] on input "Client" at bounding box center [92, 54] width 108 height 10
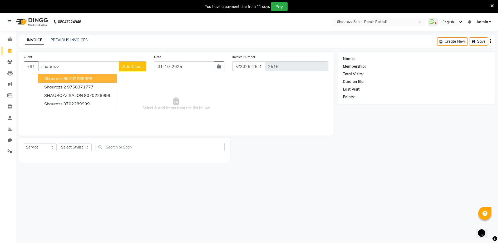
scroll to position [0, 0]
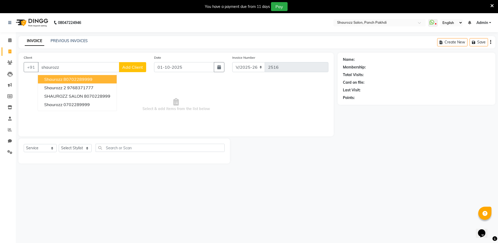
click at [95, 79] on button "shaurozz 80702289999" at bounding box center [77, 79] width 79 height 8
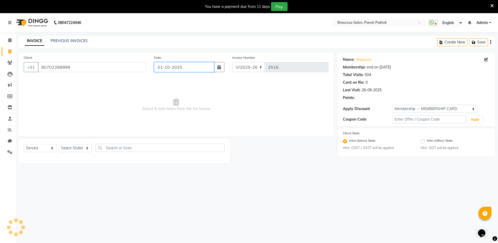
click at [168, 64] on input "01-10-2025" at bounding box center [184, 67] width 60 height 10
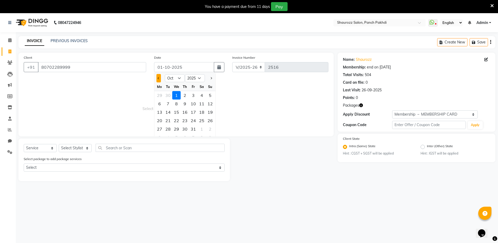
click at [159, 78] on button "Previous month" at bounding box center [158, 78] width 4 height 8
click at [159, 78] on span "Previous month" at bounding box center [158, 78] width 2 height 2
click at [208, 78] on div at bounding box center [210, 78] width 11 height 8
click at [209, 76] on button "Next month" at bounding box center [211, 78] width 4 height 8
click at [193, 119] on div "26" at bounding box center [193, 120] width 8 height 8
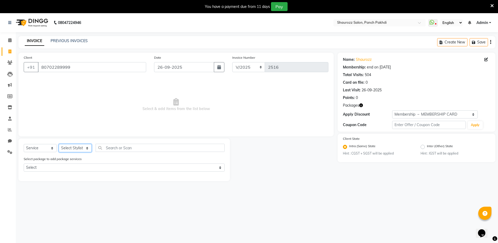
click at [82, 148] on select "Select Stylist ADITYA [PERSON_NAME] [PERSON_NAME] [PERSON_NAME] Salon Samseer s…" at bounding box center [75, 148] width 33 height 8
click at [59, 144] on select "Select Stylist ADITYA [PERSON_NAME] [PERSON_NAME] [PERSON_NAME] Salon Samseer s…" at bounding box center [75, 148] width 33 height 8
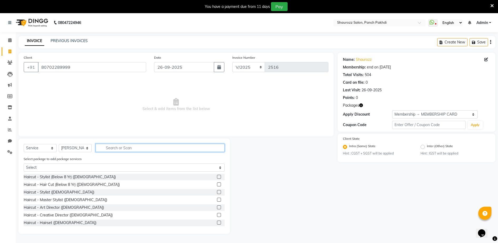
click at [127, 146] on input "text" at bounding box center [160, 148] width 129 height 8
click at [217, 191] on label at bounding box center [219, 192] width 4 height 4
click at [217, 191] on input "checkbox" at bounding box center [218, 192] width 3 height 3
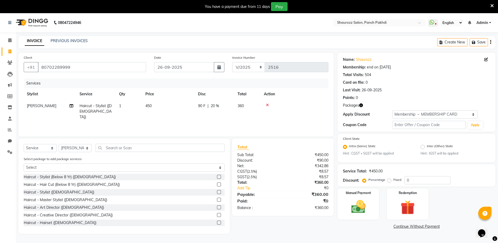
click at [151, 110] on td "450" at bounding box center [168, 111] width 53 height 23
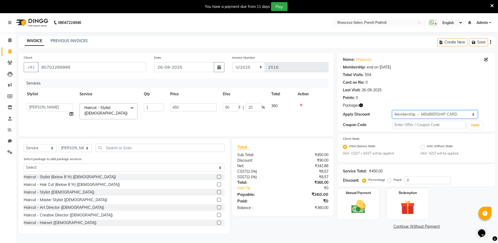
click at [417, 114] on select "Select Membership → MEMBERSHIP CARD" at bounding box center [435, 114] width 86 height 8
click at [392, 110] on select "Select Membership → MEMBERSHIP CARD" at bounding box center [435, 114] width 86 height 8
click at [196, 107] on input "450" at bounding box center [193, 107] width 46 height 8
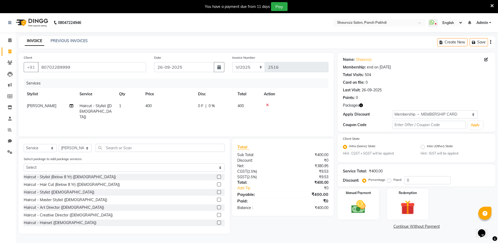
click at [211, 98] on tr "Stylist Service Qty Price Disc Total Action" at bounding box center [176, 94] width 305 height 12
click at [348, 214] on img at bounding box center [358, 206] width 24 height 17
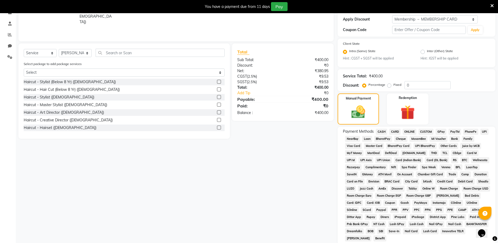
scroll to position [135, 0]
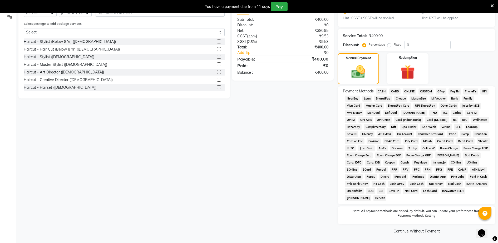
click at [437, 91] on span "GPay" at bounding box center [440, 91] width 11 height 6
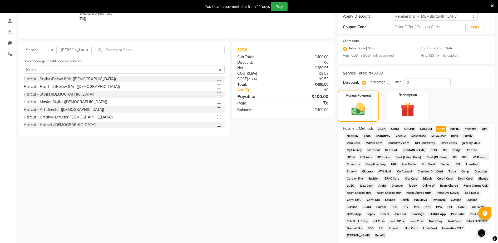
scroll to position [0, 0]
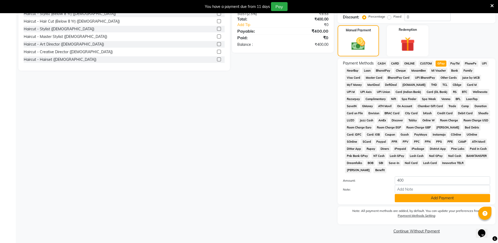
click at [414, 197] on button "Add Payment" at bounding box center [442, 198] width 95 height 8
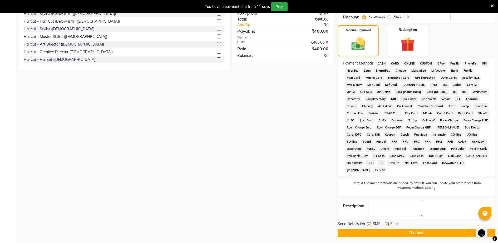
scroll to position [165, 0]
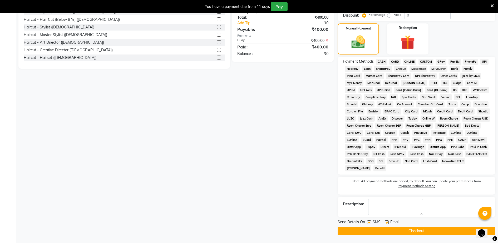
click at [412, 230] on button "Checkout" at bounding box center [416, 231] width 158 height 8
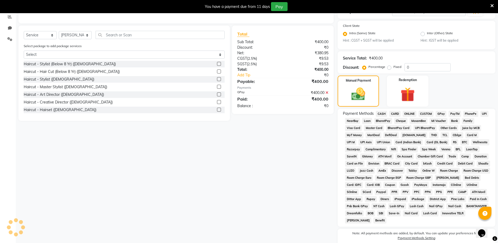
scroll to position [0, 0]
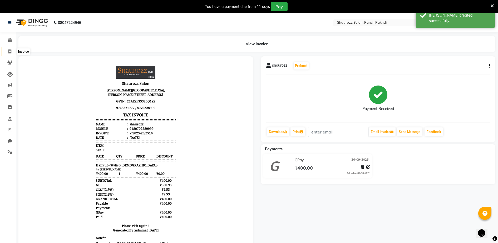
click at [10, 51] on icon at bounding box center [9, 51] width 3 height 4
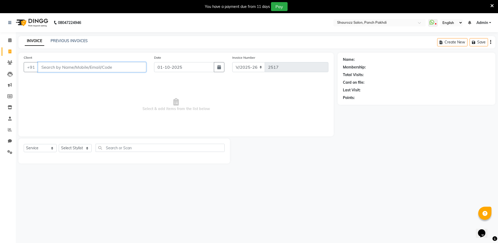
click at [93, 69] on input "Client" at bounding box center [92, 67] width 108 height 10
click at [90, 68] on input "Client" at bounding box center [92, 67] width 108 height 10
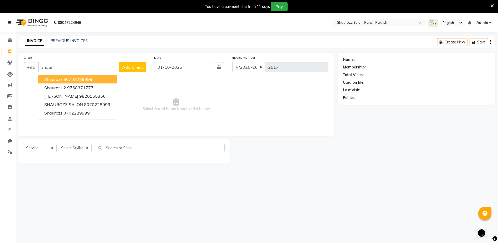
click at [24, 81] on span "Select & add items from the list below" at bounding box center [176, 104] width 305 height 53
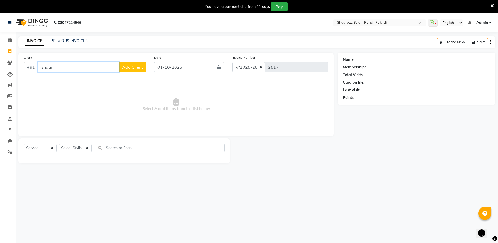
drag, startPoint x: 53, startPoint y: 71, endPoint x: 59, endPoint y: 69, distance: 6.3
click at [56, 70] on input "shaur" at bounding box center [78, 67] width 81 height 10
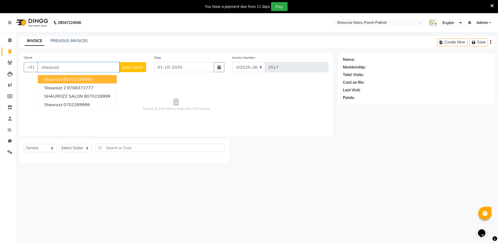
click at [61, 79] on span "shaurozz" at bounding box center [53, 79] width 18 height 5
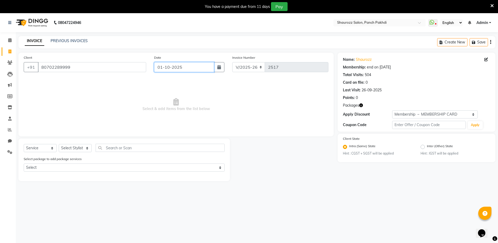
click at [197, 64] on input "01-10-2025" at bounding box center [184, 67] width 60 height 10
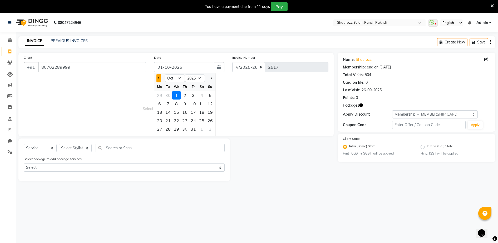
click at [159, 78] on span "Previous month" at bounding box center [158, 78] width 2 height 2
click at [193, 119] on div "26" at bounding box center [193, 120] width 8 height 8
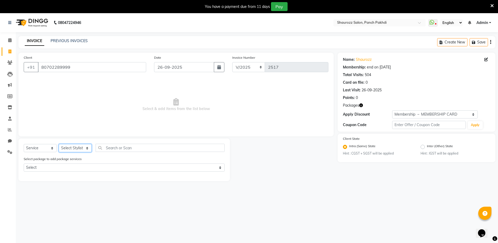
click at [75, 150] on select "Select Stylist ADITYA [PERSON_NAME] [PERSON_NAME] [PERSON_NAME] Salon Samseer s…" at bounding box center [75, 148] width 33 height 8
click at [69, 150] on select "Select Stylist ADITYA [PERSON_NAME] [PERSON_NAME] [PERSON_NAME] Salon Samseer s…" at bounding box center [75, 148] width 33 height 8
click at [59, 144] on select "Select Stylist ADITYA [PERSON_NAME] [PERSON_NAME] [PERSON_NAME] Salon Samseer s…" at bounding box center [75, 148] width 33 height 8
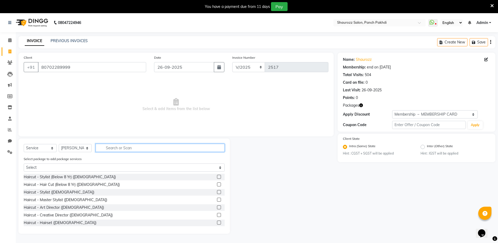
click at [131, 148] on input "text" at bounding box center [160, 148] width 129 height 8
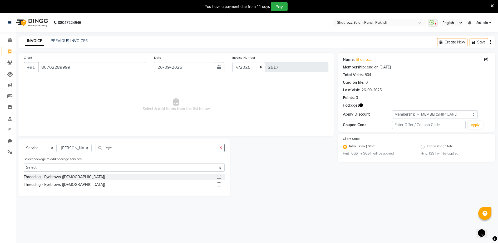
click at [217, 185] on label at bounding box center [219, 184] width 4 height 4
click at [217, 185] on input "checkbox" at bounding box center [218, 184] width 3 height 3
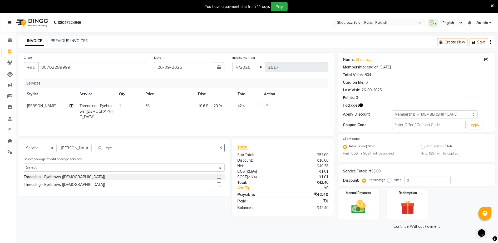
click at [163, 110] on td "53" at bounding box center [168, 111] width 53 height 23
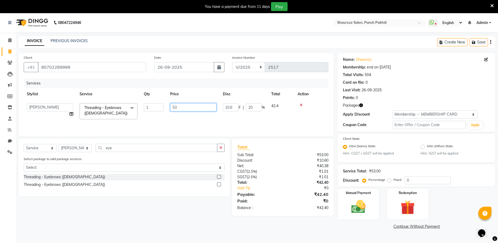
click at [186, 106] on input "53" at bounding box center [193, 107] width 46 height 8
click at [202, 95] on tr "Stylist Service Qty Price Disc Total Action" at bounding box center [176, 94] width 305 height 12
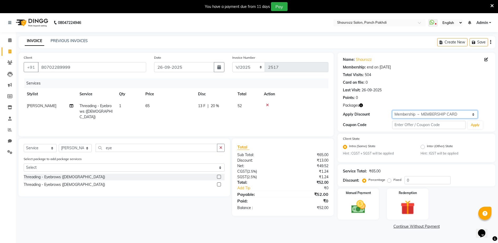
click at [406, 112] on select "Select Membership → MEMBERSHIP CARD" at bounding box center [435, 114] width 86 height 8
click at [392, 110] on select "Select Membership → MEMBERSHIP CARD" at bounding box center [435, 114] width 86 height 8
click at [342, 187] on div "Name: Shaurozz Membership: end on [DATE] Total Visits: 504 Card on file: 0 Last…" at bounding box center [418, 142] width 162 height 178
click at [368, 208] on img at bounding box center [358, 206] width 24 height 17
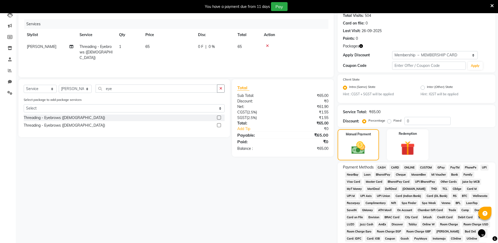
scroll to position [135, 0]
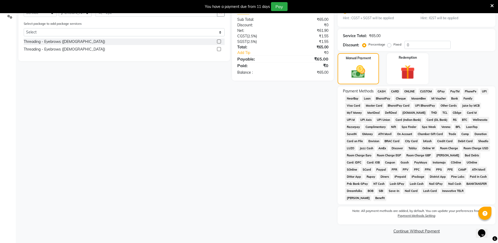
click at [440, 92] on span "GPay" at bounding box center [440, 91] width 11 height 6
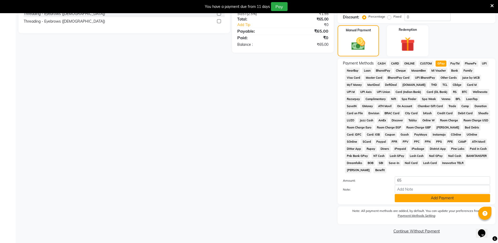
click at [425, 194] on button "Add Payment" at bounding box center [442, 198] width 95 height 8
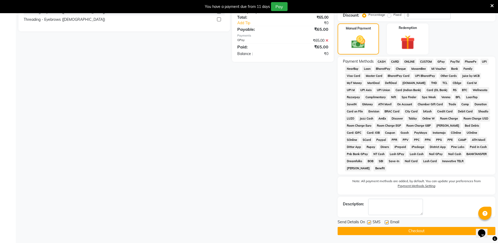
click at [417, 230] on button "Checkout" at bounding box center [416, 231] width 158 height 8
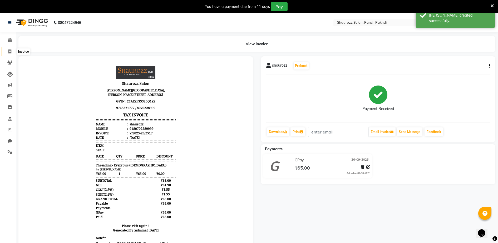
click at [12, 51] on span at bounding box center [9, 52] width 9 height 6
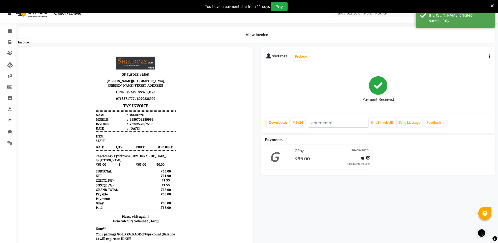
scroll to position [13, 0]
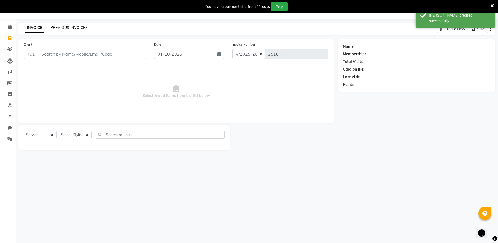
click at [69, 27] on link "PREVIOUS INVOICES" at bounding box center [69, 27] width 37 height 5
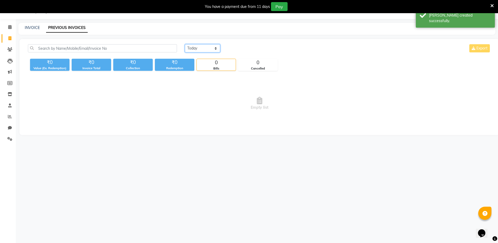
click at [205, 48] on select "[DATE] [DATE] Custom Range" at bounding box center [202, 48] width 35 height 8
click at [185, 44] on select "[DATE] [DATE] Custom Range" at bounding box center [202, 48] width 35 height 8
click at [255, 46] on input "01-10-2025" at bounding box center [245, 48] width 37 height 7
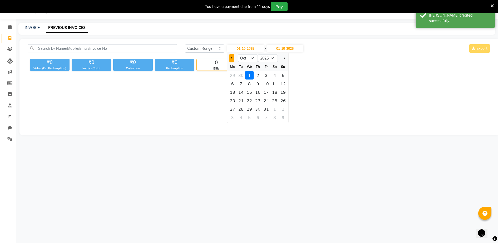
click at [229, 57] on button "Previous month" at bounding box center [231, 58] width 4 height 8
click at [268, 98] on div "26" at bounding box center [266, 100] width 8 height 8
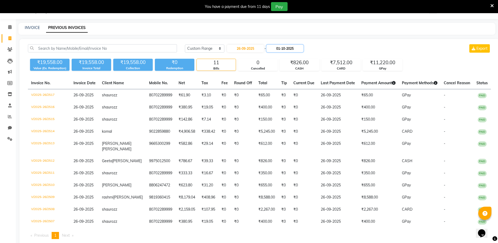
click at [285, 48] on input "01-10-2025" at bounding box center [284, 48] width 37 height 7
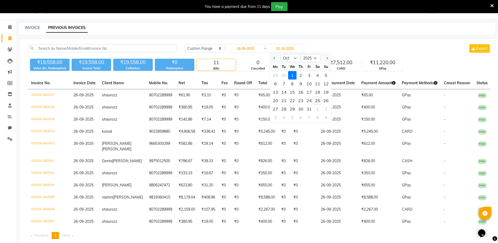
click at [316, 100] on div "25" at bounding box center [317, 100] width 8 height 8
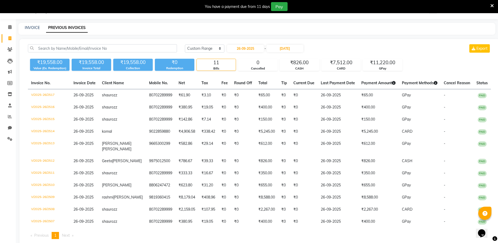
click at [278, 44] on div "[DATE] - [DATE]" at bounding box center [264, 48] width 77 height 8
click at [288, 48] on input "[DATE]" at bounding box center [284, 48] width 37 height 7
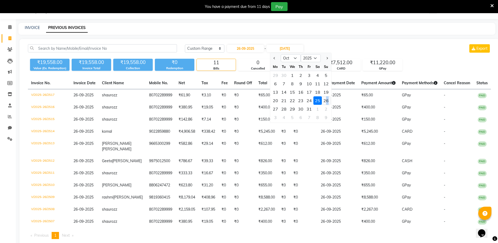
click at [326, 100] on div "26" at bounding box center [326, 100] width 8 height 8
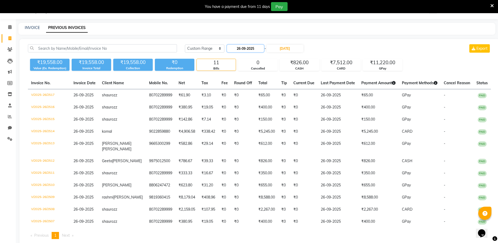
click at [247, 49] on input "26-09-2025" at bounding box center [245, 48] width 37 height 7
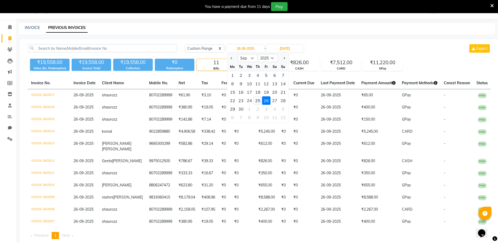
click at [260, 99] on div "25" at bounding box center [257, 100] width 8 height 8
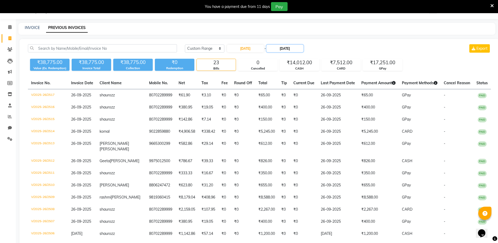
click at [284, 46] on input "[DATE]" at bounding box center [284, 48] width 37 height 7
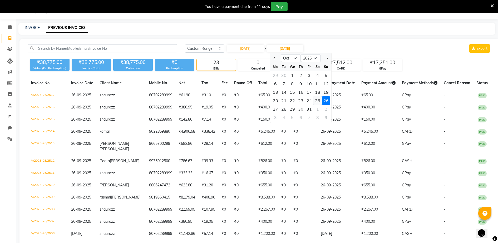
click at [314, 99] on div "25" at bounding box center [317, 100] width 8 height 8
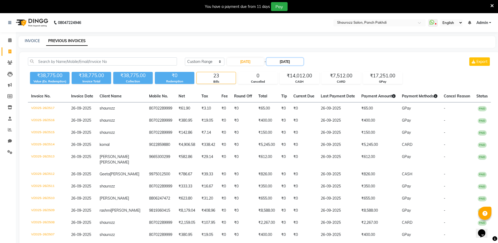
click at [295, 62] on input "[DATE]" at bounding box center [284, 61] width 37 height 7
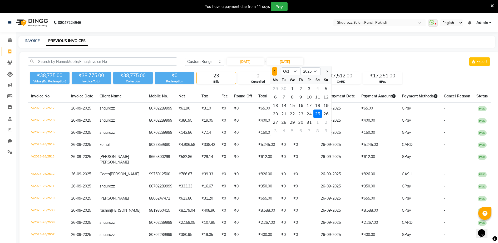
click at [272, 71] on button "Previous month" at bounding box center [274, 71] width 4 height 8
click at [301, 114] on div "25" at bounding box center [300, 113] width 8 height 8
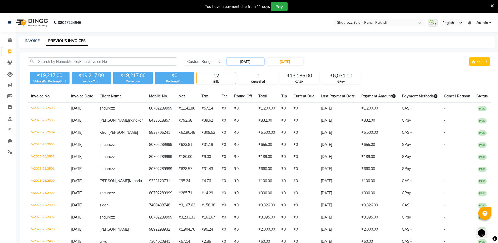
click at [243, 59] on input "[DATE]" at bounding box center [245, 61] width 37 height 7
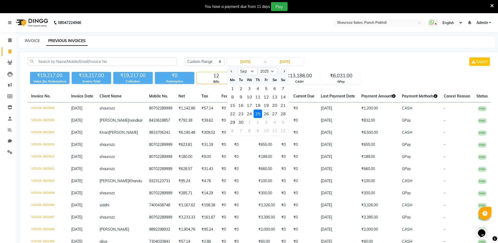
click at [268, 114] on div "26" at bounding box center [266, 113] width 8 height 8
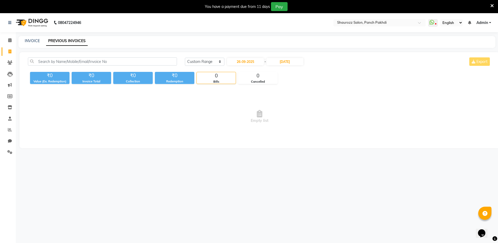
click at [295, 56] on div "[DATE] [DATE] Custom Range [DATE] - [DATE] Export ₹0 Value (Ex. Redemption) ₹0 …" at bounding box center [259, 100] width 480 height 96
click at [290, 63] on input "[DATE]" at bounding box center [284, 61] width 37 height 7
click at [308, 115] on div "26" at bounding box center [309, 113] width 8 height 8
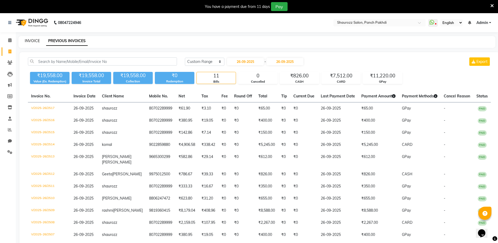
click at [28, 42] on link "INVOICE" at bounding box center [32, 40] width 15 height 5
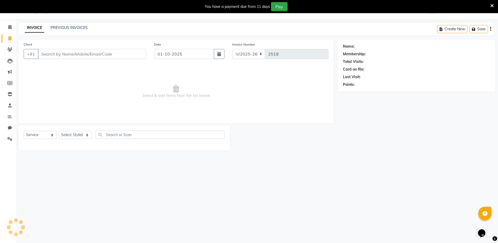
click at [110, 57] on input "Client" at bounding box center [92, 54] width 108 height 10
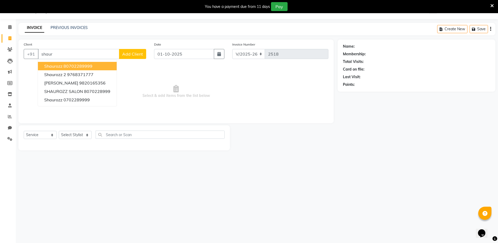
click at [65, 67] on ngb-highlight "80702289999" at bounding box center [77, 65] width 29 height 5
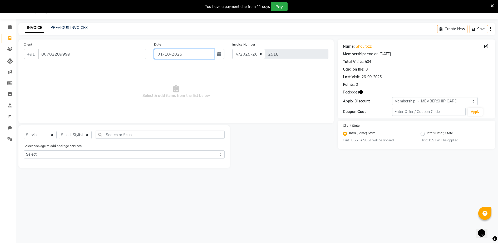
click at [187, 57] on input "01-10-2025" at bounding box center [184, 54] width 60 height 10
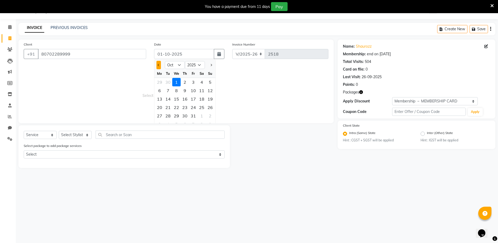
click at [159, 66] on button "Previous month" at bounding box center [158, 65] width 4 height 8
click at [185, 107] on div "25" at bounding box center [185, 107] width 8 height 8
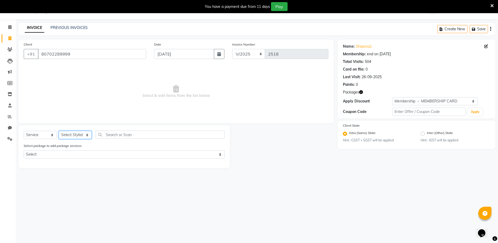
click at [65, 138] on select "Select Stylist ADITYA [PERSON_NAME] [PERSON_NAME] [PERSON_NAME] Salon Samseer s…" at bounding box center [75, 135] width 33 height 8
click at [59, 131] on select "Select Stylist ADITYA [PERSON_NAME] [PERSON_NAME] [PERSON_NAME] Salon Samseer s…" at bounding box center [75, 135] width 33 height 8
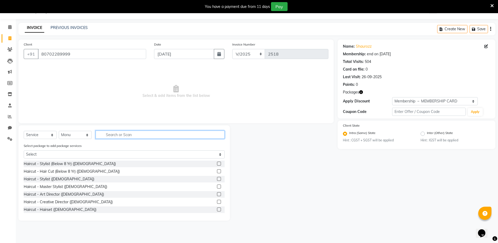
click at [117, 133] on input "text" at bounding box center [160, 135] width 129 height 8
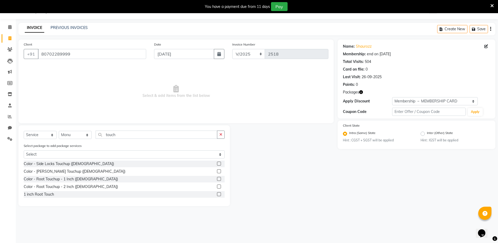
click at [218, 177] on label at bounding box center [219, 179] width 4 height 4
click at [218, 177] on input "checkbox" at bounding box center [218, 178] width 3 height 3
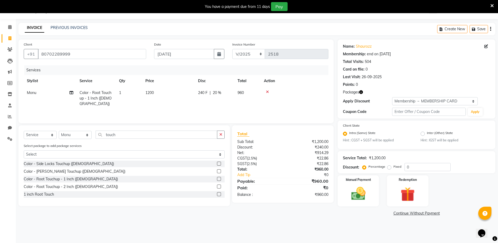
click at [168, 94] on td "1200" at bounding box center [168, 98] width 53 height 23
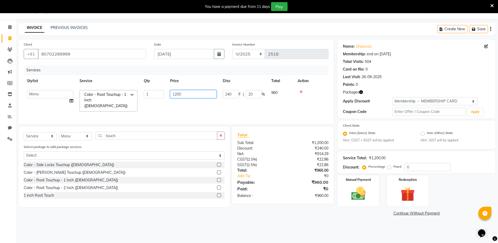
click at [191, 91] on input "1200" at bounding box center [193, 94] width 46 height 8
click at [195, 84] on tr "Stylist Service Qty Price Disc Total Action" at bounding box center [176, 81] width 305 height 12
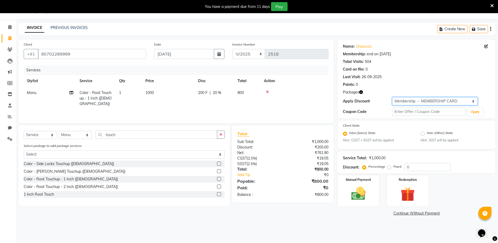
click at [412, 102] on select "Select Membership → MEMBERSHIP CARD" at bounding box center [435, 101] width 86 height 8
click at [392, 97] on select "Select Membership → MEMBERSHIP CARD" at bounding box center [435, 101] width 86 height 8
click at [359, 199] on img at bounding box center [358, 193] width 24 height 17
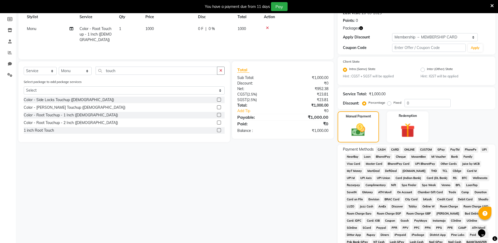
scroll to position [112, 0]
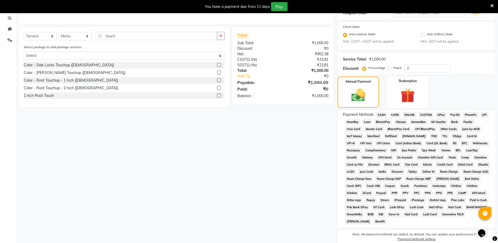
click at [385, 115] on span "CASH" at bounding box center [381, 115] width 11 height 6
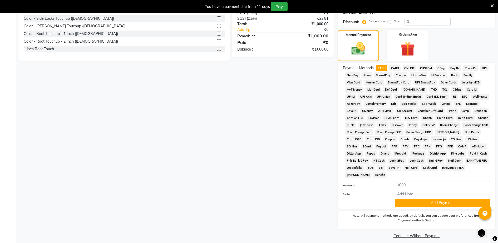
scroll to position [163, 0]
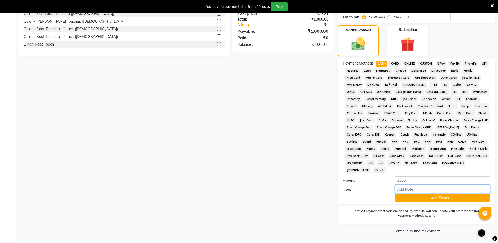
click at [416, 192] on input "Note:" at bounding box center [442, 189] width 95 height 8
click at [416, 198] on button "Add Payment" at bounding box center [442, 198] width 95 height 8
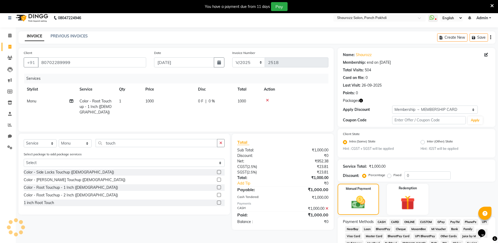
scroll to position [165, 0]
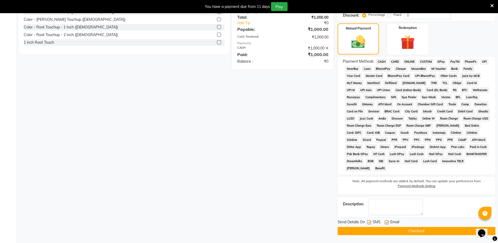
click at [423, 231] on button "Checkout" at bounding box center [416, 231] width 158 height 8
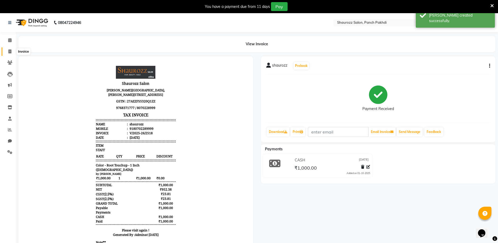
click at [10, 49] on span at bounding box center [9, 52] width 9 height 6
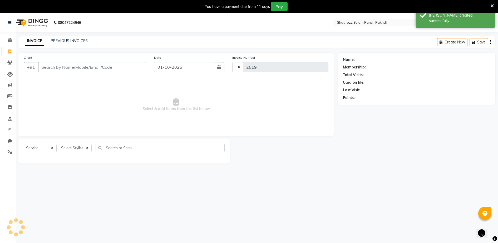
scroll to position [13, 0]
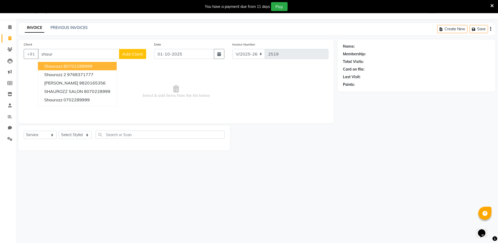
click at [77, 64] on ngb-highlight "80702289999" at bounding box center [77, 65] width 29 height 5
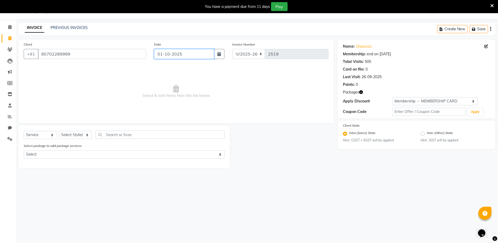
click at [183, 51] on input "01-10-2025" at bounding box center [184, 54] width 60 height 10
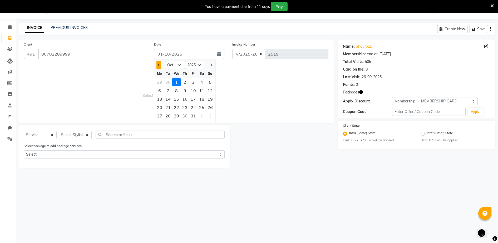
click at [160, 64] on button "Previous month" at bounding box center [158, 65] width 4 height 8
click at [185, 108] on div "25" at bounding box center [185, 107] width 8 height 8
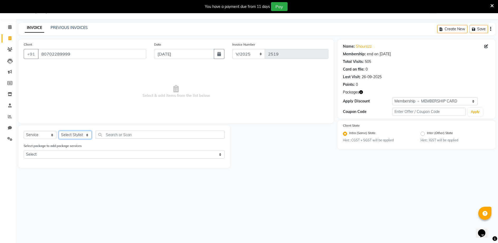
click at [78, 136] on select "Select Stylist ADITYA [PERSON_NAME] [PERSON_NAME] [PERSON_NAME] Salon Samseer s…" at bounding box center [75, 135] width 33 height 8
click at [59, 131] on select "Select Stylist ADITYA [PERSON_NAME] [PERSON_NAME] [PERSON_NAME] Salon Samseer s…" at bounding box center [75, 135] width 33 height 8
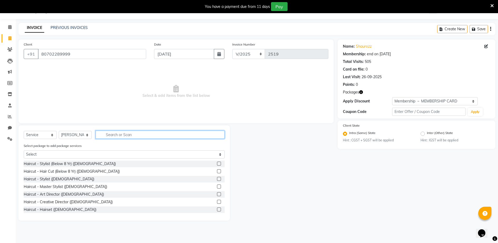
click at [134, 134] on input "text" at bounding box center [160, 135] width 129 height 8
click at [217, 178] on label at bounding box center [219, 179] width 4 height 4
click at [217, 178] on input "checkbox" at bounding box center [218, 178] width 3 height 3
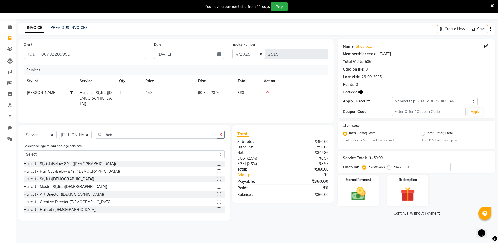
drag, startPoint x: 152, startPoint y: 97, endPoint x: 180, endPoint y: 89, distance: 29.3
click at [152, 97] on td "450" at bounding box center [168, 98] width 53 height 23
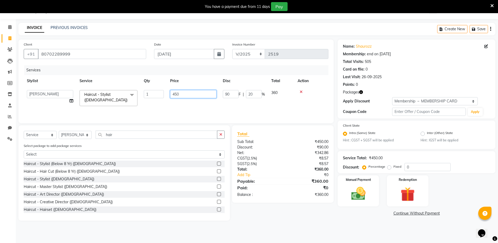
click at [197, 94] on input "450" at bounding box center [193, 94] width 46 height 8
drag, startPoint x: 191, startPoint y: 74, endPoint x: 201, endPoint y: 77, distance: 10.6
click at [192, 75] on div "Services Stylist Service Qty Price Disc Total Action ADITYA [PERSON_NAME] [PERS…" at bounding box center [176, 91] width 305 height 53
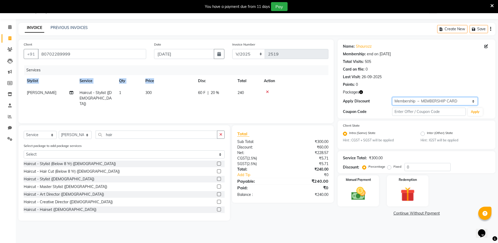
drag, startPoint x: 420, startPoint y: 100, endPoint x: 420, endPoint y: 105, distance: 5.0
click at [420, 100] on select "Select Membership → MEMBERSHIP CARD" at bounding box center [435, 101] width 86 height 8
click at [392, 97] on select "Select Membership → MEMBERSHIP CARD" at bounding box center [435, 101] width 86 height 8
click at [352, 203] on div "Manual Payment" at bounding box center [358, 191] width 43 height 32
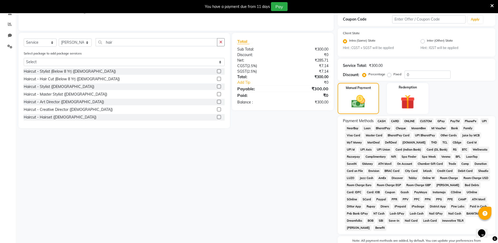
scroll to position [112, 0]
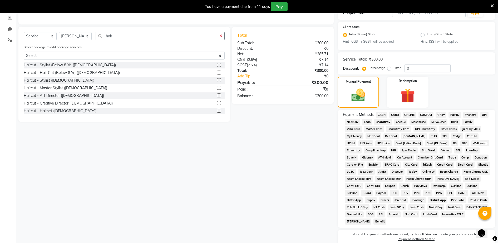
click at [383, 112] on span "CASH" at bounding box center [381, 115] width 11 height 6
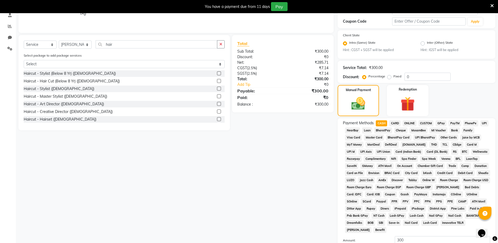
scroll to position [163, 0]
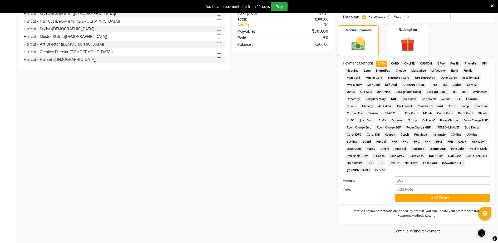
click at [420, 203] on div "Payment Methods CASH CARD ONLINE CUSTOM GPay PayTM PhonePe UPI NearBuy Loan Bha…" at bounding box center [416, 131] width 158 height 146
click at [421, 203] on div "Payment Methods CASH CARD ONLINE CUSTOM GPay PayTM PhonePe UPI NearBuy Loan Bha…" at bounding box center [416, 131] width 158 height 146
click at [421, 200] on button "Add Payment" at bounding box center [442, 198] width 95 height 8
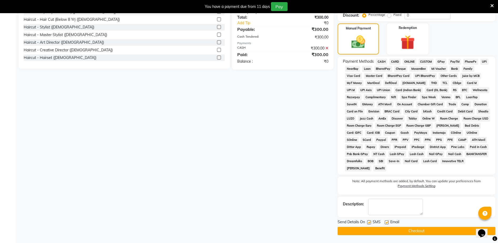
click at [434, 231] on button "Checkout" at bounding box center [416, 231] width 158 height 8
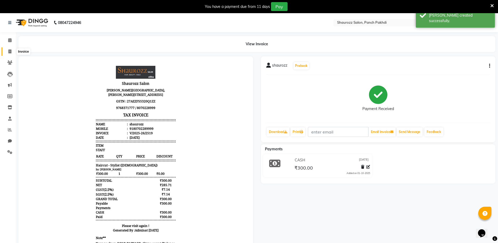
click at [12, 51] on span at bounding box center [9, 52] width 9 height 6
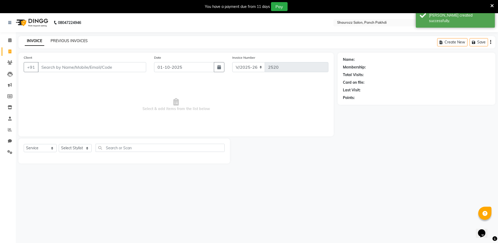
click at [82, 39] on link "PREVIOUS INVOICES" at bounding box center [69, 40] width 37 height 5
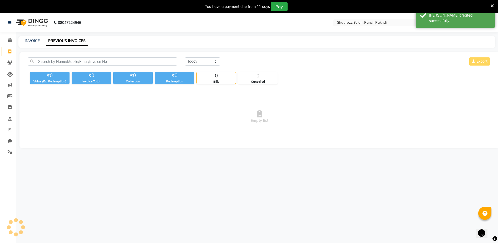
drag, startPoint x: 214, startPoint y: 68, endPoint x: 214, endPoint y: 64, distance: 4.0
click at [214, 68] on div "[DATE] [DATE] Custom Range Export" at bounding box center [338, 63] width 314 height 12
click at [213, 63] on select "[DATE] [DATE] Custom Range" at bounding box center [202, 61] width 35 height 8
click at [185, 57] on select "[DATE] [DATE] Custom Range" at bounding box center [202, 61] width 35 height 8
click at [255, 58] on input "01-10-2025" at bounding box center [245, 61] width 37 height 7
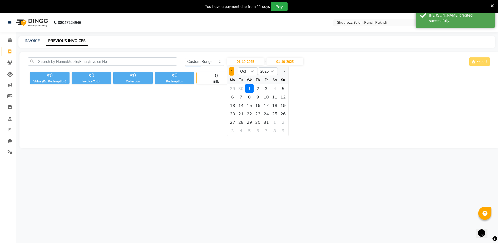
click at [230, 72] on button "Previous month" at bounding box center [231, 71] width 4 height 8
click at [256, 113] on div "25" at bounding box center [257, 113] width 8 height 8
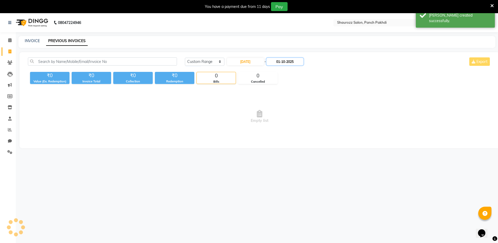
click at [280, 63] on input "01-10-2025" at bounding box center [284, 61] width 37 height 7
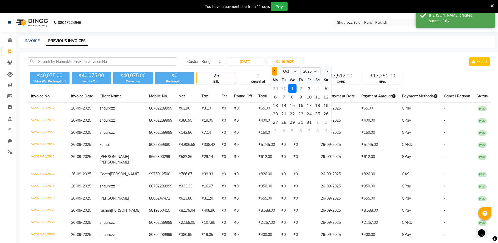
click at [273, 71] on button "Previous month" at bounding box center [274, 71] width 4 height 8
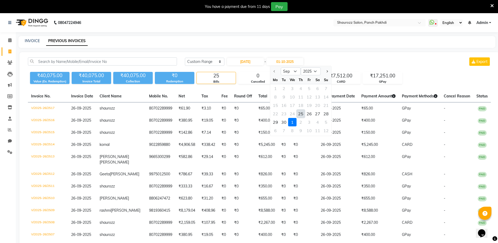
click at [301, 112] on div "25" at bounding box center [300, 113] width 8 height 8
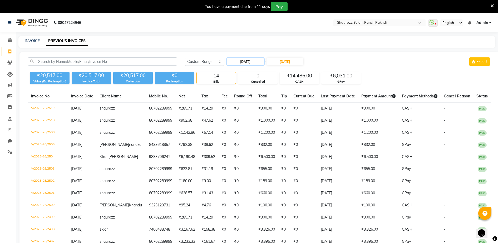
click at [246, 63] on input "[DATE]" at bounding box center [245, 61] width 37 height 7
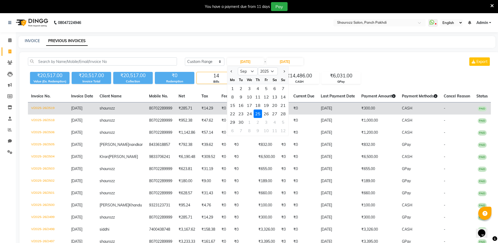
click at [267, 112] on div "26" at bounding box center [266, 113] width 8 height 8
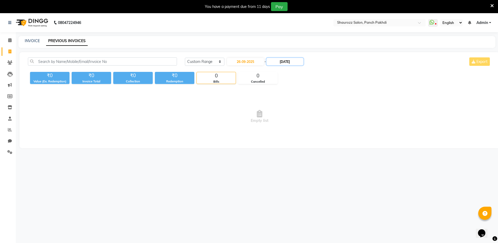
click at [282, 65] on input "[DATE]" at bounding box center [284, 61] width 37 height 7
click at [312, 113] on div "26" at bounding box center [309, 113] width 8 height 8
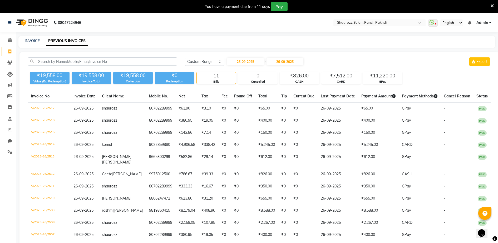
click at [254, 66] on div "[DATE] [DATE] Custom Range [DATE] - [DATE] Export" at bounding box center [338, 63] width 314 height 12
click at [255, 64] on input "26-09-2025" at bounding box center [245, 61] width 37 height 7
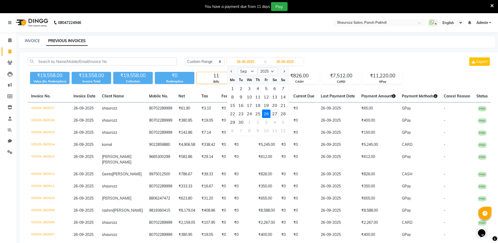
click at [274, 111] on div "27" at bounding box center [274, 113] width 8 height 8
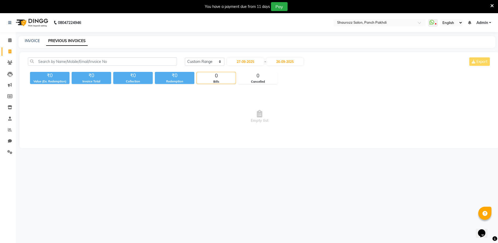
click at [295, 67] on div "[DATE] [DATE] Custom Range [DATE] - [DATE] Export" at bounding box center [338, 63] width 314 height 12
click at [296, 64] on input "26-09-2025" at bounding box center [284, 61] width 37 height 7
click at [316, 113] on div "27" at bounding box center [317, 113] width 8 height 8
drag, startPoint x: 33, startPoint y: 35, endPoint x: 34, endPoint y: 38, distance: 3.8
click at [34, 35] on div "08047224946 Select Location × Shaurozz Salon, Panch Pakhdi WhatsApp Status ✕ St…" at bounding box center [249, 134] width 498 height 243
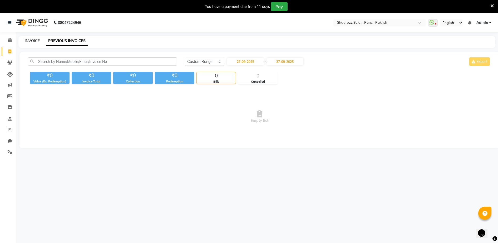
click at [35, 41] on link "INVOICE" at bounding box center [32, 40] width 15 height 5
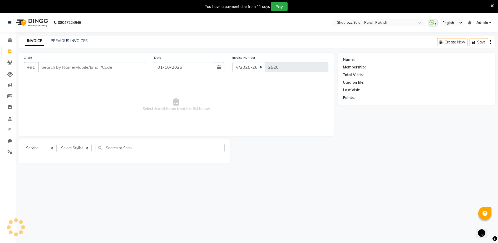
click at [61, 68] on input "Client" at bounding box center [92, 67] width 108 height 10
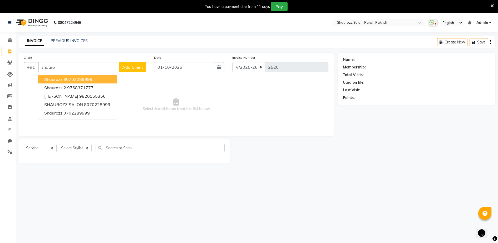
click at [163, 112] on span "Select & add items from the list below" at bounding box center [176, 104] width 305 height 53
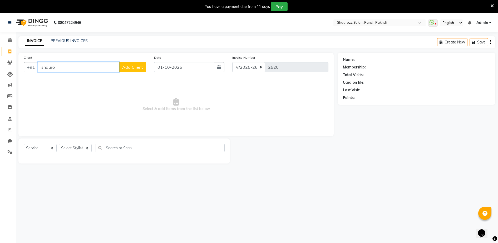
click at [83, 68] on input "shauro" at bounding box center [78, 67] width 81 height 10
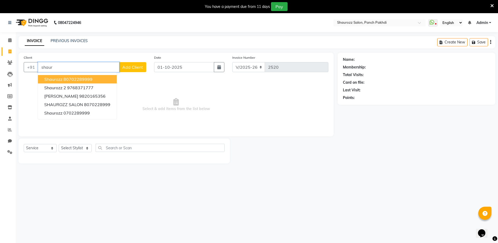
click at [65, 82] on ngb-highlight "80702289999" at bounding box center [77, 79] width 29 height 5
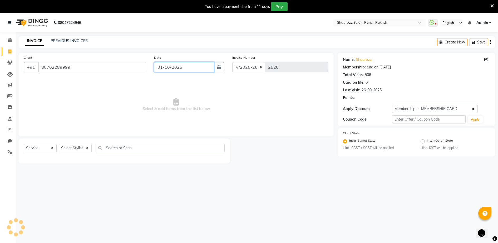
click at [183, 63] on input "01-10-2025" at bounding box center [184, 67] width 60 height 10
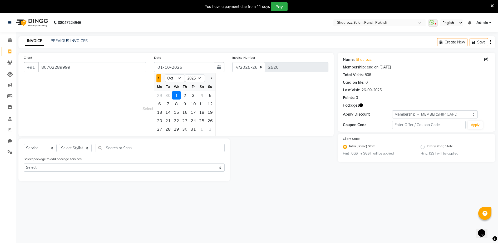
click at [159, 80] on button "Previous month" at bounding box center [158, 78] width 4 height 8
click at [201, 121] on div "27" at bounding box center [201, 120] width 8 height 8
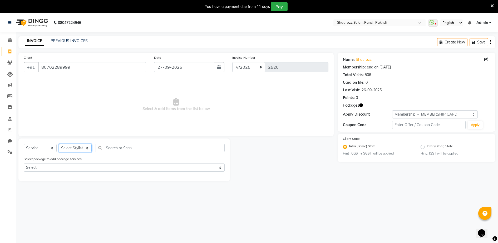
click at [80, 146] on select "Select Stylist ADITYA [PERSON_NAME] [PERSON_NAME] [PERSON_NAME] Salon Samseer s…" at bounding box center [75, 148] width 33 height 8
click at [59, 144] on select "Select Stylist ADITYA [PERSON_NAME] [PERSON_NAME] [PERSON_NAME] Salon Samseer s…" at bounding box center [75, 148] width 33 height 8
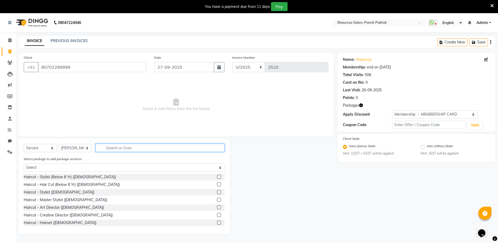
click at [121, 149] on input "text" at bounding box center [160, 148] width 129 height 8
click at [217, 194] on div at bounding box center [218, 193] width 3 height 6
click at [217, 192] on label at bounding box center [219, 192] width 4 height 4
click at [217, 192] on input "checkbox" at bounding box center [218, 192] width 3 height 3
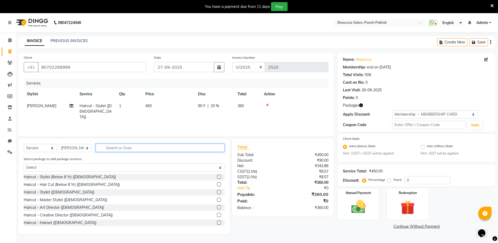
drag, startPoint x: 164, startPoint y: 151, endPoint x: 164, endPoint y: 147, distance: 4.2
click at [164, 149] on input "text" at bounding box center [160, 148] width 129 height 8
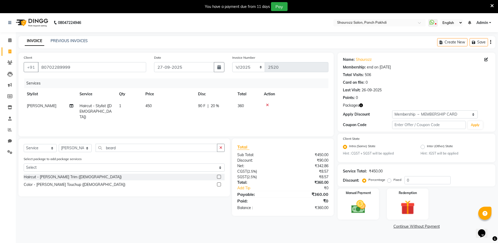
drag, startPoint x: 216, startPoint y: 175, endPoint x: 218, endPoint y: 178, distance: 3.9
click at [218, 177] on div "Haircut - [PERSON_NAME] Trim ([DEMOGRAPHIC_DATA])" at bounding box center [124, 177] width 201 height 7
click at [219, 178] on label at bounding box center [219, 177] width 4 height 4
click at [219, 178] on input "checkbox" at bounding box center [218, 176] width 3 height 3
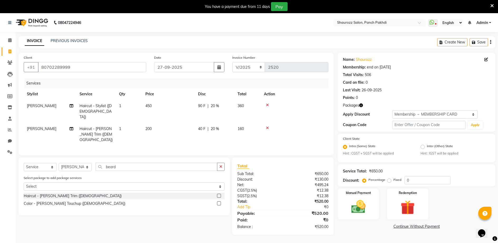
click at [147, 108] on span "450" at bounding box center [148, 105] width 6 height 5
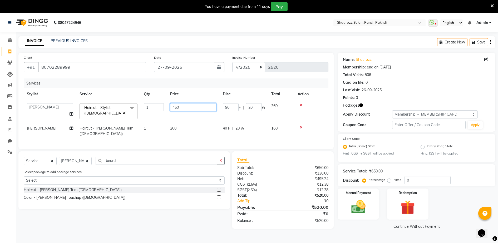
drag, startPoint x: 172, startPoint y: 106, endPoint x: 183, endPoint y: 107, distance: 10.3
click at [180, 107] on input "450" at bounding box center [193, 107] width 46 height 8
click at [185, 107] on input "450" at bounding box center [193, 107] width 46 height 8
click at [176, 123] on td "200" at bounding box center [193, 130] width 53 height 17
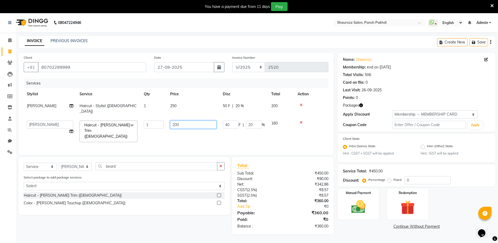
click at [193, 121] on input "200" at bounding box center [193, 125] width 46 height 8
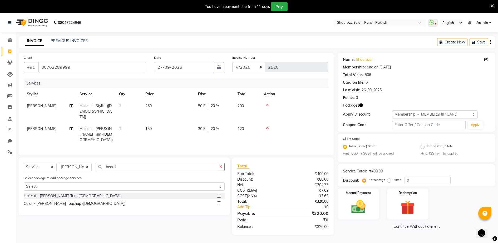
click at [195, 109] on tr "[PERSON_NAME] Haircut - Stylist ([DEMOGRAPHIC_DATA]) 1 250 50 F | 20 % 200" at bounding box center [176, 111] width 305 height 23
click at [419, 112] on select "Select Membership → MEMBERSHIP CARD" at bounding box center [435, 114] width 86 height 8
click at [392, 110] on select "Select Membership → MEMBERSHIP CARD" at bounding box center [435, 114] width 86 height 8
click at [360, 201] on img at bounding box center [358, 206] width 24 height 17
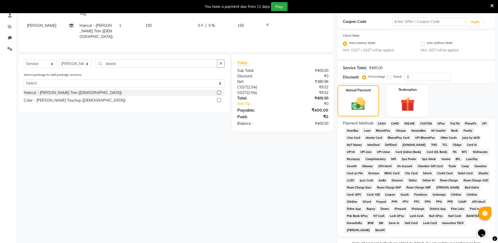
scroll to position [135, 0]
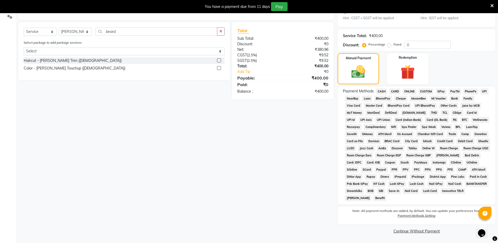
click at [437, 90] on span "GPay" at bounding box center [440, 91] width 11 height 6
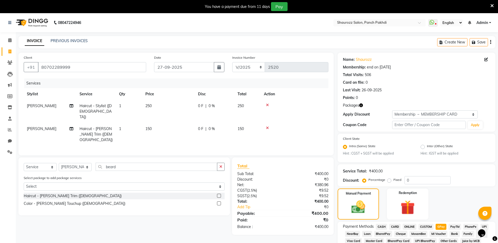
scroll to position [163, 0]
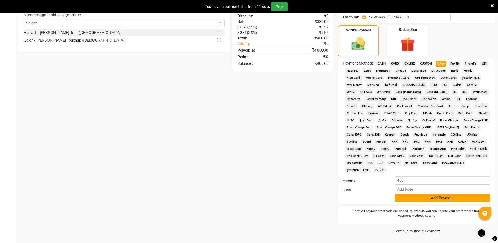
click at [430, 202] on div "Payment Methods CASH CARD ONLINE CUSTOM GPay PayTM PhonePe UPI NearBuy Loan Bha…" at bounding box center [416, 131] width 158 height 146
click at [423, 195] on button "Add Payment" at bounding box center [442, 198] width 95 height 8
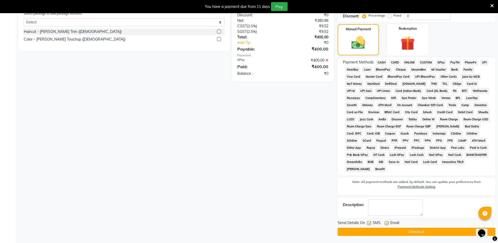
scroll to position [165, 0]
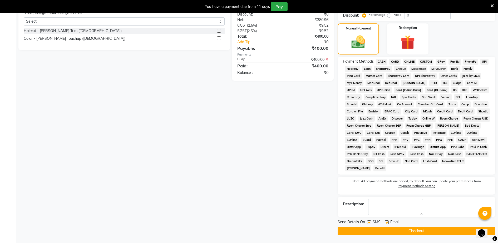
click at [422, 229] on button "Checkout" at bounding box center [416, 231] width 158 height 8
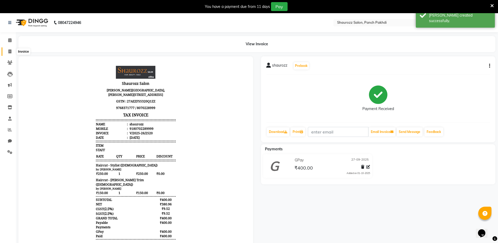
click at [11, 53] on span at bounding box center [9, 52] width 9 height 6
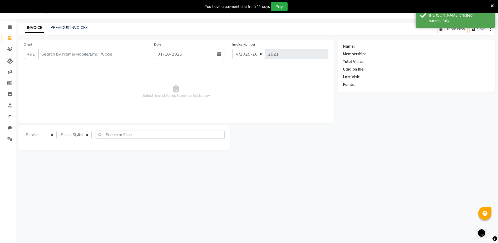
click at [75, 57] on input "Client" at bounding box center [92, 54] width 108 height 10
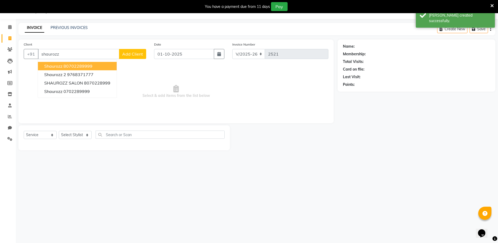
drag, startPoint x: 78, startPoint y: 64, endPoint x: 83, endPoint y: 64, distance: 4.5
click at [80, 64] on ngb-highlight "80702289999" at bounding box center [77, 65] width 29 height 5
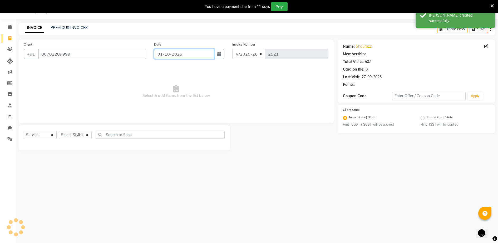
click at [179, 57] on input "01-10-2025" at bounding box center [184, 54] width 60 height 10
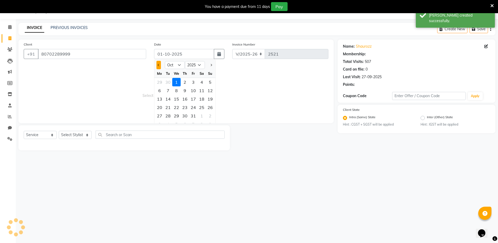
click at [158, 65] on span "Previous month" at bounding box center [158, 65] width 2 height 2
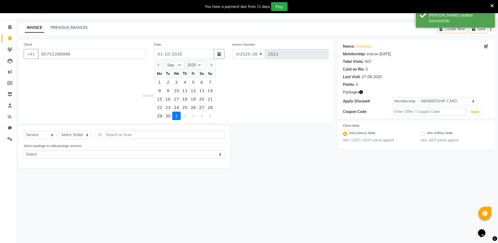
click at [201, 108] on div "27" at bounding box center [201, 107] width 8 height 8
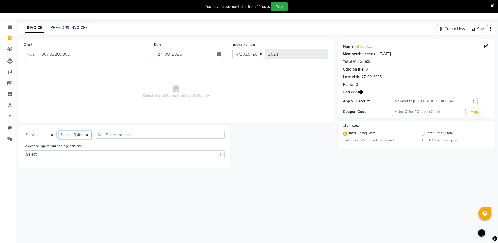
click at [86, 134] on select "Select Stylist ADITYA [PERSON_NAME] [PERSON_NAME] [PERSON_NAME] Salon Samseer s…" at bounding box center [75, 135] width 33 height 8
click at [59, 131] on select "Select Stylist ADITYA [PERSON_NAME] [PERSON_NAME] [PERSON_NAME] Salon Samseer s…" at bounding box center [75, 135] width 33 height 8
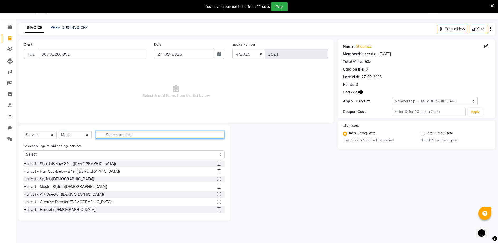
click at [119, 138] on input "text" at bounding box center [160, 135] width 129 height 8
click at [217, 179] on label at bounding box center [219, 179] width 4 height 4
click at [217, 179] on input "checkbox" at bounding box center [218, 178] width 3 height 3
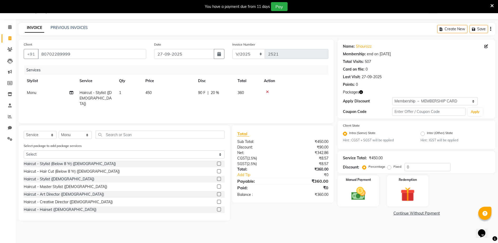
click at [154, 94] on td "450" at bounding box center [168, 98] width 53 height 23
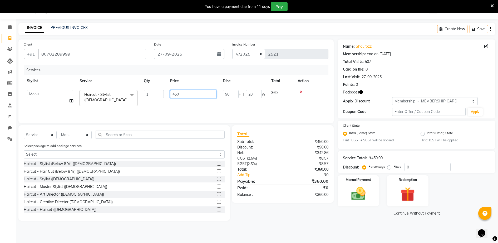
click at [192, 94] on input "450" at bounding box center [193, 94] width 46 height 8
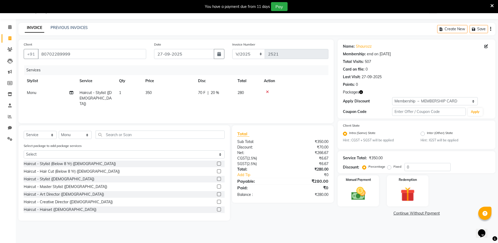
click at [210, 78] on tr "Stylist Service Qty Price Disc Total Action" at bounding box center [176, 81] width 305 height 12
click at [401, 102] on select "Select Membership → MEMBERSHIP CARD" at bounding box center [435, 101] width 86 height 8
click at [392, 97] on select "Select Membership → MEMBERSHIP CARD" at bounding box center [435, 101] width 86 height 8
click at [361, 191] on img at bounding box center [358, 193] width 24 height 17
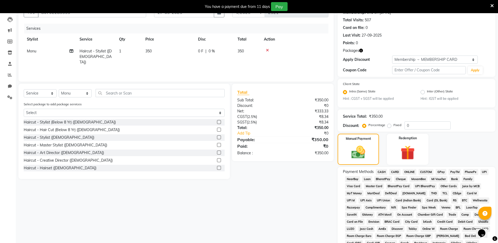
scroll to position [135, 0]
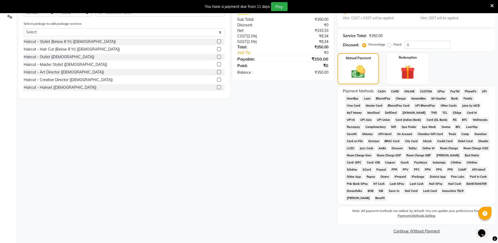
click at [378, 91] on span "CASH" at bounding box center [381, 91] width 11 height 6
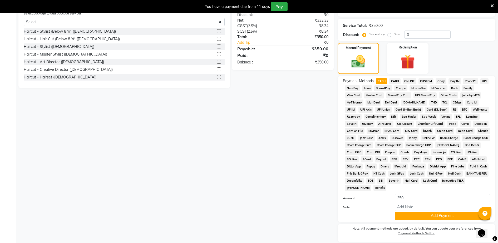
scroll to position [163, 0]
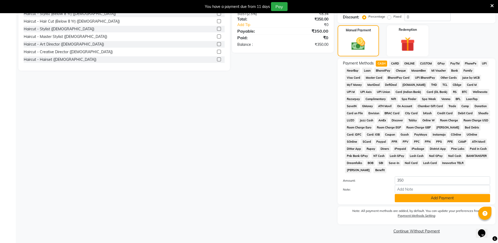
click at [435, 201] on button "Add Payment" at bounding box center [442, 198] width 95 height 8
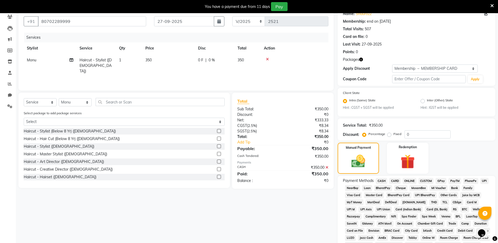
scroll to position [165, 0]
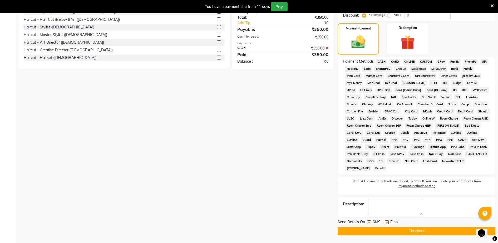
click at [430, 230] on button "Checkout" at bounding box center [416, 231] width 158 height 8
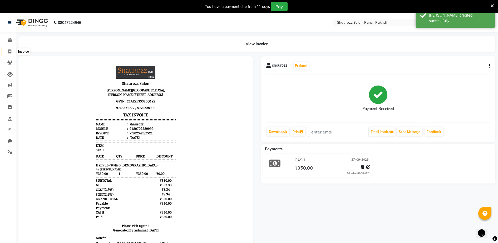
click at [10, 49] on icon at bounding box center [9, 51] width 3 height 4
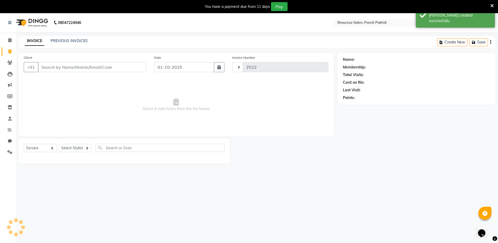
scroll to position [13, 0]
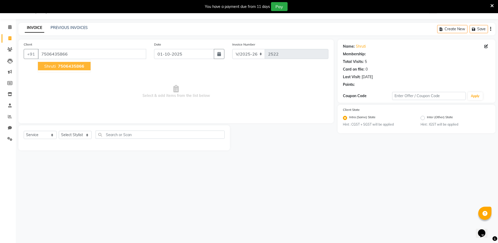
click at [84, 68] on button "shruti 7506435866" at bounding box center [64, 66] width 53 height 8
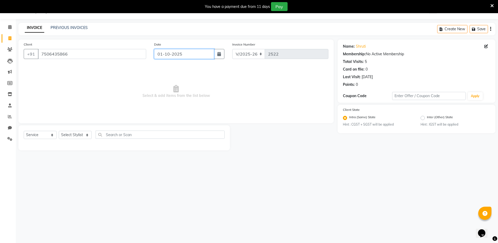
drag, startPoint x: 168, startPoint y: 49, endPoint x: 171, endPoint y: 52, distance: 3.7
click at [170, 50] on input "01-10-2025" at bounding box center [184, 54] width 60 height 10
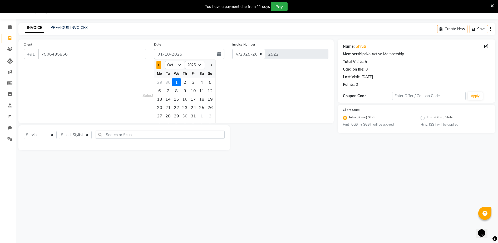
click at [159, 64] on span "Previous month" at bounding box center [158, 65] width 2 height 2
click at [201, 106] on div "27" at bounding box center [201, 107] width 8 height 8
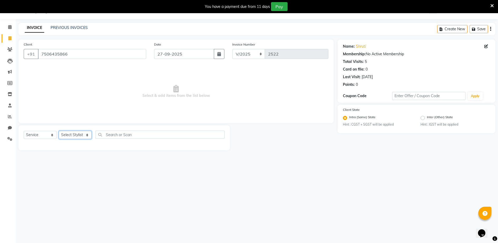
click at [83, 133] on select "Select Stylist ADITYA [PERSON_NAME] [PERSON_NAME] [PERSON_NAME] Salon Samseer s…" at bounding box center [75, 135] width 33 height 8
click at [59, 131] on select "Select Stylist ADITYA [PERSON_NAME] [PERSON_NAME] [PERSON_NAME] Salon Samseer s…" at bounding box center [75, 135] width 33 height 8
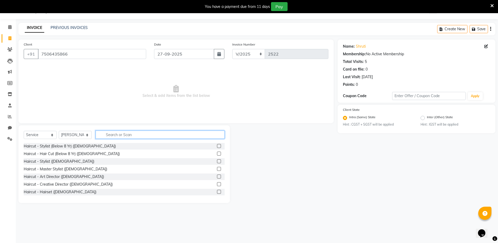
click at [124, 137] on input "text" at bounding box center [160, 135] width 129 height 8
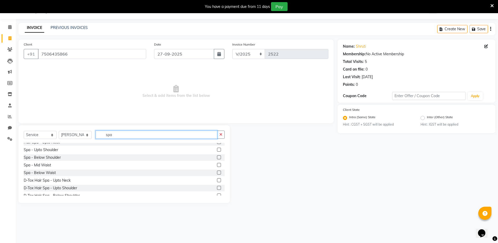
scroll to position [0, 0]
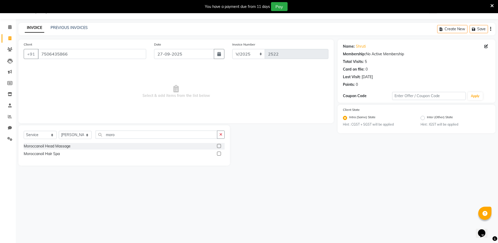
drag, startPoint x: 220, startPoint y: 153, endPoint x: 194, endPoint y: 163, distance: 27.3
click at [218, 154] on label at bounding box center [219, 154] width 4 height 4
click at [218, 154] on input "checkbox" at bounding box center [218, 153] width 3 height 3
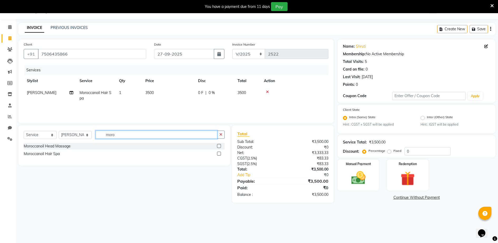
click at [117, 135] on input "moro" at bounding box center [157, 135] width 122 height 8
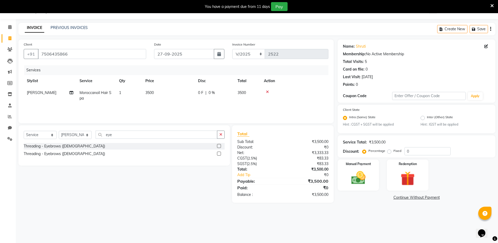
click at [217, 154] on label at bounding box center [219, 154] width 4 height 4
click at [217, 154] on input "checkbox" at bounding box center [218, 153] width 3 height 3
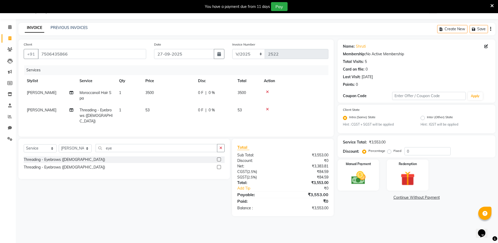
click at [45, 111] on span "[PERSON_NAME]" at bounding box center [41, 110] width 29 height 5
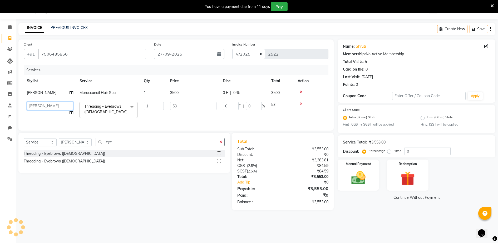
click at [62, 106] on select "[PERSON_NAME] [PERSON_NAME] [PERSON_NAME] Samseer siddhi [PERSON_NAME] [PERSON_…" at bounding box center [50, 106] width 46 height 8
click at [202, 103] on input "53" at bounding box center [193, 106] width 46 height 8
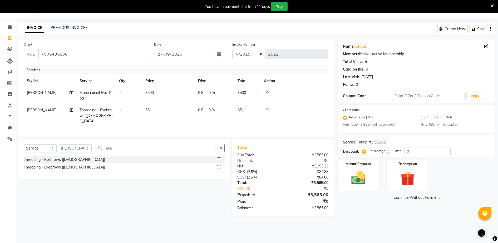
click at [181, 91] on td "3500" at bounding box center [168, 95] width 53 height 17
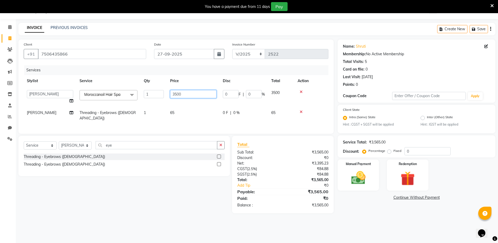
click at [200, 90] on input "3500" at bounding box center [193, 94] width 46 height 8
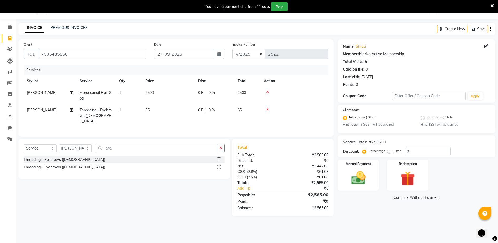
click at [189, 82] on th "Price" at bounding box center [168, 81] width 53 height 12
click at [361, 176] on img at bounding box center [358, 178] width 24 height 17
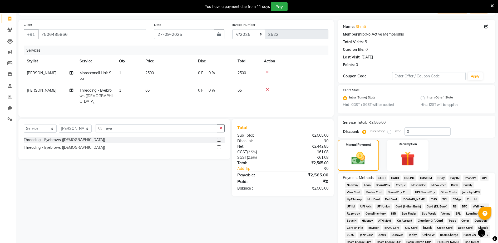
scroll to position [120, 0]
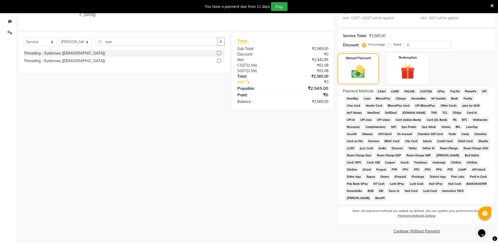
click at [381, 93] on span "CASH" at bounding box center [381, 91] width 11 height 6
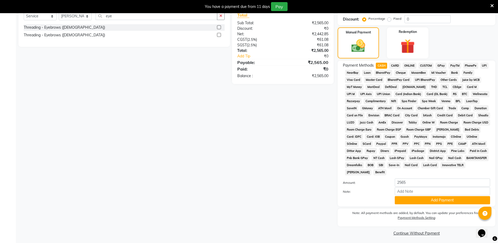
scroll to position [147, 0]
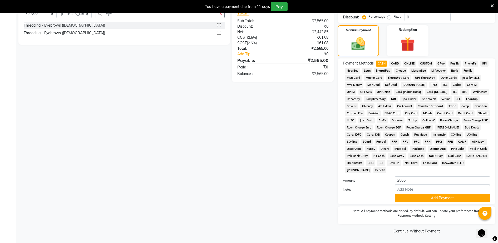
click at [422, 193] on div "Note:" at bounding box center [416, 189] width 155 height 9
click at [420, 201] on button "Add Payment" at bounding box center [442, 198] width 95 height 8
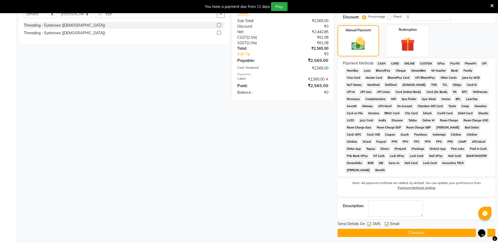
scroll to position [149, 0]
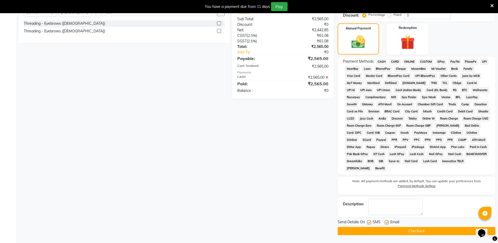
click at [423, 228] on button "Checkout" at bounding box center [416, 231] width 158 height 8
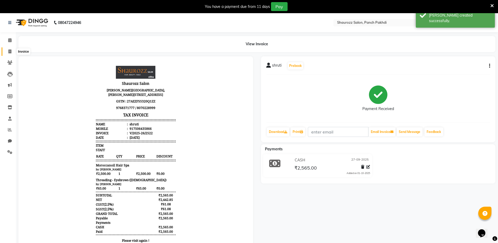
click at [10, 50] on icon at bounding box center [9, 51] width 3 height 4
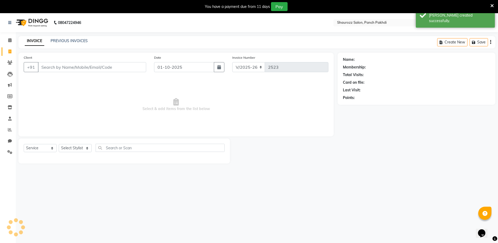
scroll to position [13, 0]
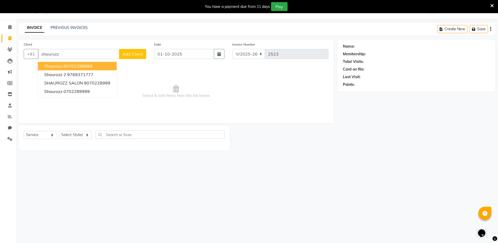
click at [75, 65] on ngb-highlight "80702289999" at bounding box center [77, 65] width 29 height 5
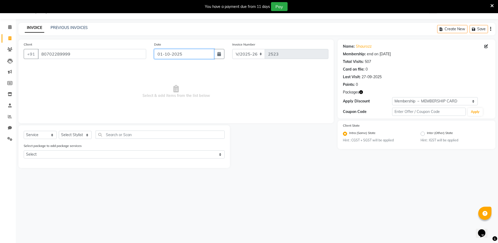
click at [175, 54] on input "01-10-2025" at bounding box center [184, 54] width 60 height 10
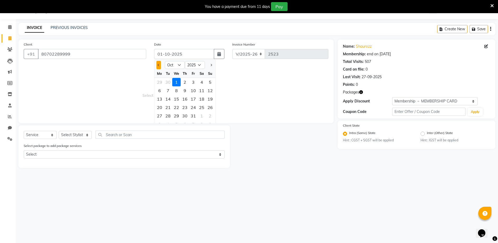
click at [157, 66] on button "Previous month" at bounding box center [158, 65] width 4 height 8
click at [201, 107] on div "27" at bounding box center [201, 107] width 8 height 8
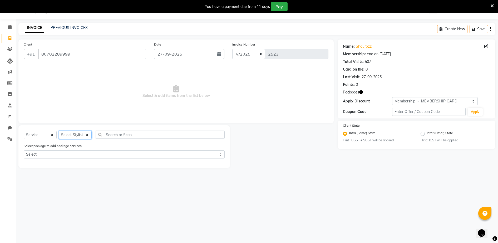
click at [88, 135] on select "Select Stylist ADITYA [PERSON_NAME] [PERSON_NAME] [PERSON_NAME] Salon Samseer s…" at bounding box center [75, 135] width 33 height 8
click at [59, 131] on select "Select Stylist ADITYA [PERSON_NAME] [PERSON_NAME] [PERSON_NAME] Salon Samseer s…" at bounding box center [75, 135] width 33 height 8
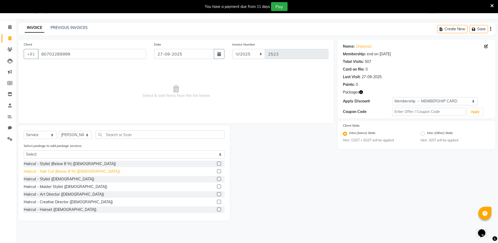
drag, startPoint x: 76, startPoint y: 185, endPoint x: 83, endPoint y: 170, distance: 17.2
click at [76, 185] on div "Haircut - Master Stylist ([DEMOGRAPHIC_DATA])" at bounding box center [124, 186] width 201 height 7
click at [82, 131] on select "Select Stylist ADITYA [PERSON_NAME] [PERSON_NAME] [PERSON_NAME] Salon Samseer s…" at bounding box center [75, 135] width 33 height 8
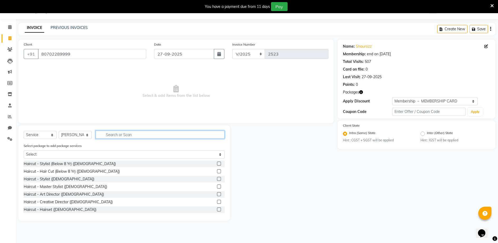
click at [120, 137] on input "text" at bounding box center [160, 135] width 129 height 8
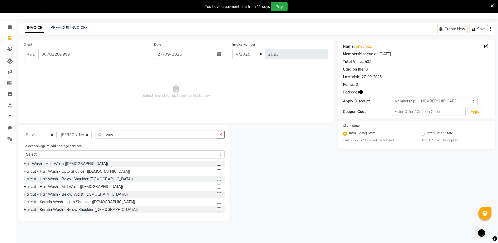
click at [217, 171] on label at bounding box center [219, 171] width 4 height 4
click at [217, 171] on input "checkbox" at bounding box center [218, 171] width 3 height 3
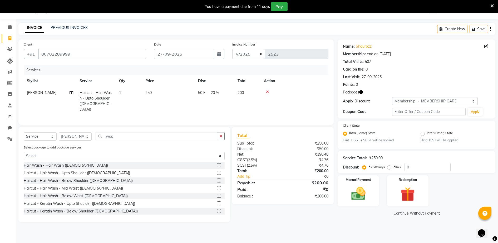
click at [154, 92] on td "250" at bounding box center [168, 101] width 53 height 28
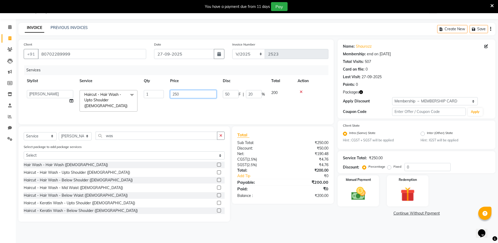
click at [196, 96] on input "250" at bounding box center [193, 94] width 46 height 8
click at [192, 72] on div "Services" at bounding box center [178, 70] width 308 height 10
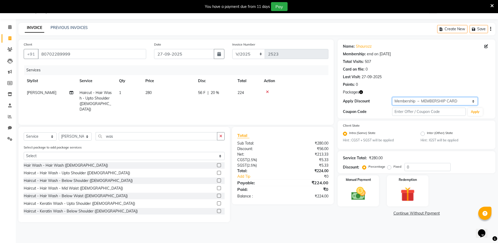
click at [433, 101] on select "Select Membership → MEMBERSHIP CARD" at bounding box center [435, 101] width 86 height 8
click at [392, 97] on select "Select Membership → MEMBERSHIP CARD" at bounding box center [435, 101] width 86 height 8
click at [364, 199] on img at bounding box center [358, 193] width 24 height 17
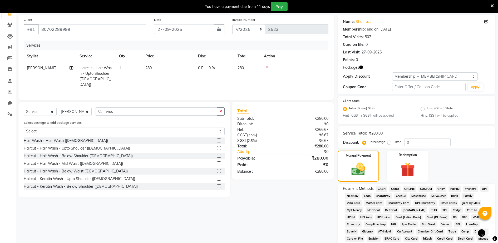
scroll to position [135, 0]
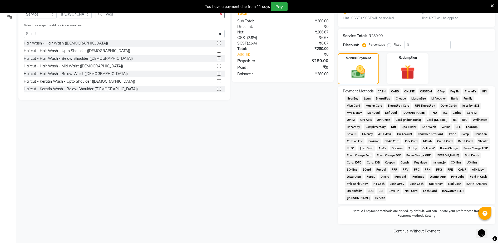
click at [381, 90] on span "CASH" at bounding box center [381, 91] width 11 height 6
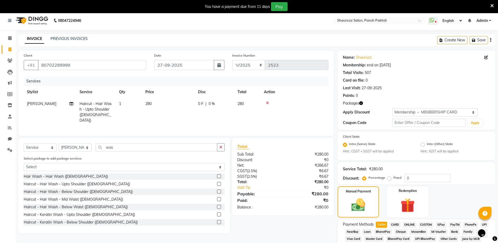
scroll to position [163, 0]
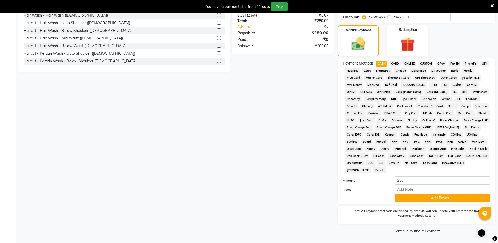
click at [437, 198] on button "Add Payment" at bounding box center [442, 198] width 95 height 8
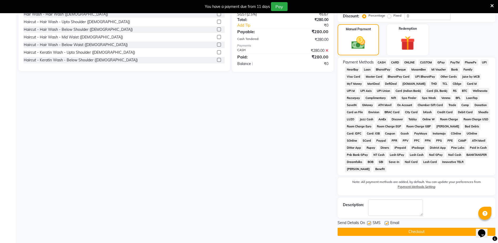
scroll to position [165, 0]
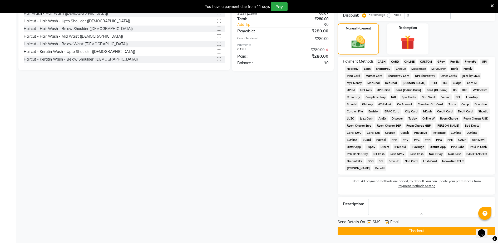
click at [431, 232] on button "Checkout" at bounding box center [416, 231] width 158 height 8
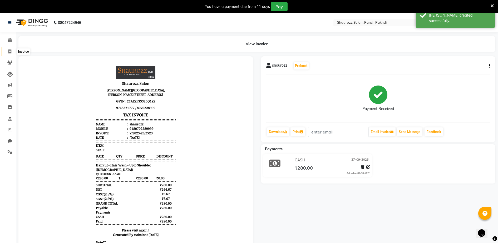
click at [11, 52] on icon at bounding box center [9, 51] width 3 height 4
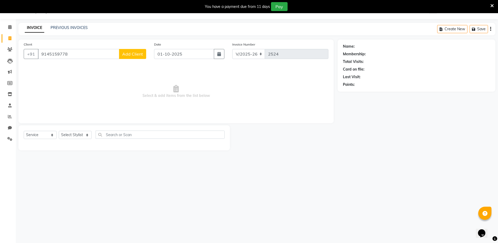
click at [146, 54] on div "Client [PHONE_NUMBER] Add Client" at bounding box center [85, 53] width 130 height 22
click at [136, 54] on span "Add Client" at bounding box center [132, 53] width 21 height 5
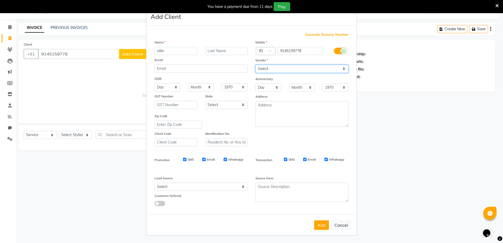
click at [294, 69] on select "Select [DEMOGRAPHIC_DATA] [DEMOGRAPHIC_DATA] Other Prefer Not To Say" at bounding box center [301, 69] width 93 height 8
click at [255, 65] on select "Select [DEMOGRAPHIC_DATA] [DEMOGRAPHIC_DATA] Other Prefer Not To Say" at bounding box center [301, 69] width 93 height 8
click at [324, 227] on button "Add" at bounding box center [321, 224] width 15 height 9
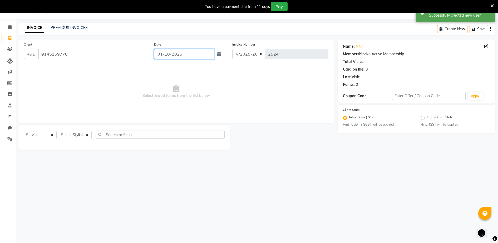
click at [185, 55] on input "01-10-2025" at bounding box center [184, 54] width 60 height 10
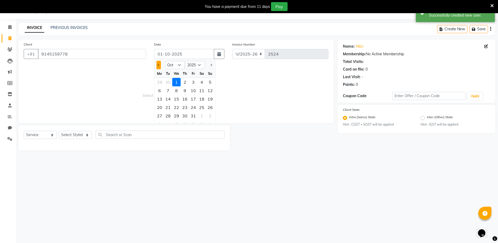
click at [157, 63] on button "Previous month" at bounding box center [158, 65] width 4 height 8
click at [202, 108] on div "27" at bounding box center [201, 107] width 8 height 8
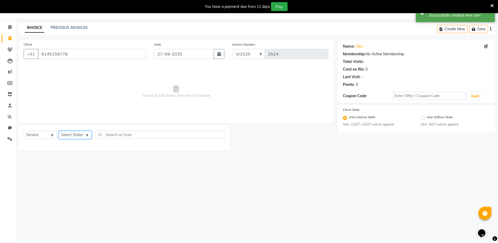
click at [75, 137] on select "Select Stylist ADITYA [PERSON_NAME] [PERSON_NAME] [PERSON_NAME] Salon Samseer s…" at bounding box center [75, 135] width 33 height 8
click at [59, 131] on select "Select Stylist ADITYA [PERSON_NAME] [PERSON_NAME] [PERSON_NAME] Salon Samseer s…" at bounding box center [75, 135] width 33 height 8
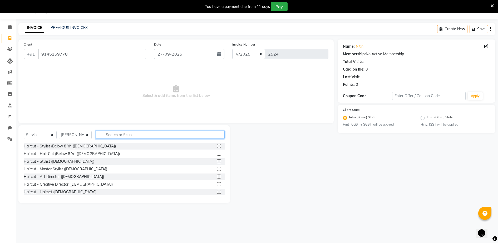
click at [132, 131] on input "text" at bounding box center [160, 135] width 129 height 8
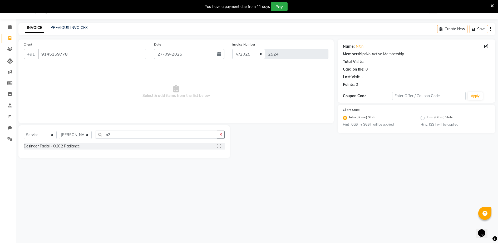
click at [219, 146] on label at bounding box center [219, 146] width 4 height 4
click at [219, 146] on input "checkbox" at bounding box center [218, 146] width 3 height 3
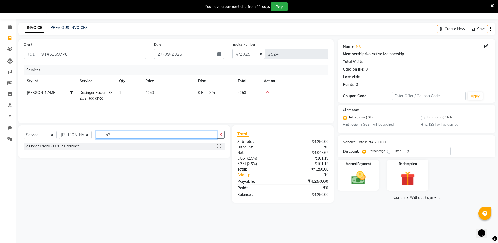
click at [131, 133] on input "o2" at bounding box center [157, 135] width 122 height 8
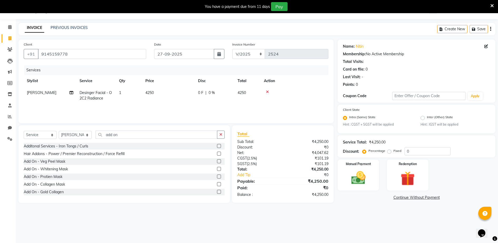
click at [217, 175] on label at bounding box center [219, 177] width 4 height 4
click at [217, 175] on input "checkbox" at bounding box center [218, 176] width 3 height 3
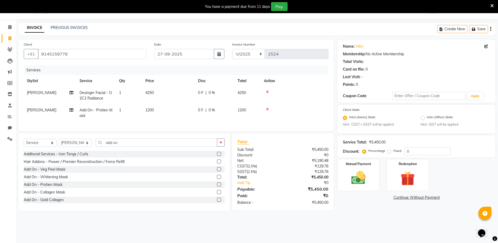
drag, startPoint x: 154, startPoint y: 107, endPoint x: 180, endPoint y: 110, distance: 26.5
click at [155, 107] on td "1200" at bounding box center [168, 112] width 53 height 17
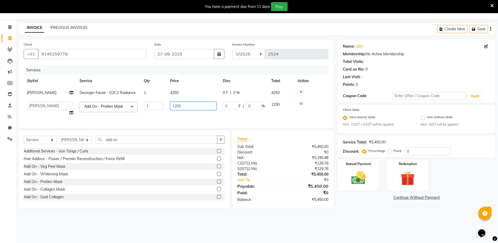
click at [185, 107] on input "1200" at bounding box center [193, 106] width 46 height 8
click at [196, 94] on tr "[PERSON_NAME] Facial - O2C2 Radiance 1 4250 0 F | 0 % 4250" at bounding box center [176, 93] width 305 height 12
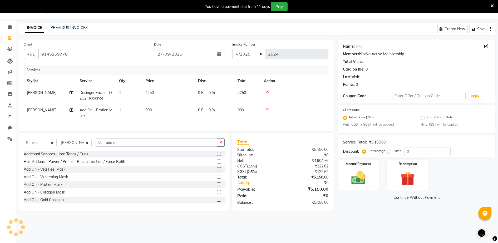
click at [162, 96] on td "4250" at bounding box center [168, 95] width 53 height 17
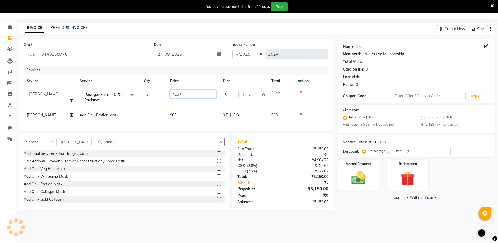
click at [187, 92] on input "4250" at bounding box center [193, 94] width 46 height 8
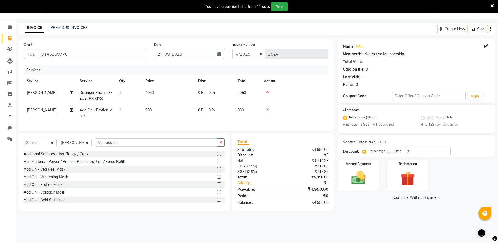
click at [195, 112] on td "900" at bounding box center [168, 112] width 53 height 17
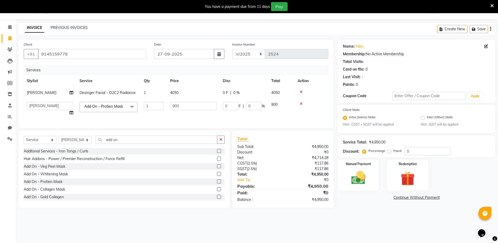
click at [190, 91] on td "4050" at bounding box center [193, 93] width 53 height 12
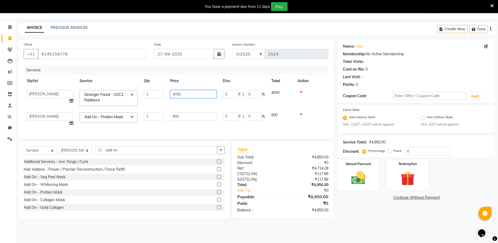
click at [207, 92] on input "4050" at bounding box center [193, 94] width 46 height 8
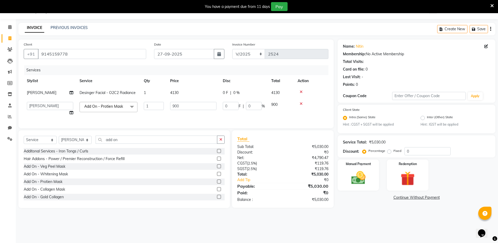
click at [202, 76] on th "Price" at bounding box center [193, 81] width 53 height 12
drag, startPoint x: 340, startPoint y: 185, endPoint x: 359, endPoint y: 185, distance: 19.5
click at [344, 185] on div "Manual Payment" at bounding box center [358, 175] width 43 height 32
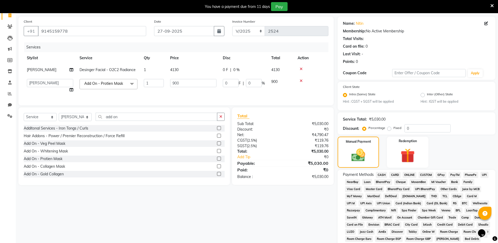
scroll to position [112, 0]
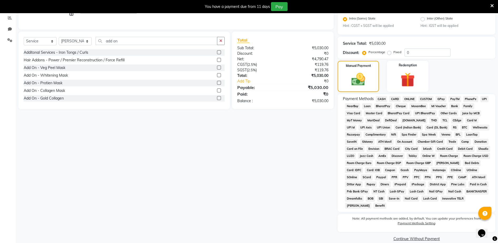
click at [379, 96] on span "CASH" at bounding box center [381, 99] width 11 height 6
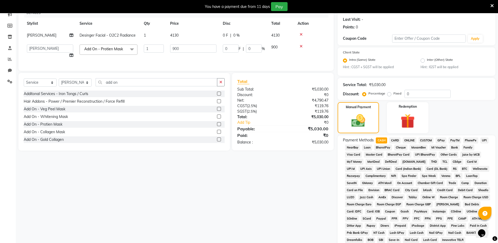
scroll to position [147, 0]
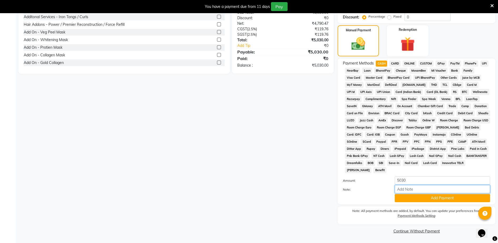
click at [426, 193] on input "Note:" at bounding box center [442, 189] width 95 height 8
click at [426, 198] on button "Add Payment" at bounding box center [442, 198] width 95 height 8
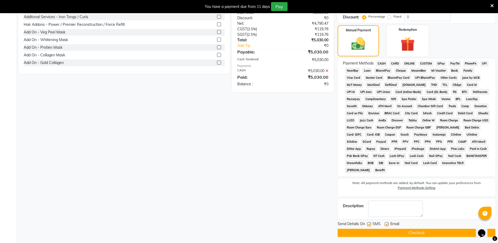
scroll to position [149, 0]
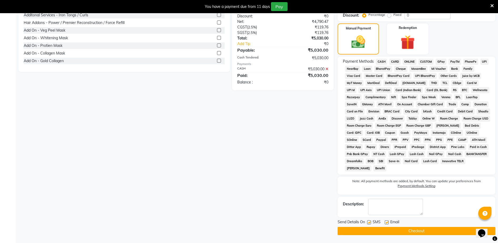
click at [421, 230] on button "Checkout" at bounding box center [416, 231] width 158 height 8
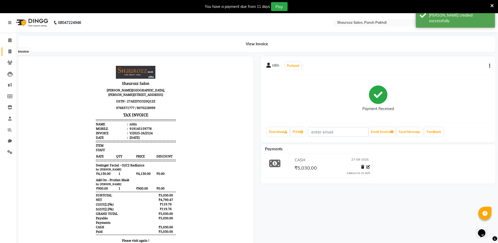
click at [9, 51] on icon at bounding box center [9, 51] width 3 height 4
